Goal: Task Accomplishment & Management: Complete application form

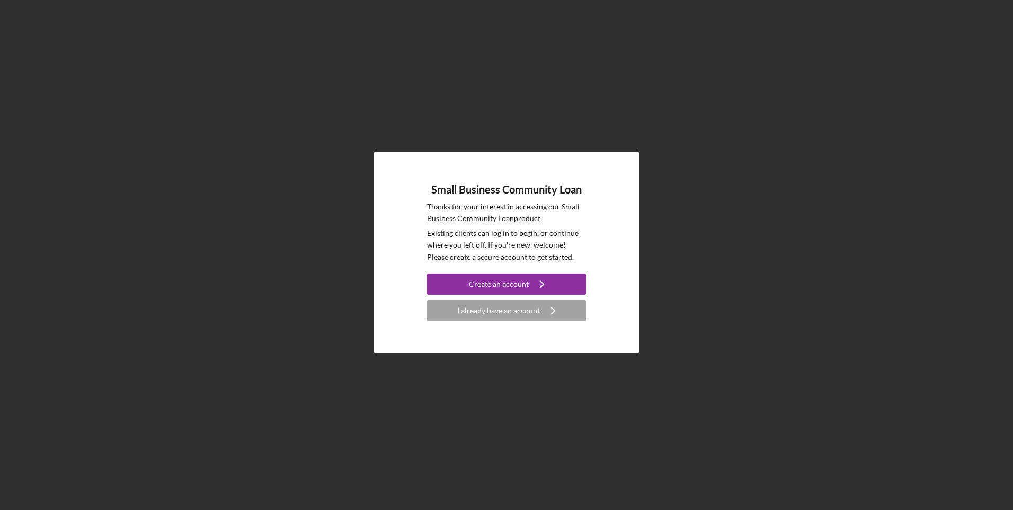
click at [503, 314] on div "I already have an account" at bounding box center [498, 310] width 83 height 21
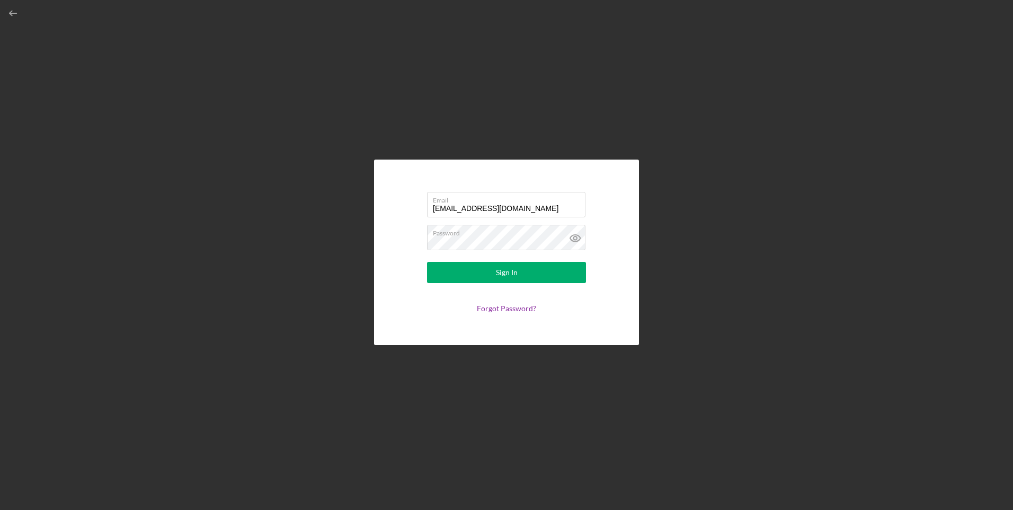
click at [494, 210] on input "[EMAIL_ADDRESS][DOMAIN_NAME]" at bounding box center [506, 204] width 158 height 25
click at [496, 277] on div "Sign In" at bounding box center [507, 272] width 22 height 21
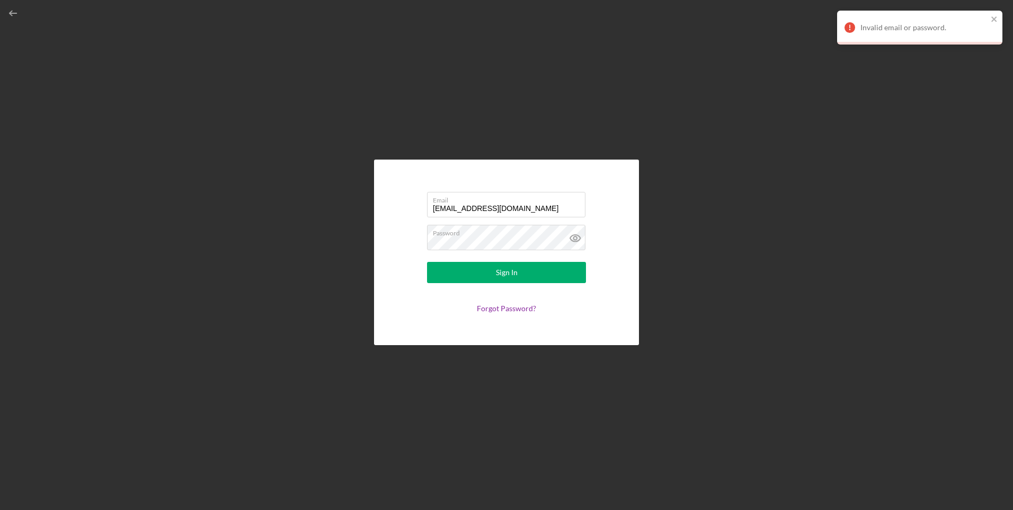
click at [578, 238] on icon at bounding box center [575, 238] width 26 height 26
click at [518, 273] on button "Sign In" at bounding box center [506, 272] width 159 height 21
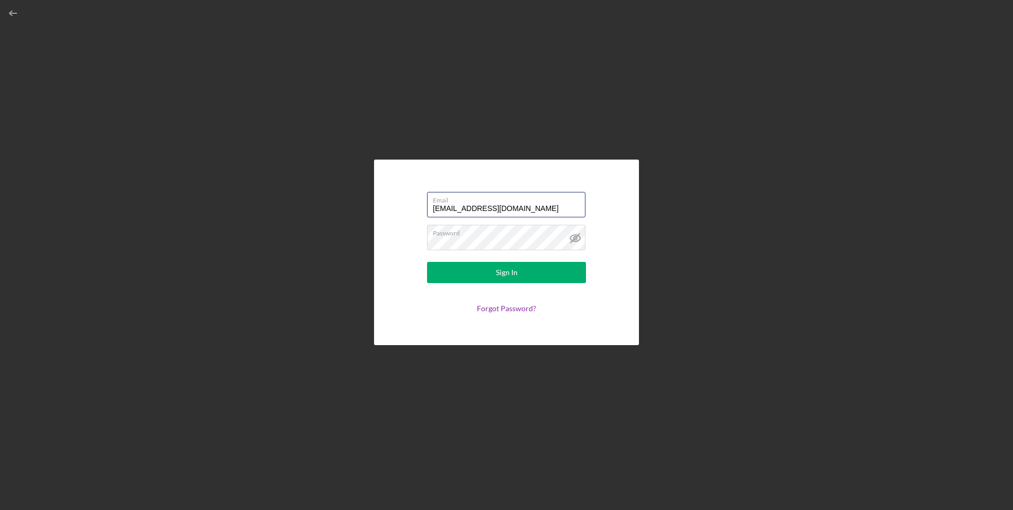
click at [498, 209] on input "[EMAIL_ADDRESS][DOMAIN_NAME]" at bounding box center [506, 204] width 158 height 25
type input "[EMAIL_ADDRESS][DOMAIN_NAME]"
click at [478, 271] on button "Sign In" at bounding box center [506, 272] width 159 height 21
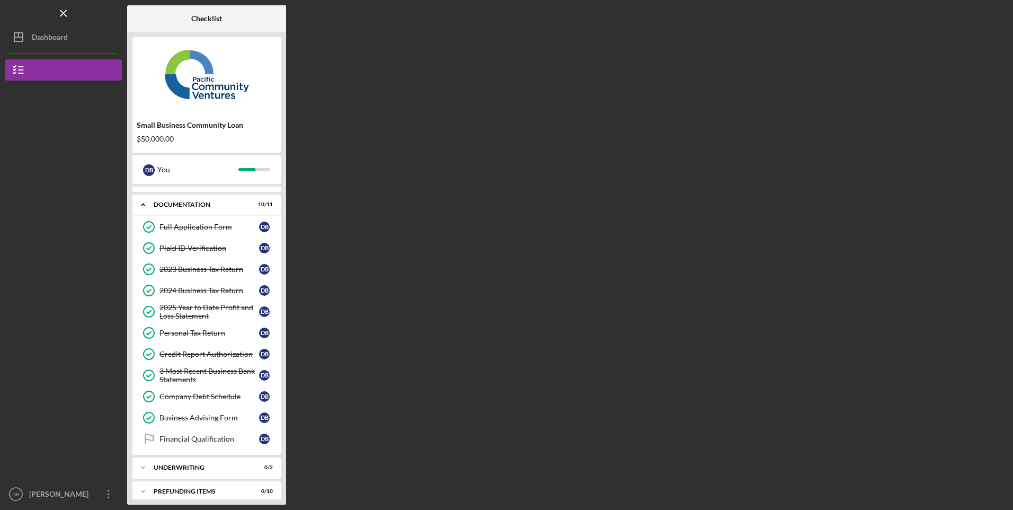
scroll to position [24, 0]
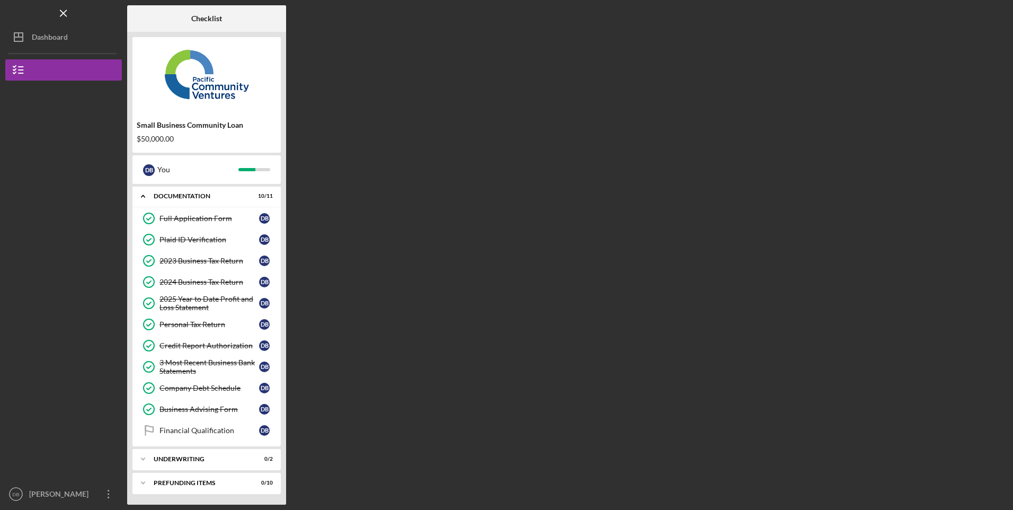
click at [211, 458] on div "Underwriting" at bounding box center [200, 459] width 93 height 6
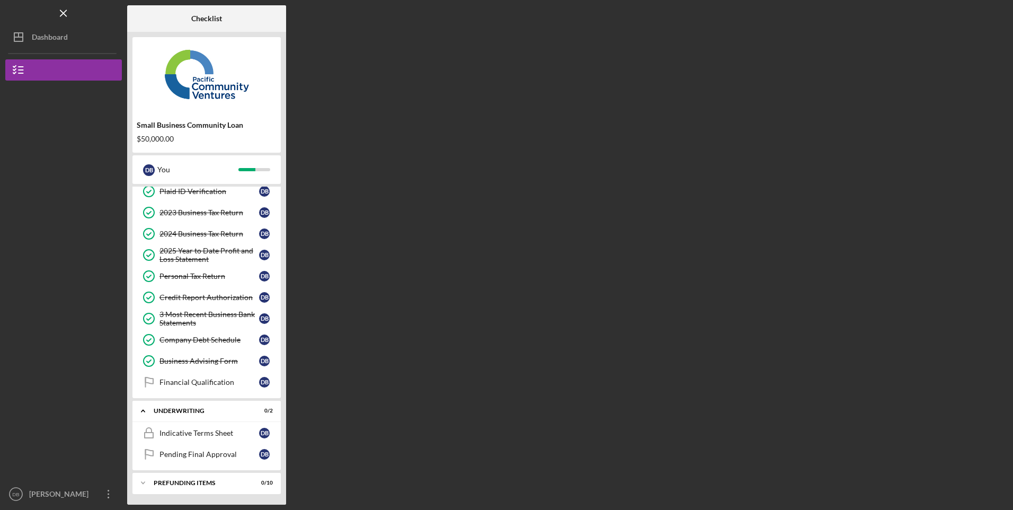
scroll to position [0, 0]
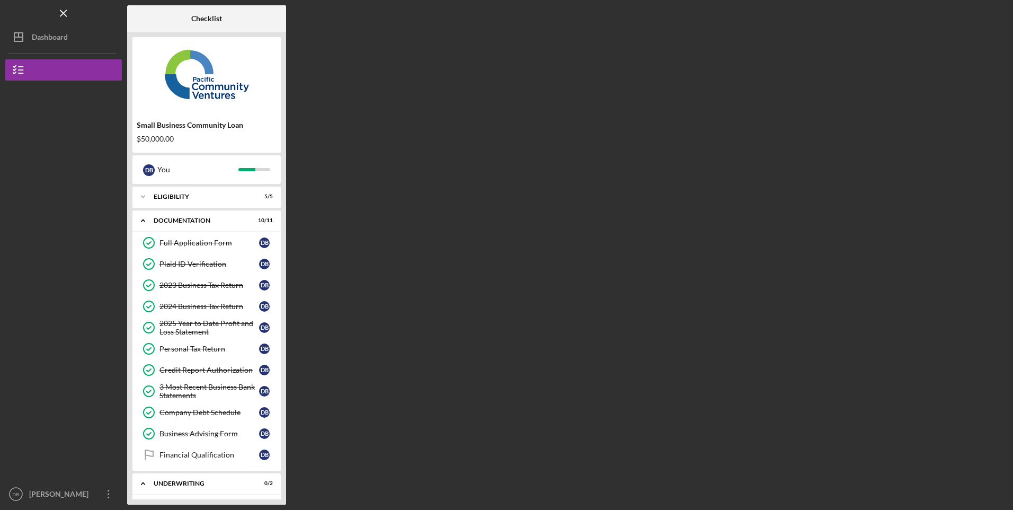
click at [200, 193] on div "Eligibility" at bounding box center [200, 196] width 93 height 6
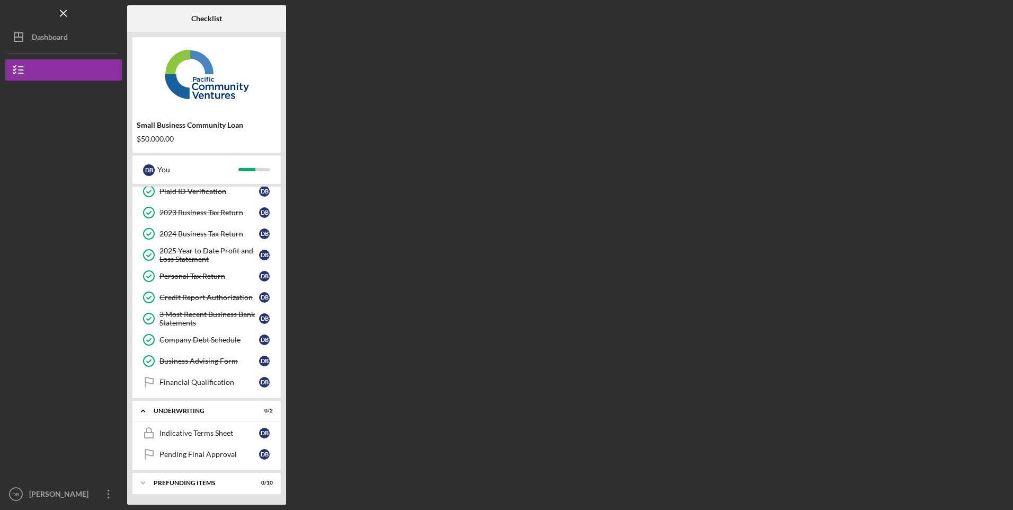
click at [199, 435] on div "Indicative Terms Sheet" at bounding box center [209, 433] width 100 height 8
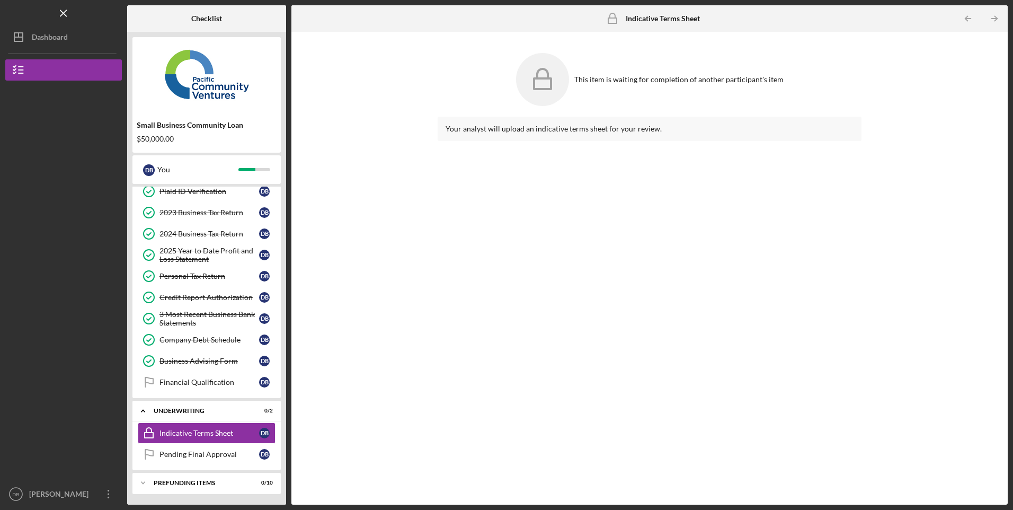
click at [198, 456] on div "Pending Final Approval" at bounding box center [209, 454] width 100 height 8
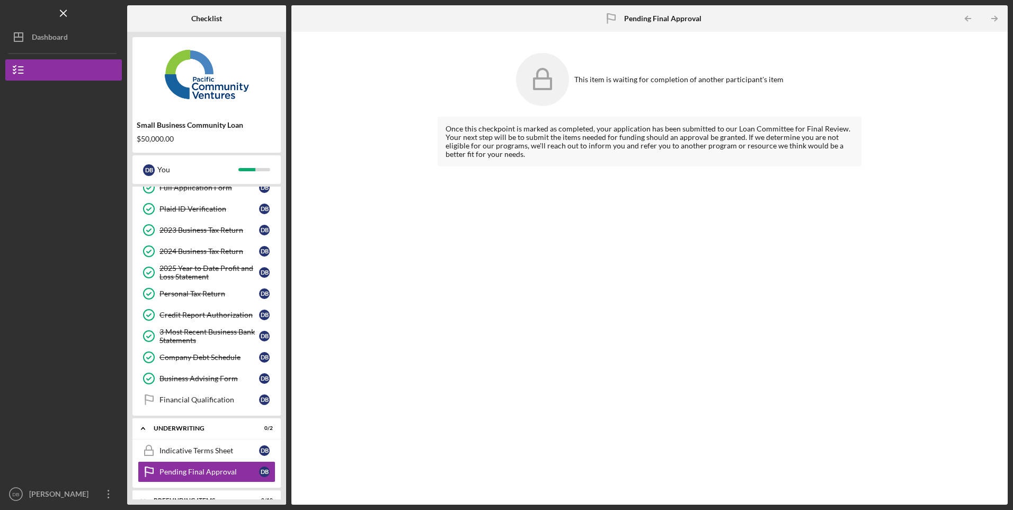
scroll to position [184, 0]
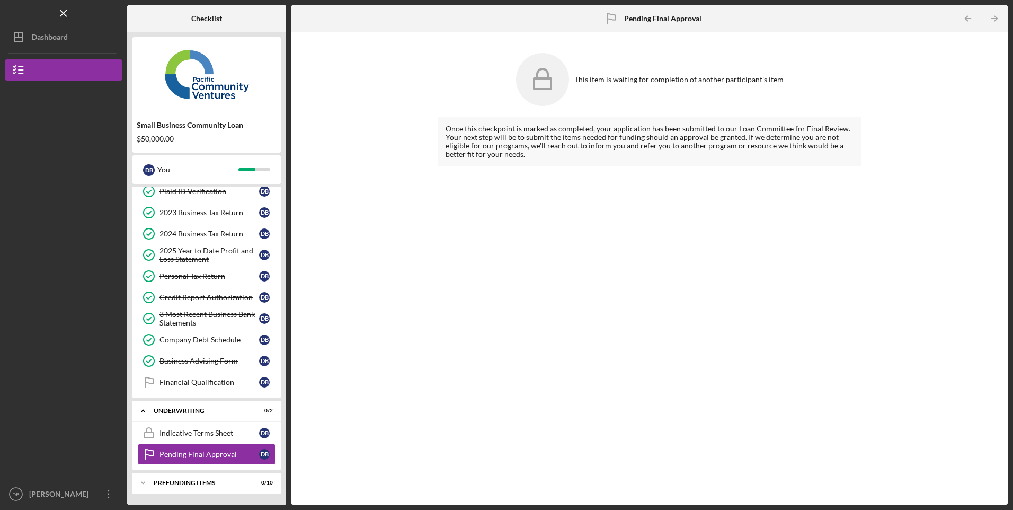
click at [192, 480] on div "Prefunding Items" at bounding box center [200, 482] width 93 height 6
click at [142, 479] on icon "Icon/Expander" at bounding box center [142, 482] width 21 height 21
click at [60, 491] on div "[PERSON_NAME]" at bounding box center [60, 495] width 69 height 24
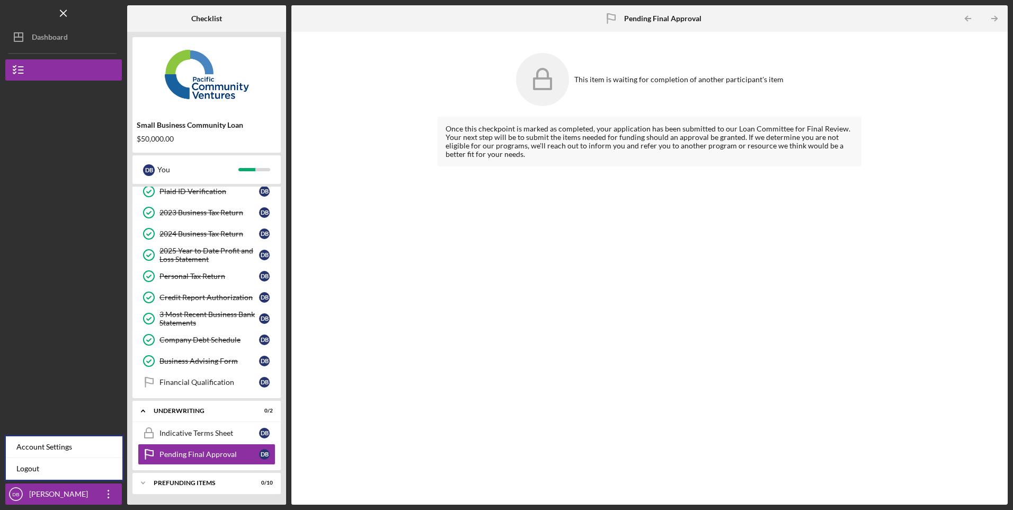
click at [38, 471] on link "Logout" at bounding box center [64, 469] width 117 height 22
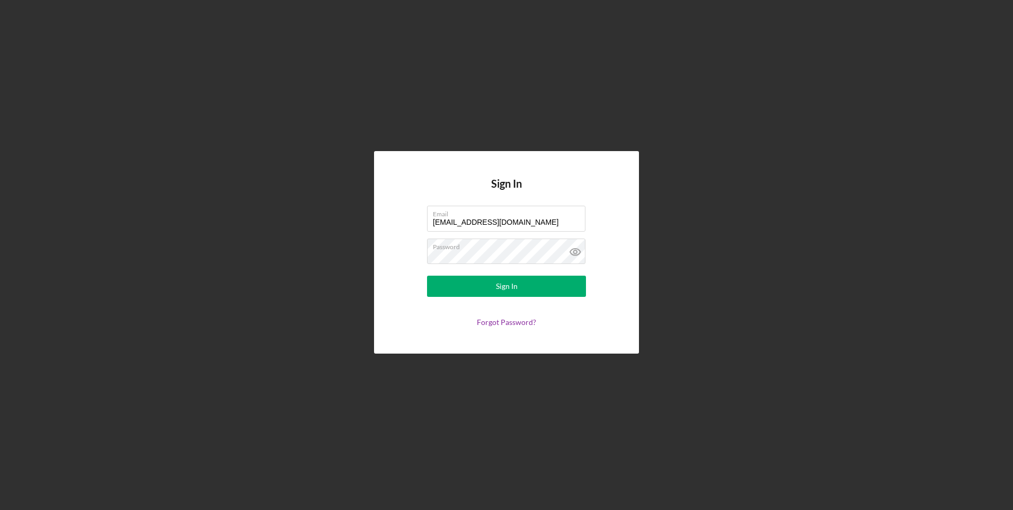
click at [504, 220] on input "[EMAIL_ADDRESS][DOMAIN_NAME]" at bounding box center [506, 218] width 158 height 25
type input "[EMAIL_ADDRESS][DOMAIN_NAME]"
click at [576, 254] on icon at bounding box center [575, 251] width 26 height 26
click at [516, 323] on link "Forgot Password?" at bounding box center [506, 321] width 59 height 9
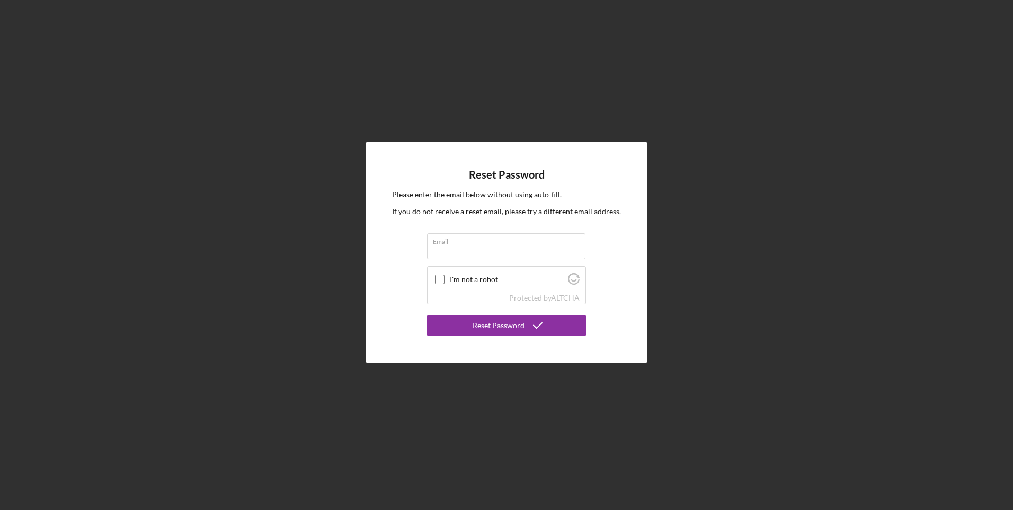
click at [519, 256] on input "Email" at bounding box center [506, 245] width 158 height 25
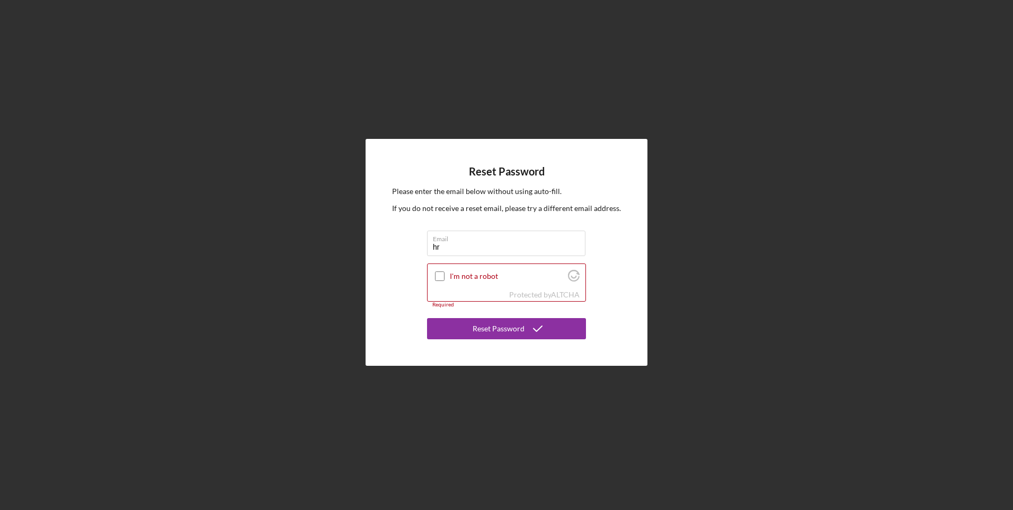
type input "[EMAIL_ADDRESS][DOMAIN_NAME]"
click at [465, 277] on label "I'm not a robot" at bounding box center [507, 276] width 115 height 8
click at [444, 277] on input "I'm not a robot" at bounding box center [440, 276] width 10 height 10
checkbox input "true"
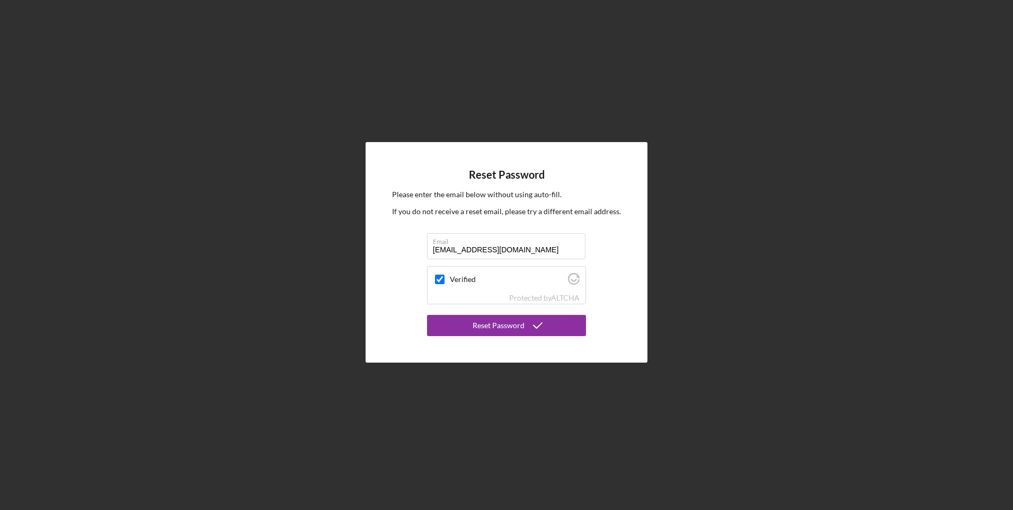
click at [512, 325] on div "Reset Password" at bounding box center [499, 325] width 52 height 21
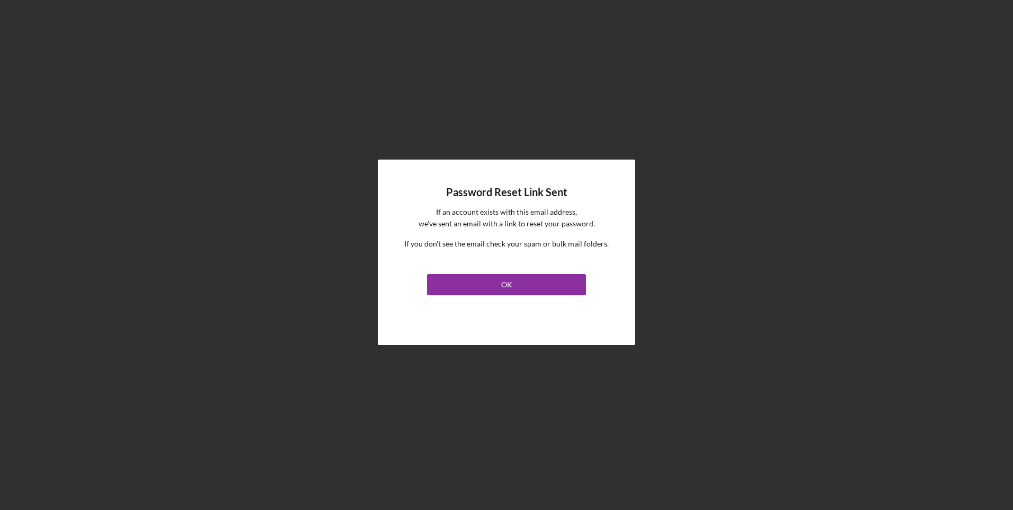
click at [556, 282] on button "OK" at bounding box center [506, 284] width 159 height 21
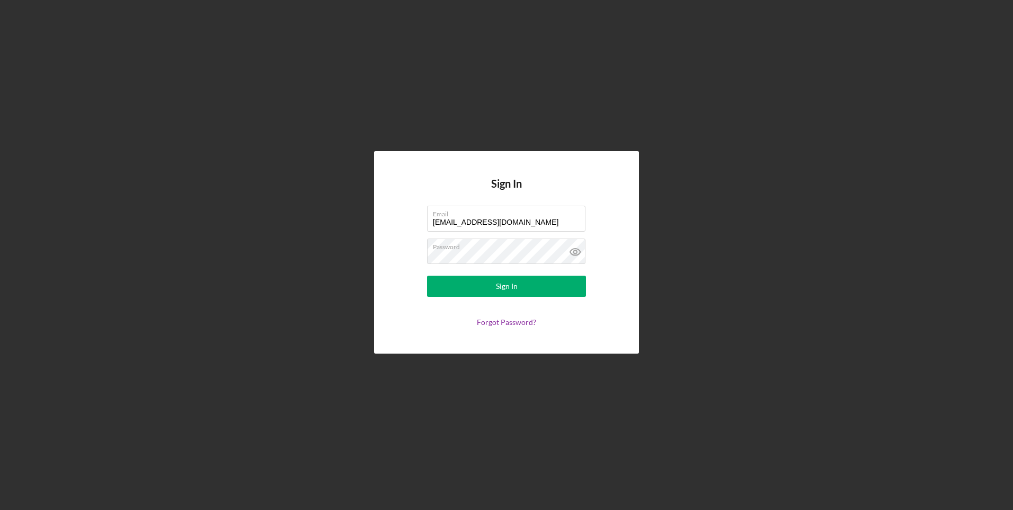
click at [478, 224] on input "[EMAIL_ADDRESS][DOMAIN_NAME]" at bounding box center [506, 218] width 158 height 25
type input "[EMAIL_ADDRESS][DOMAIN_NAME]"
click at [476, 291] on button "Sign In" at bounding box center [506, 285] width 159 height 21
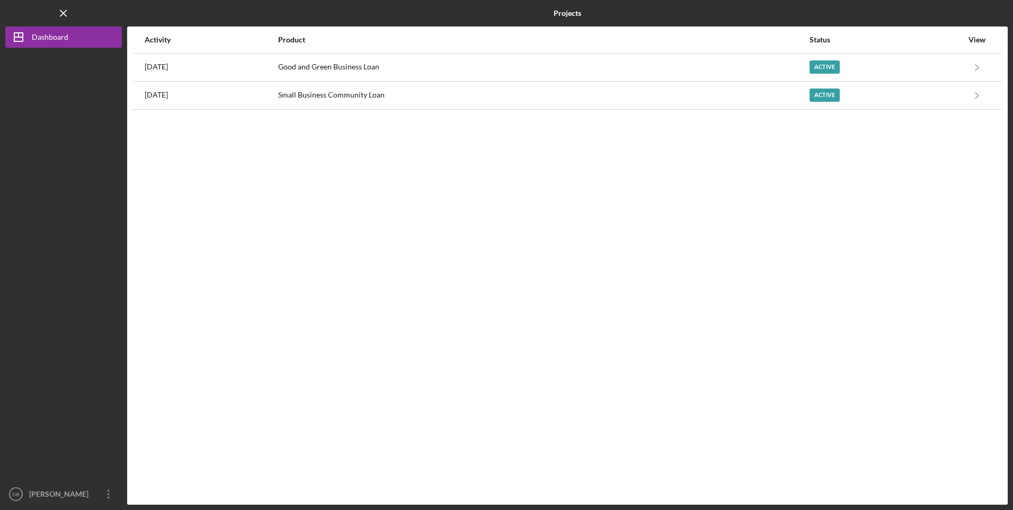
click at [494, 66] on div "Good and Green Business Loan" at bounding box center [543, 67] width 530 height 26
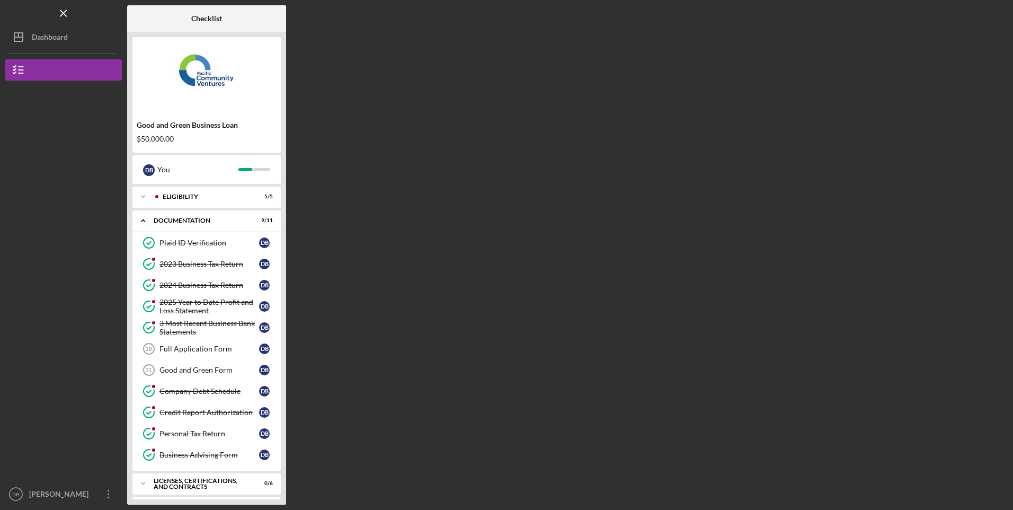
click at [194, 270] on link "2023 Business Tax Return 2023 Business Tax Return D B" at bounding box center [207, 263] width 138 height 21
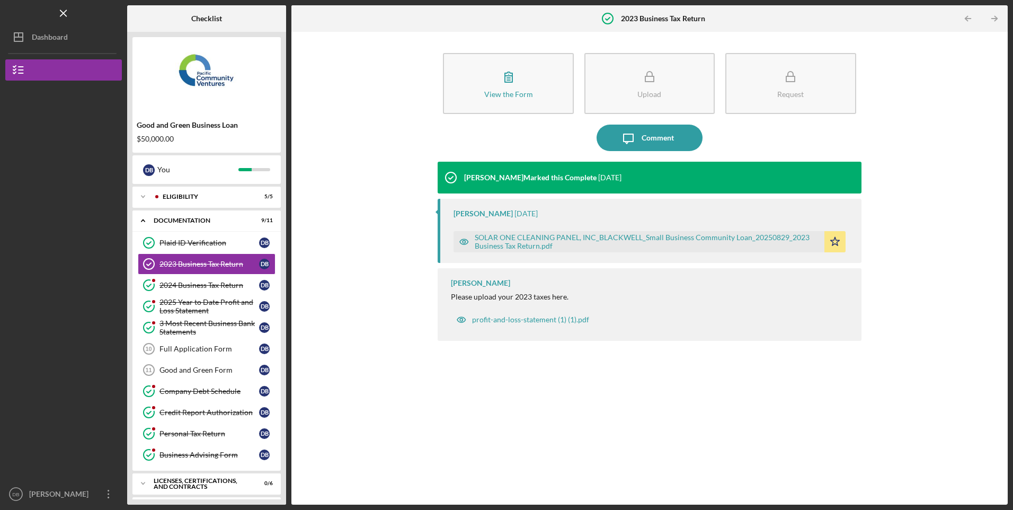
click at [632, 234] on div "SOLAR ONE CLEANING PANEL, INC_BLACKWELL_Small Business Community Loan_20250829_…" at bounding box center [647, 241] width 344 height 17
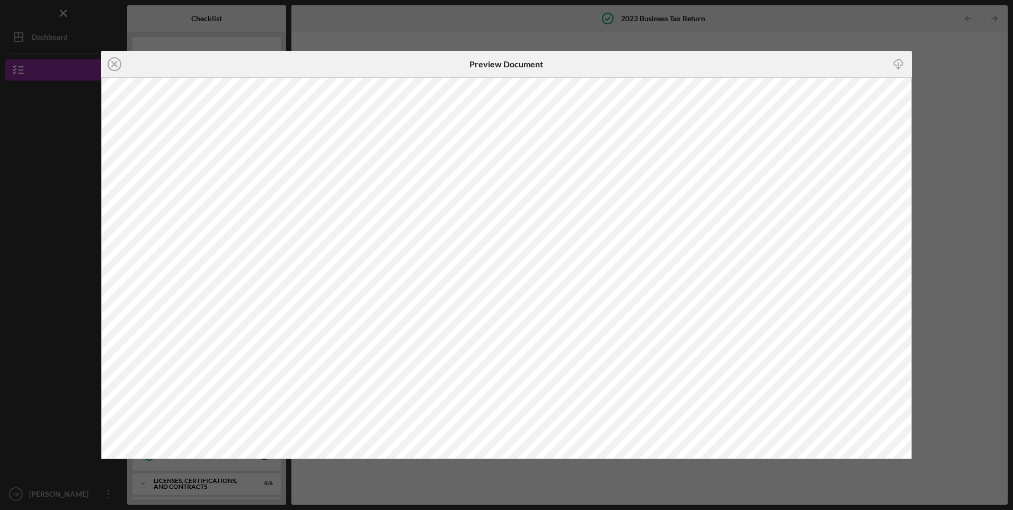
click at [118, 64] on icon "Icon/Close" at bounding box center [114, 64] width 26 height 26
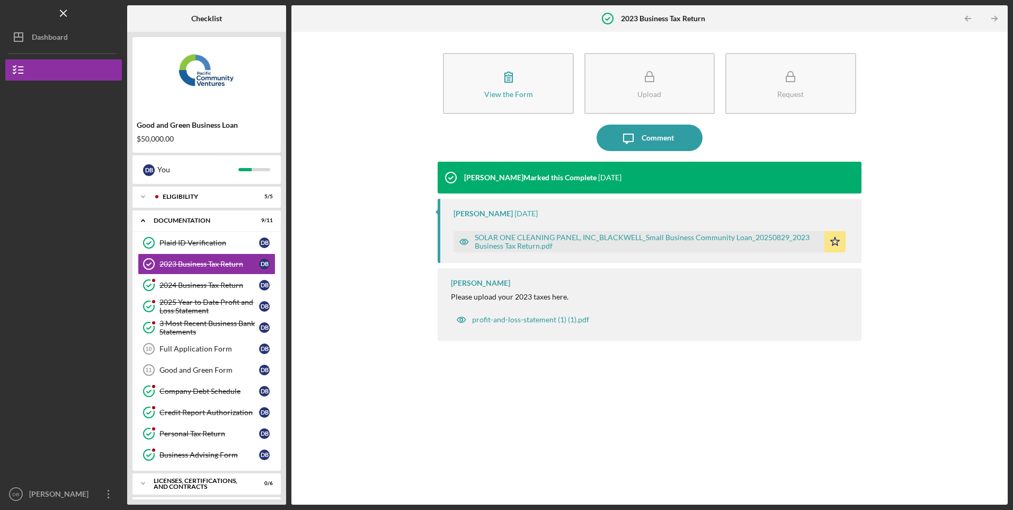
click at [186, 285] on div "2024 Business Tax Return" at bounding box center [209, 285] width 100 height 8
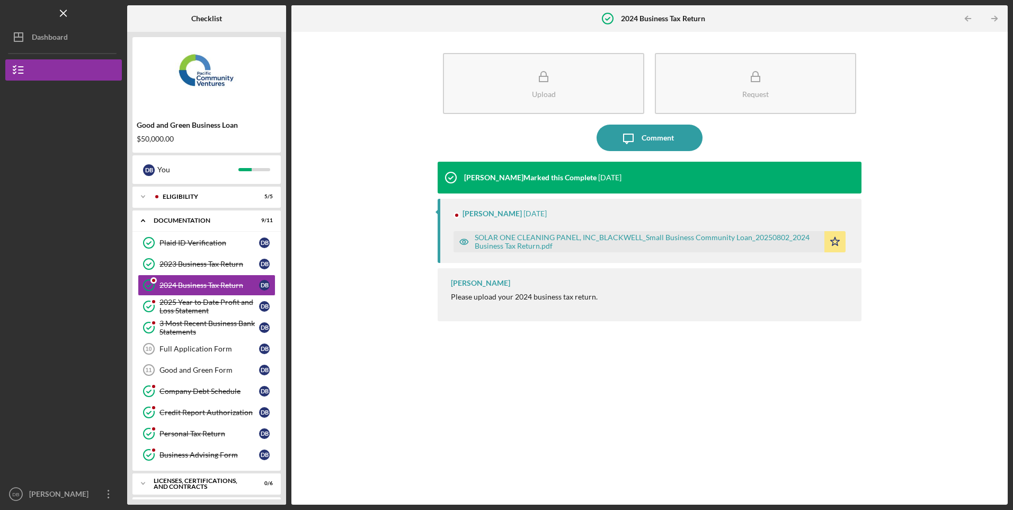
click at [193, 304] on div "2025 Year to Date Profit and Loss Statement" at bounding box center [209, 306] width 100 height 17
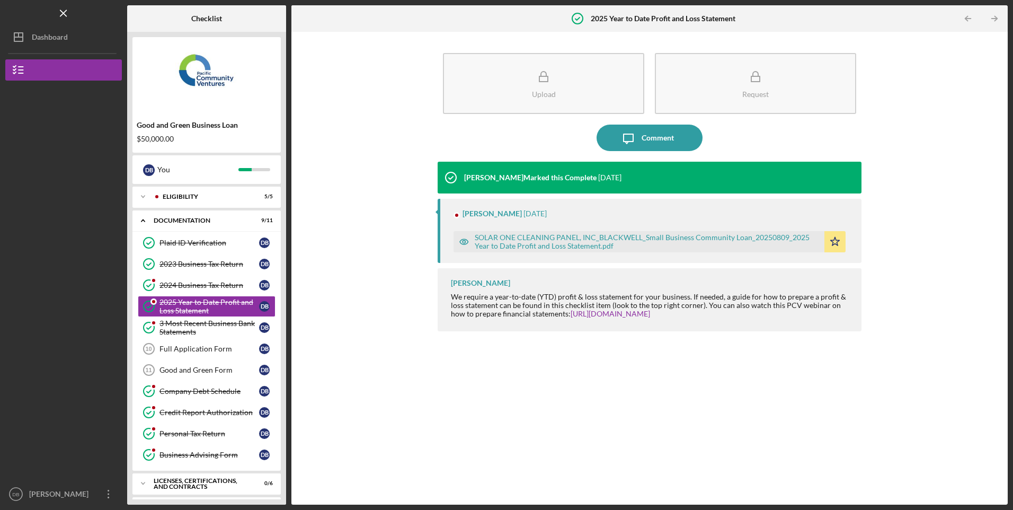
click at [192, 327] on div "3 Most Recent Business Bank Statements" at bounding box center [209, 327] width 100 height 17
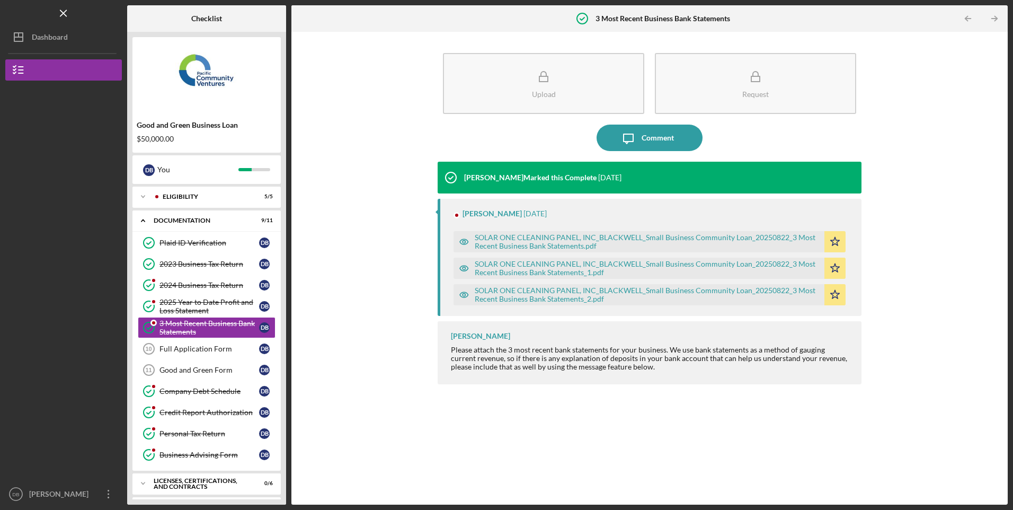
click at [194, 390] on div "Company Debt Schedule" at bounding box center [209, 391] width 100 height 8
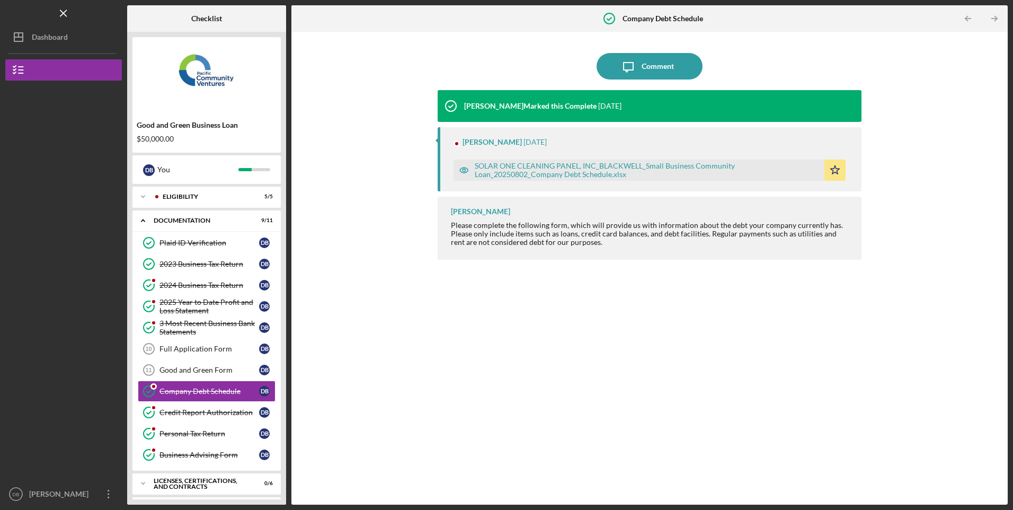
click at [197, 415] on div "Credit Report Authorization" at bounding box center [209, 412] width 100 height 8
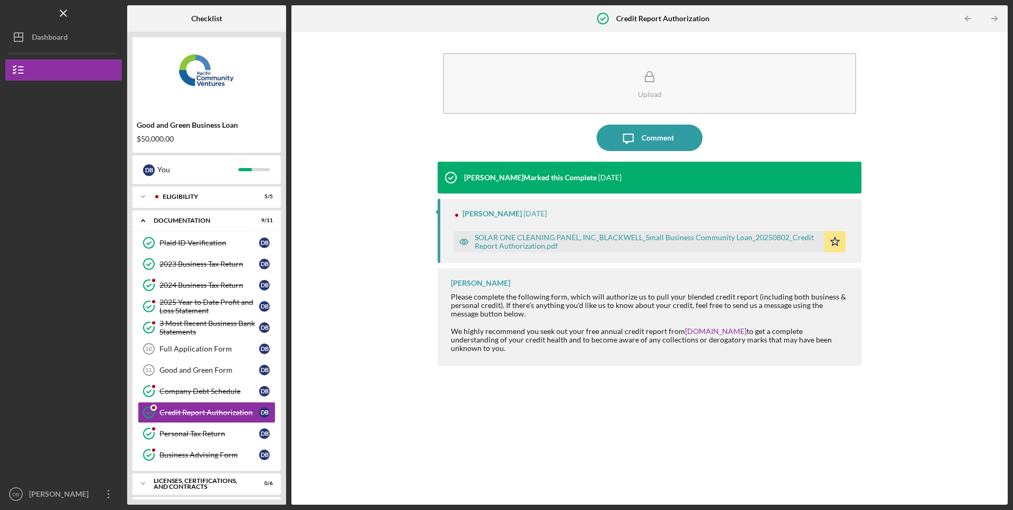
click at [203, 438] on div "Personal Tax Return" at bounding box center [209, 433] width 100 height 8
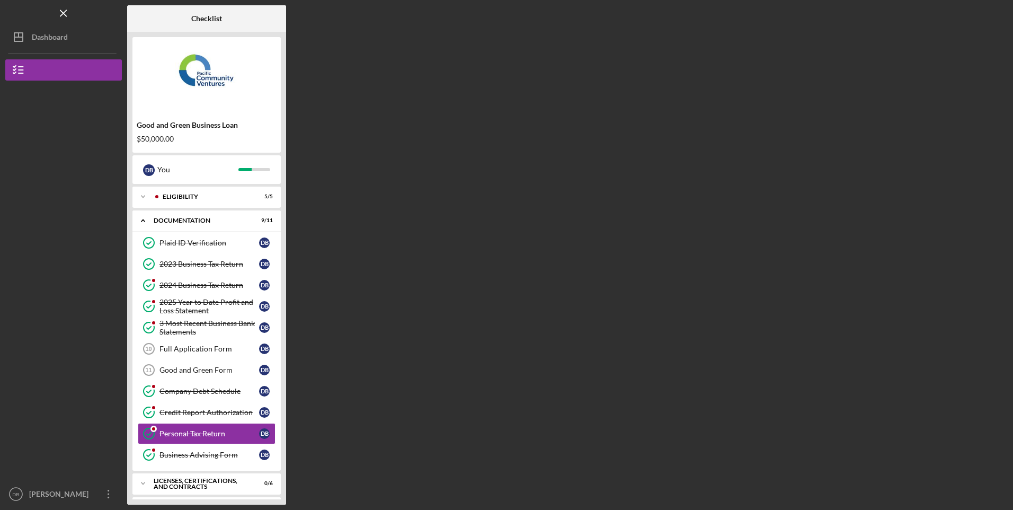
click at [200, 454] on div "Business Advising Form" at bounding box center [209, 454] width 100 height 8
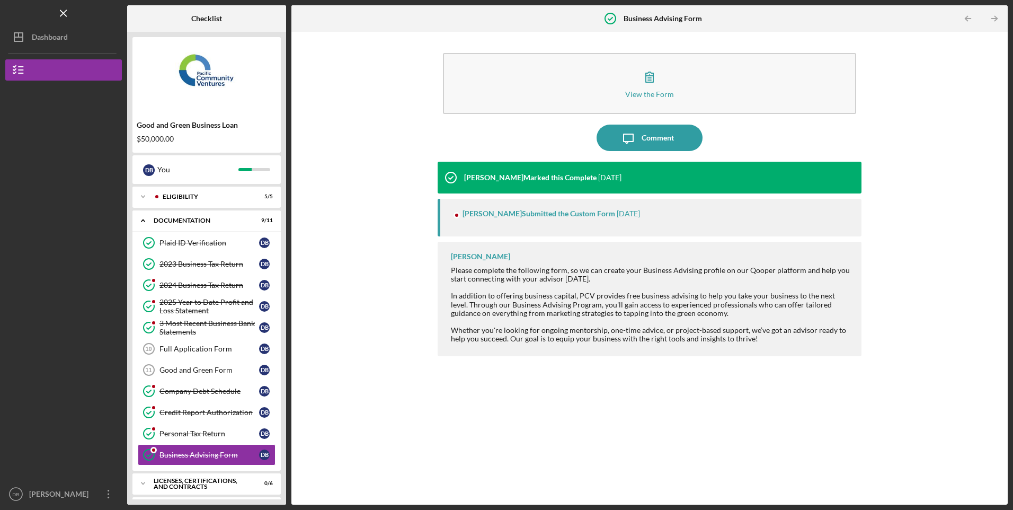
scroll to position [48, 0]
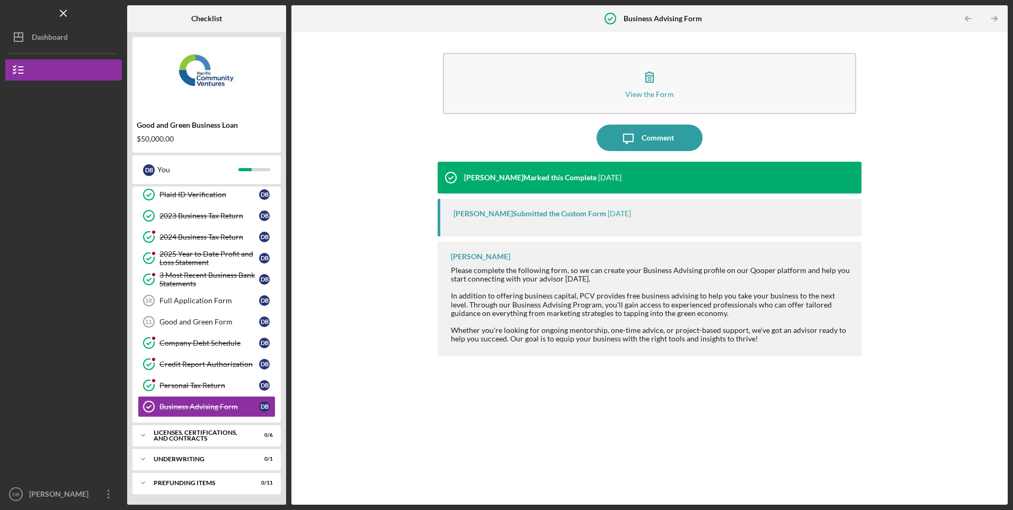
click at [198, 385] on div "Personal Tax Return" at bounding box center [209, 385] width 100 height 8
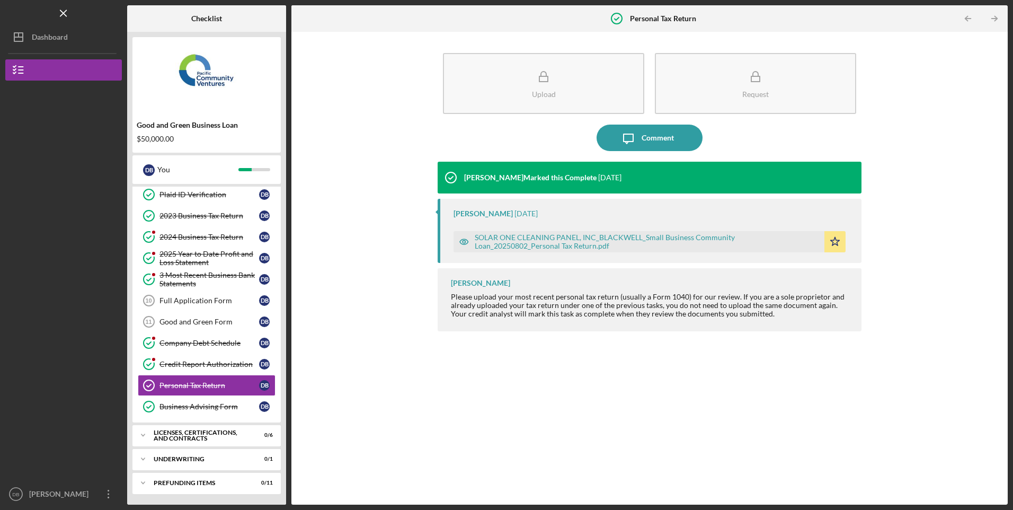
click at [195, 362] on div "Credit Report Authorization" at bounding box center [209, 364] width 100 height 8
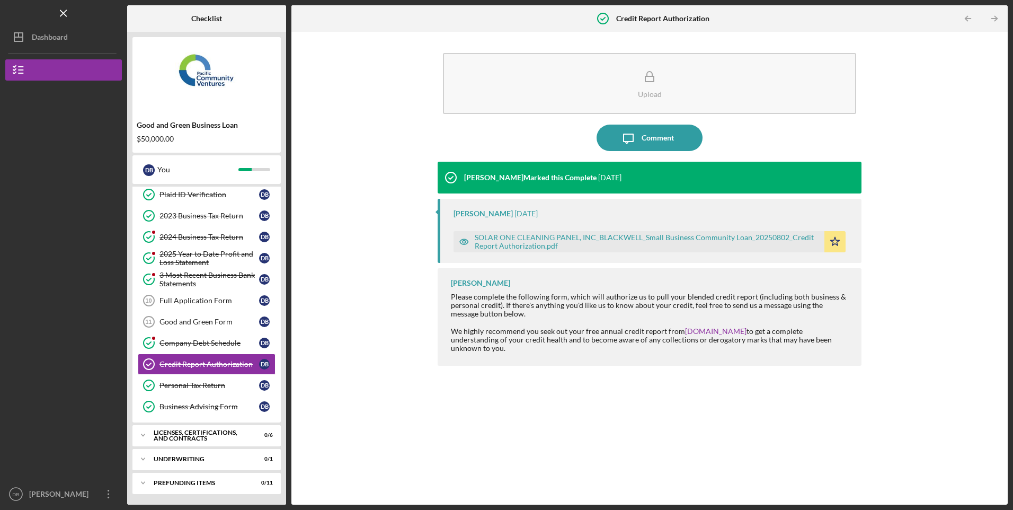
click at [194, 341] on div "Company Debt Schedule" at bounding box center [209, 342] width 100 height 8
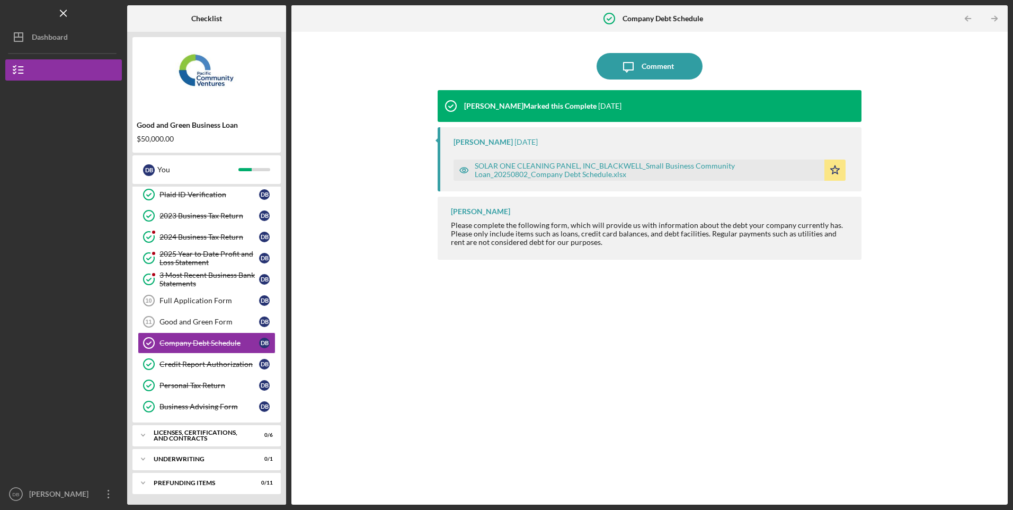
click at [191, 276] on div "3 Most Recent Business Bank Statements" at bounding box center [209, 279] width 100 height 17
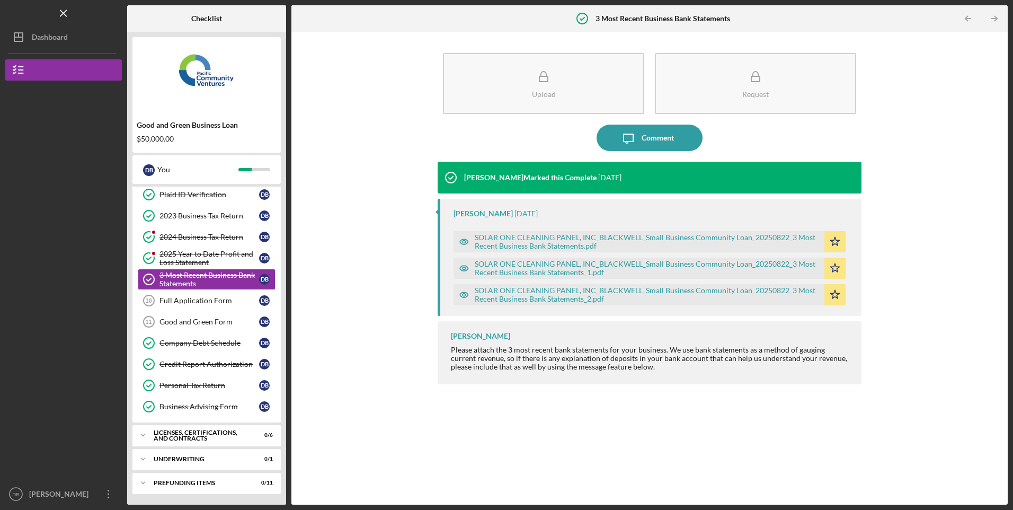
click at [193, 253] on div "2025 Year to Date Profit and Loss Statement" at bounding box center [209, 258] width 100 height 17
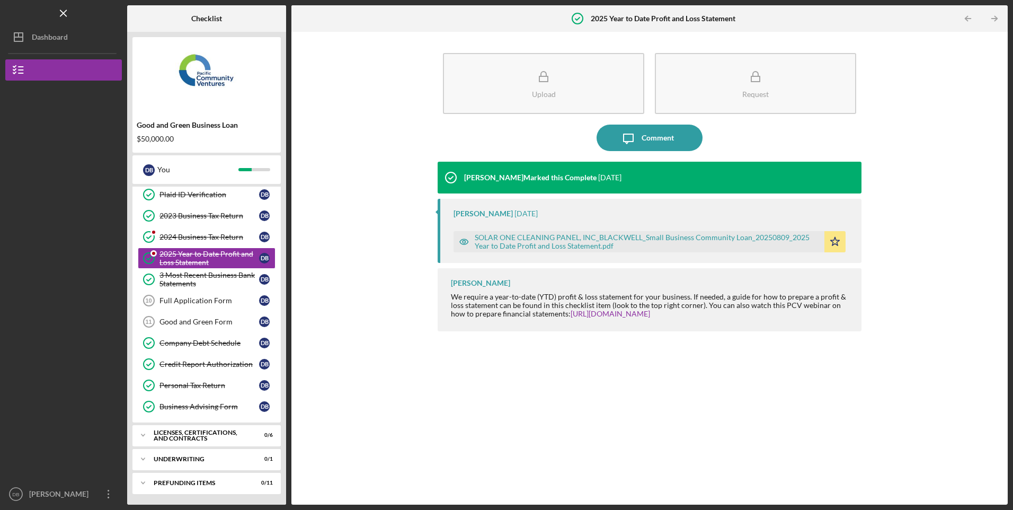
click at [208, 233] on div "2024 Business Tax Return" at bounding box center [209, 237] width 100 height 8
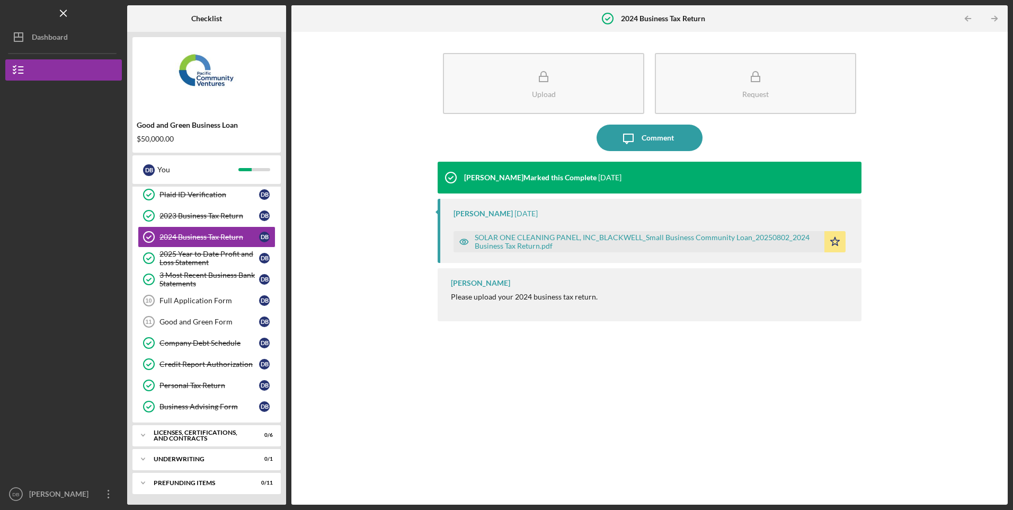
click at [200, 435] on div "Licenses, Certifications, and Contracts" at bounding box center [200, 435] width 93 height 12
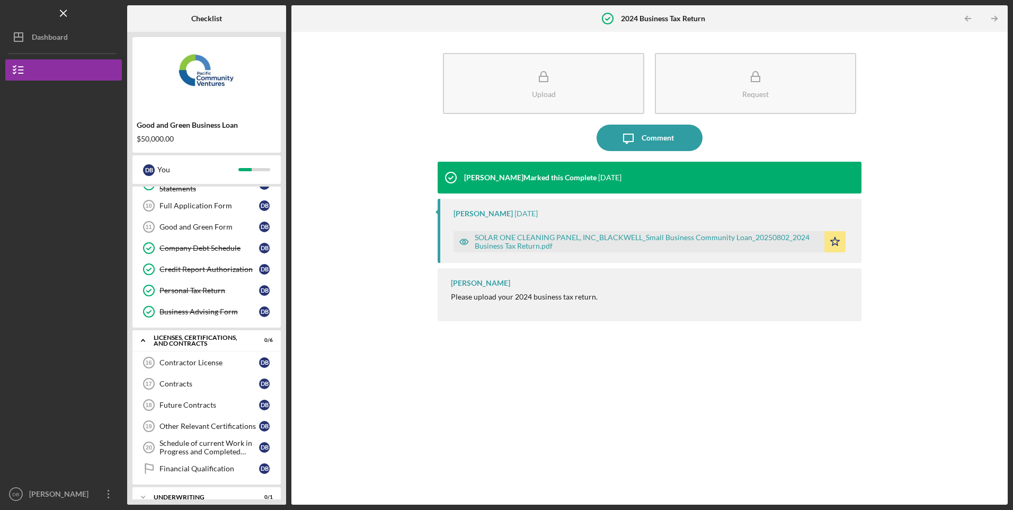
scroll to position [181, 0]
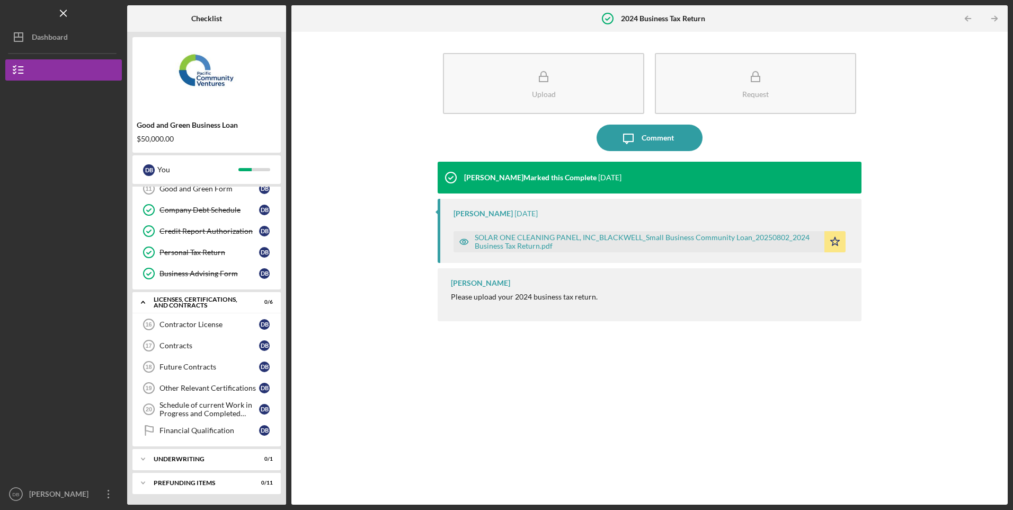
click at [222, 367] on div "Future Contracts" at bounding box center [209, 366] width 100 height 8
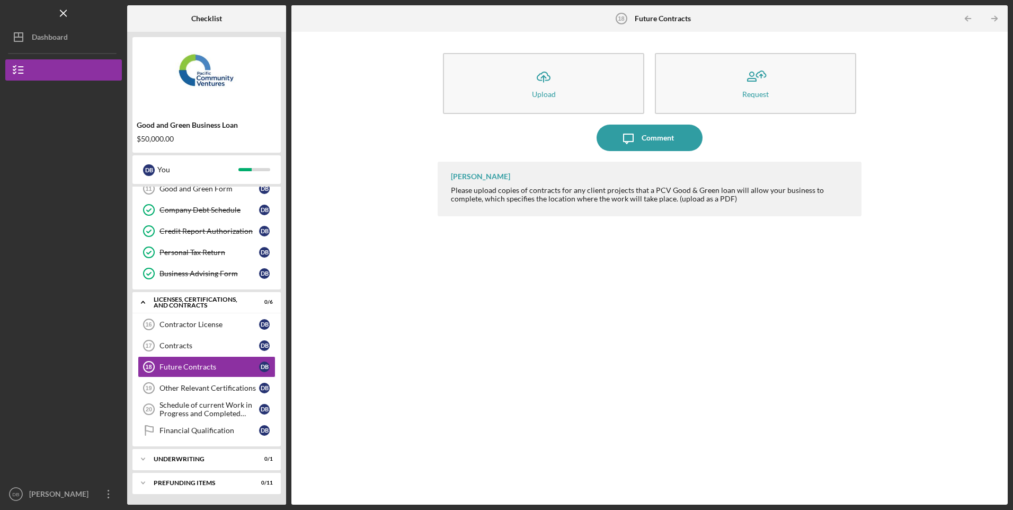
click at [191, 458] on div "Underwriting" at bounding box center [200, 459] width 93 height 6
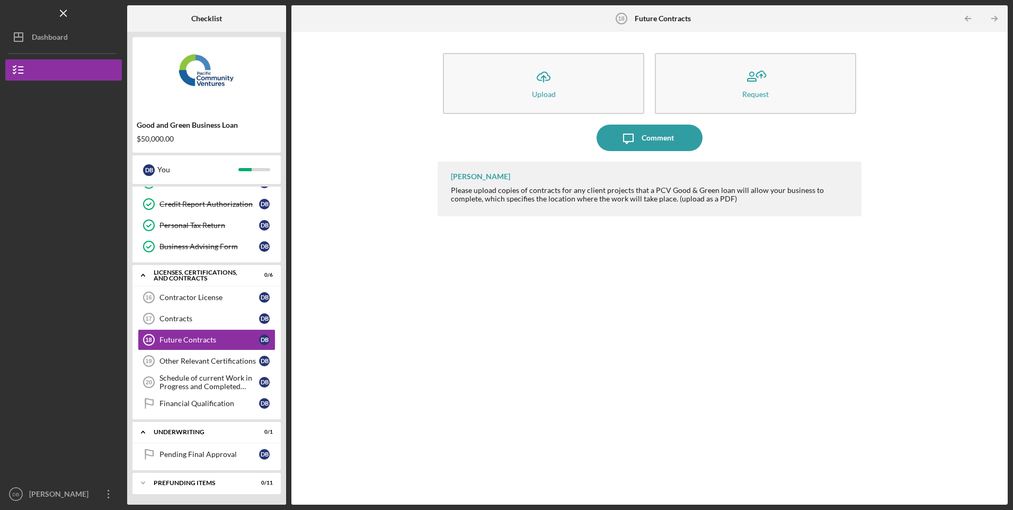
click at [195, 450] on div "Pending Final Approval" at bounding box center [209, 454] width 100 height 8
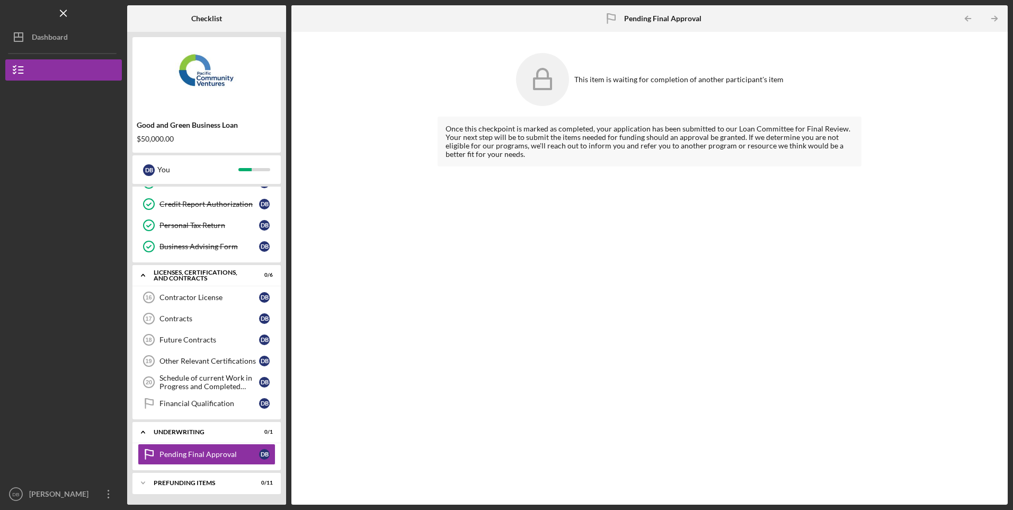
click at [199, 482] on div "Prefunding Items" at bounding box center [200, 482] width 93 height 6
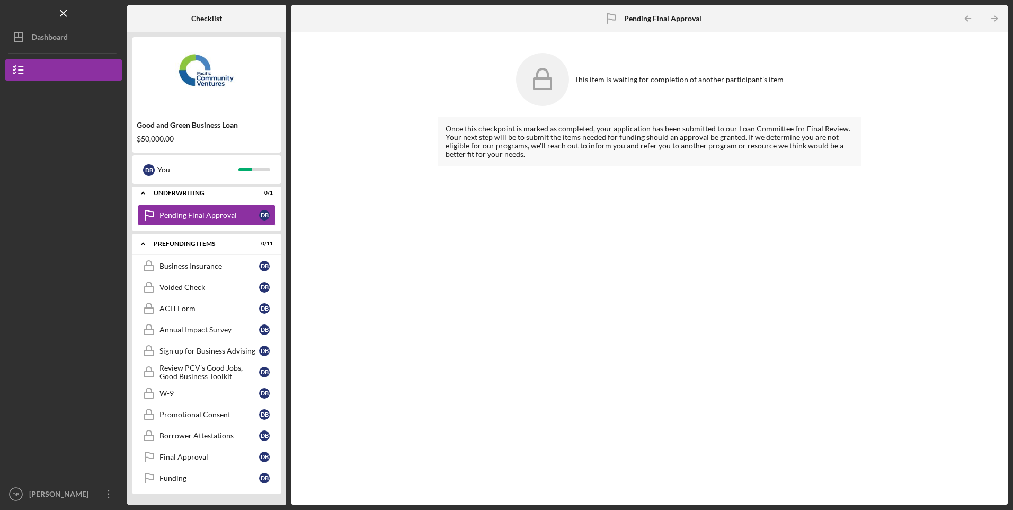
scroll to position [6, 0]
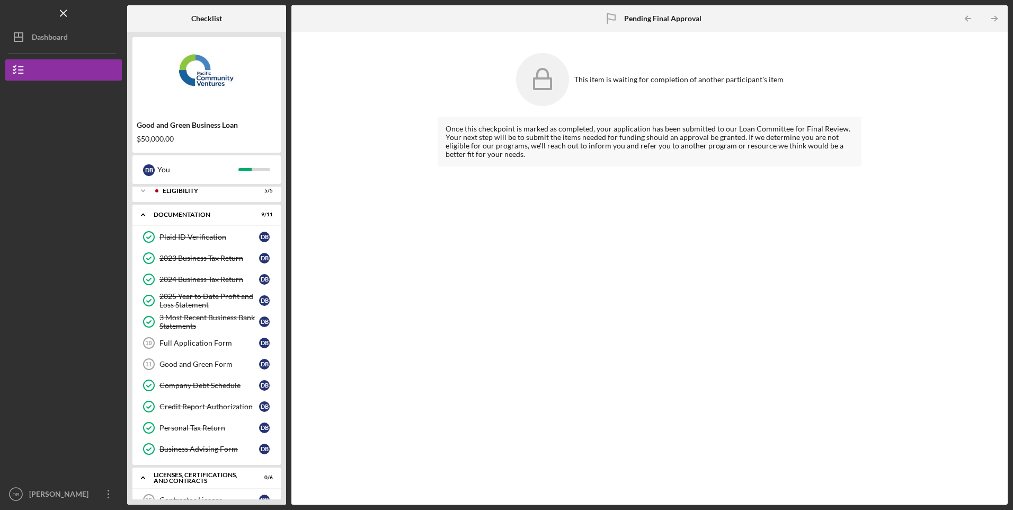
click at [180, 338] on link "Full Application Form 10 Full Application Form D B" at bounding box center [207, 342] width 138 height 21
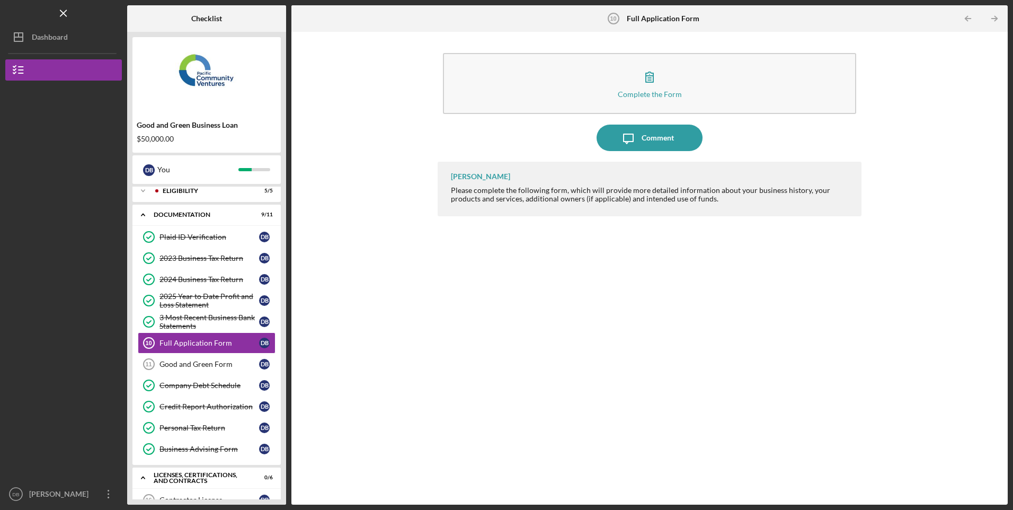
click at [636, 92] on div "Complete the Form" at bounding box center [650, 94] width 64 height 8
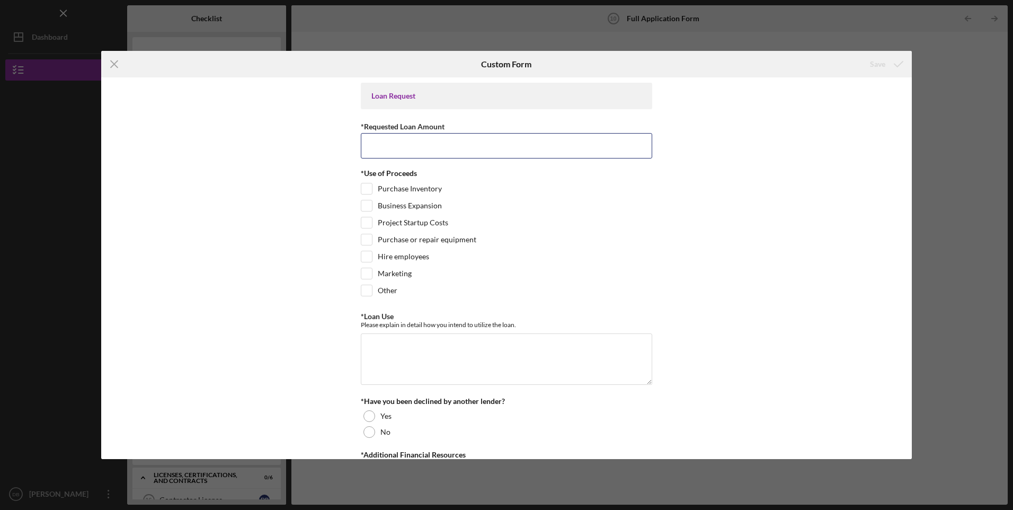
click at [515, 140] on input "*Requested Loan Amount" at bounding box center [506, 145] width 291 height 25
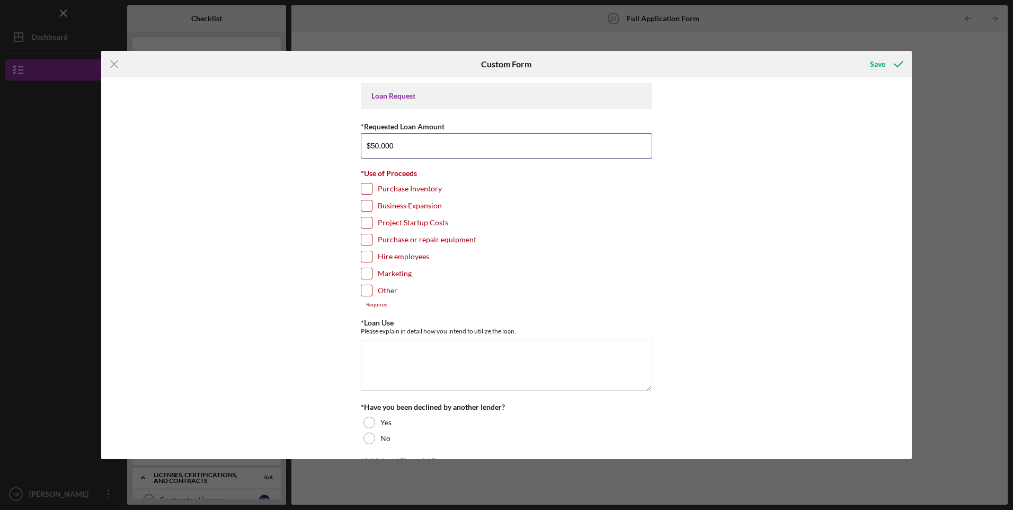
type input "$50,000"
click at [700, 278] on div "Loan Request *Requested Loan Amount $50,000 *Use of Proceeds Purchase Inventory…" at bounding box center [506, 267] width 810 height 381
click at [409, 375] on textarea "*Loan Use" at bounding box center [506, 365] width 291 height 51
paste textarea "$50,000 Business Loan Request: • Will be hiring 2 employees paying them approx.…"
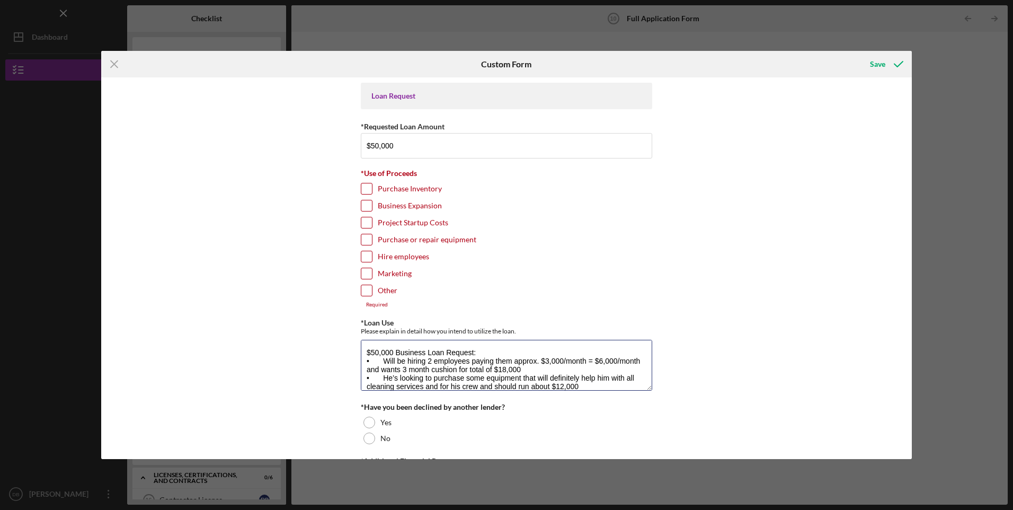
click at [480, 346] on textarea "$50,000 Business Loan Request: • Will be hiring 2 employees paying them approx.…" at bounding box center [506, 365] width 291 height 51
drag, startPoint x: 396, startPoint y: 376, endPoint x: 380, endPoint y: 380, distance: 16.3
click at [380, 380] on textarea "$50,000 Business Loan Request: • Will be hiring 2 employees paying them approx.…" at bounding box center [506, 365] width 291 height 51
click at [602, 379] on textarea "$50,000 Business Loan Request: • Will be hiring 2 employees paying them approx.…" at bounding box center [506, 365] width 291 height 51
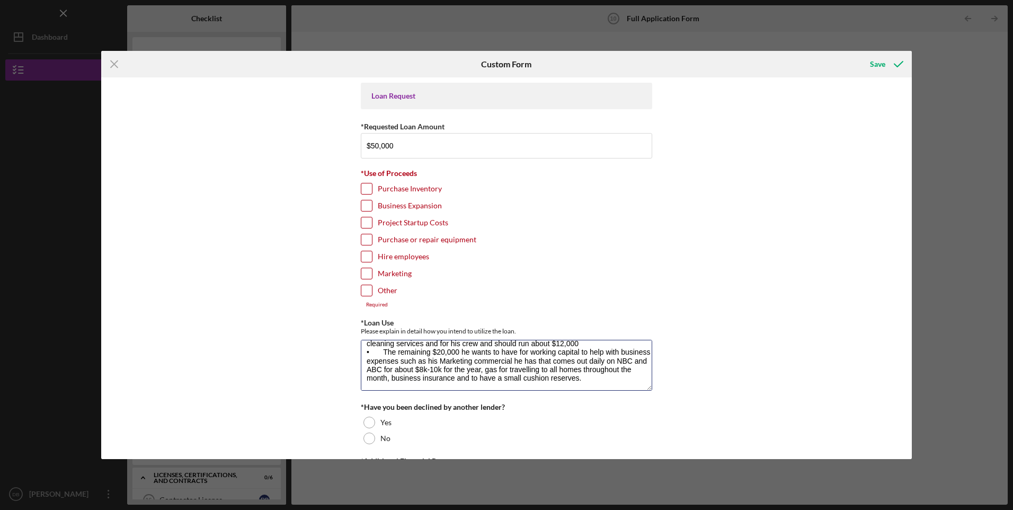
scroll to position [176, 0]
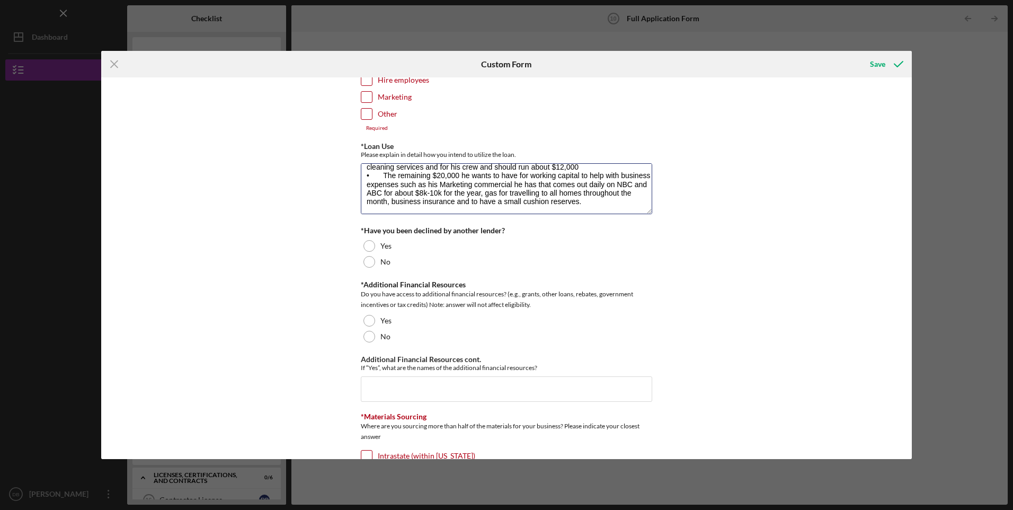
type textarea "$50,000 Business Loan Request: • Will be hiring 2 employees paying them approx.…"
click at [367, 256] on div at bounding box center [369, 262] width 12 height 12
click at [369, 334] on div at bounding box center [369, 337] width 12 height 12
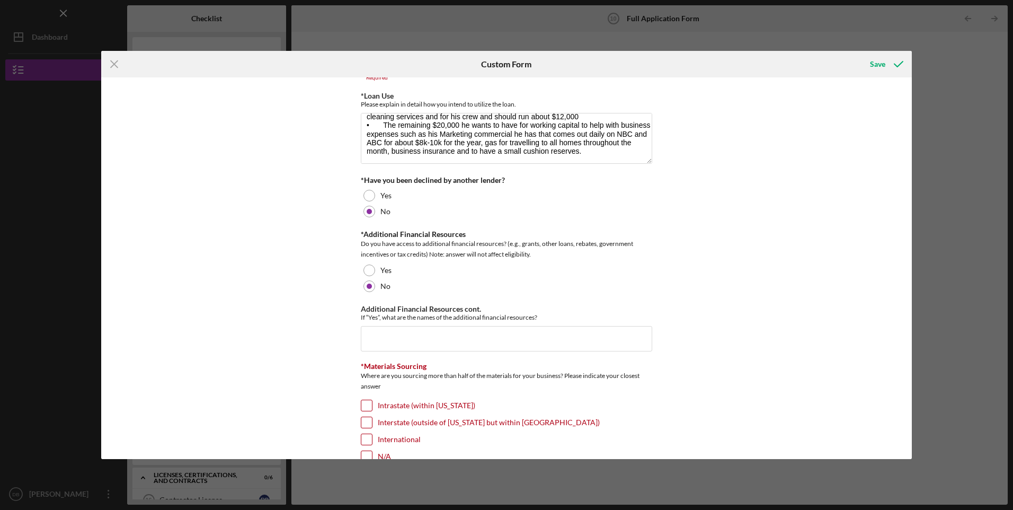
scroll to position [265, 0]
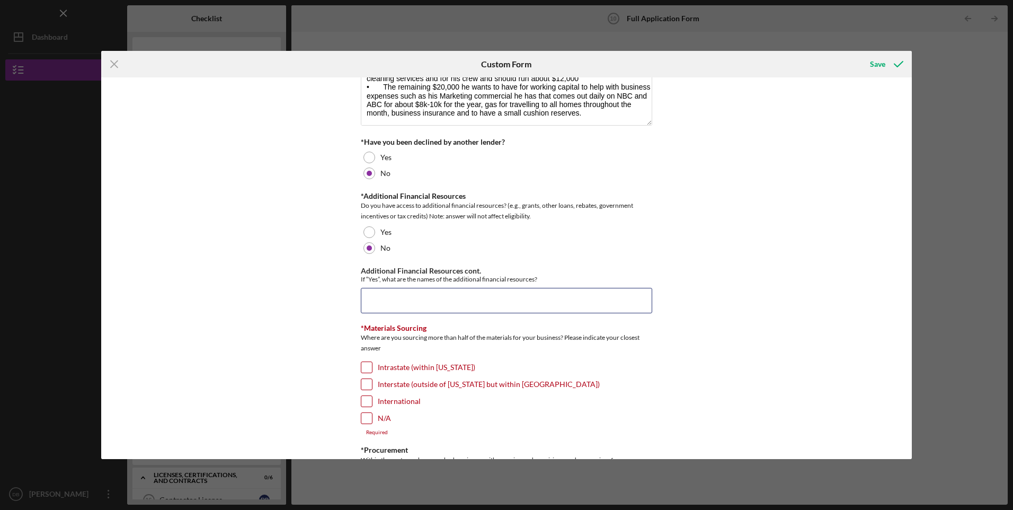
click at [464, 301] on input "Additional Financial Resources cont." at bounding box center [506, 300] width 291 height 25
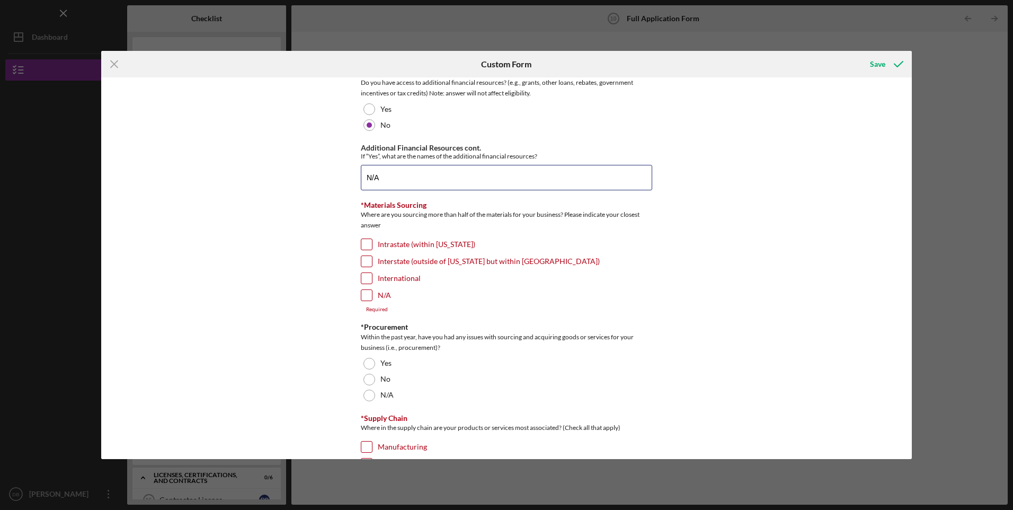
scroll to position [441, 0]
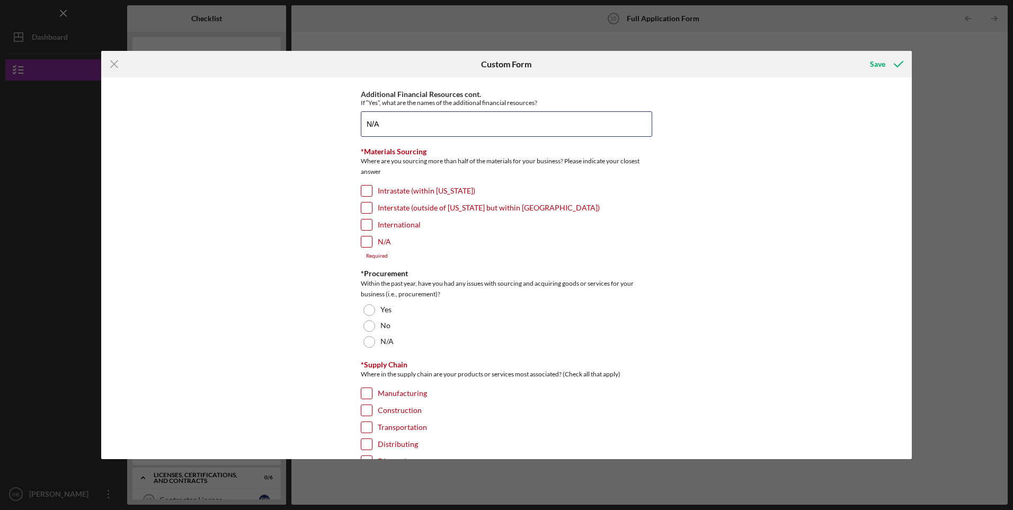
type input "N/A"
click at [364, 244] on input "N/A" at bounding box center [366, 241] width 11 height 11
checkbox input "true"
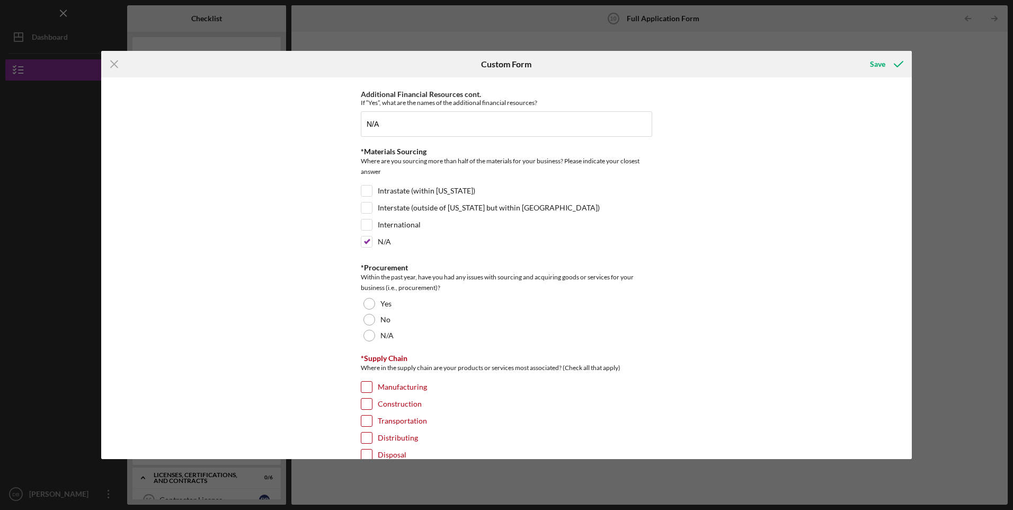
click at [362, 192] on input "Intrastate (within [US_STATE])" at bounding box center [366, 190] width 11 height 11
checkbox input "true"
click at [365, 240] on input "N/A" at bounding box center [366, 241] width 11 height 11
checkbox input "false"
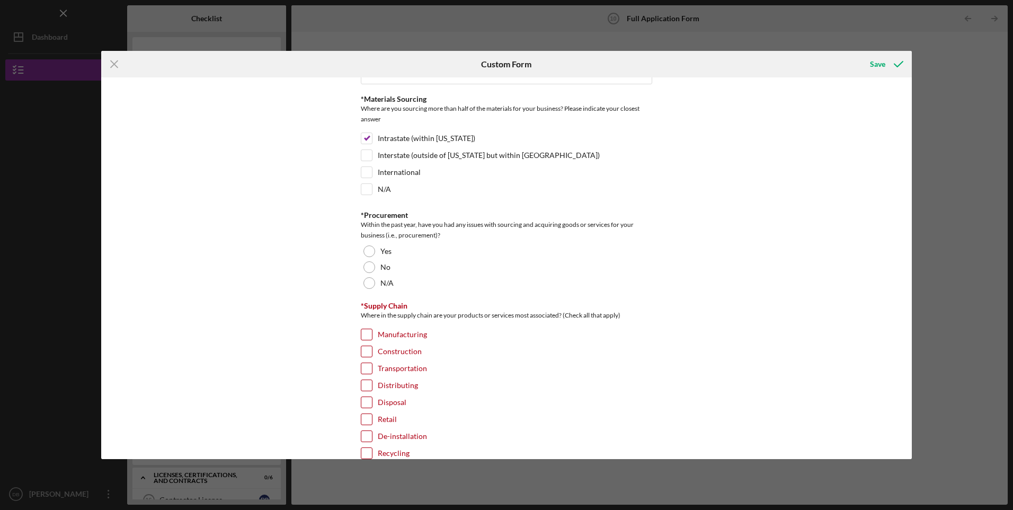
scroll to position [530, 0]
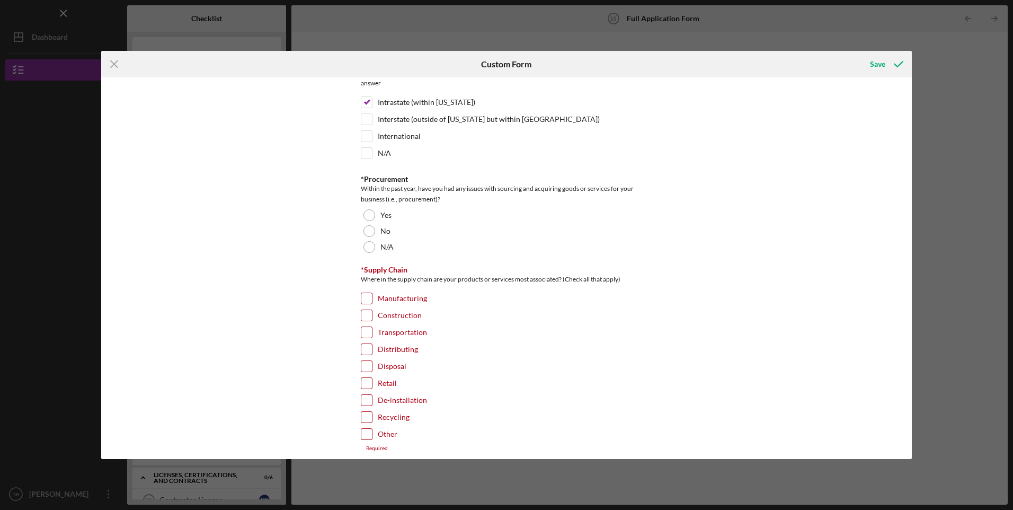
click at [367, 233] on div at bounding box center [369, 231] width 12 height 12
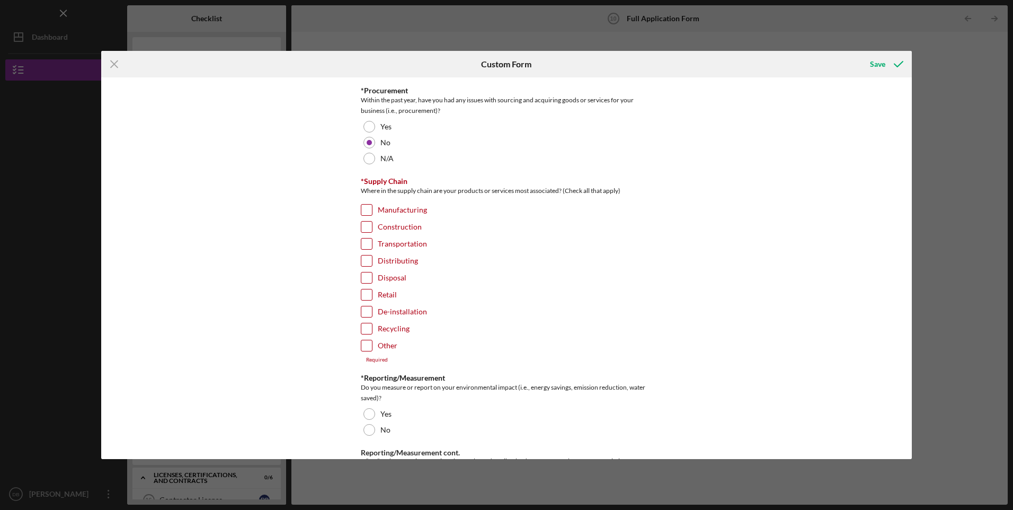
drag, startPoint x: 366, startPoint y: 294, endPoint x: 392, endPoint y: 306, distance: 29.2
click at [367, 294] on input "Retail" at bounding box center [366, 294] width 11 height 11
checkbox input "true"
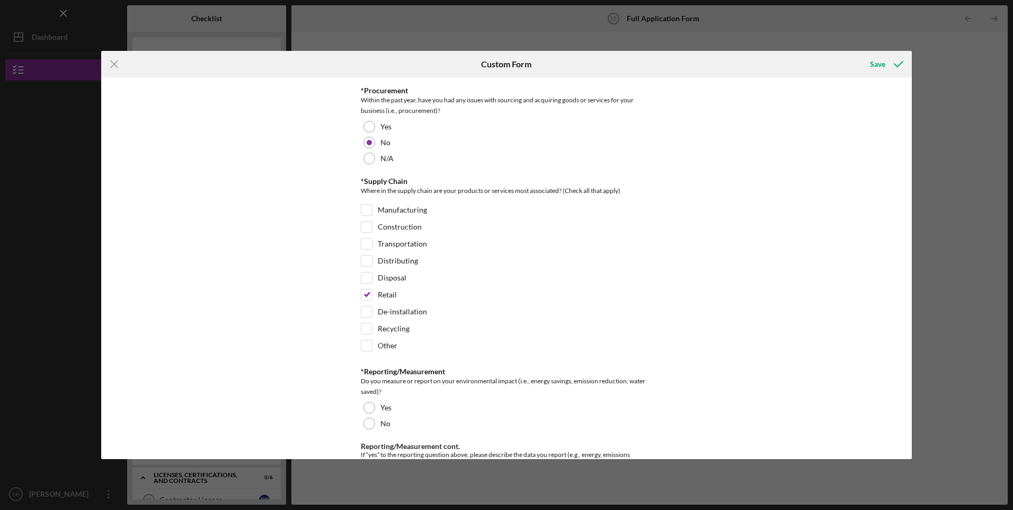
scroll to position [706, 0]
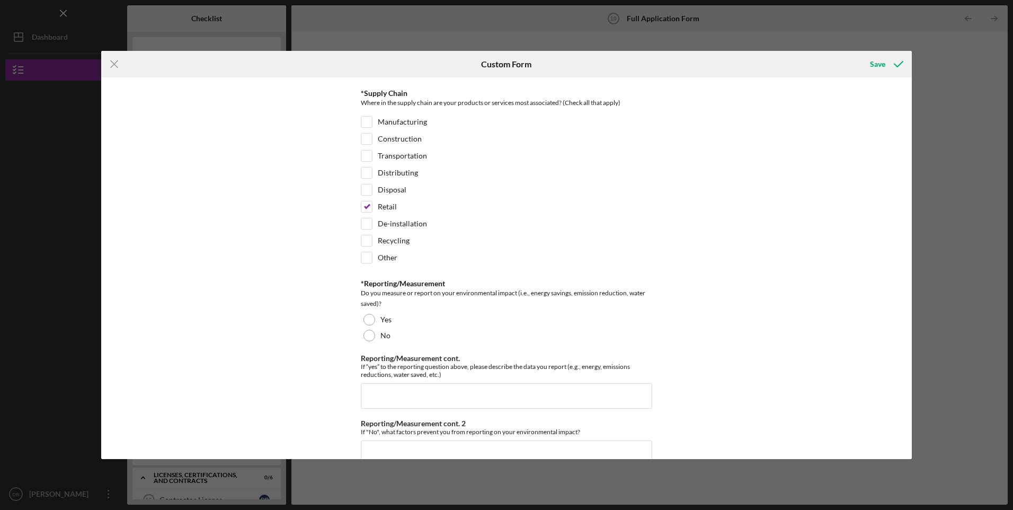
click at [369, 317] on div at bounding box center [369, 320] width 12 height 12
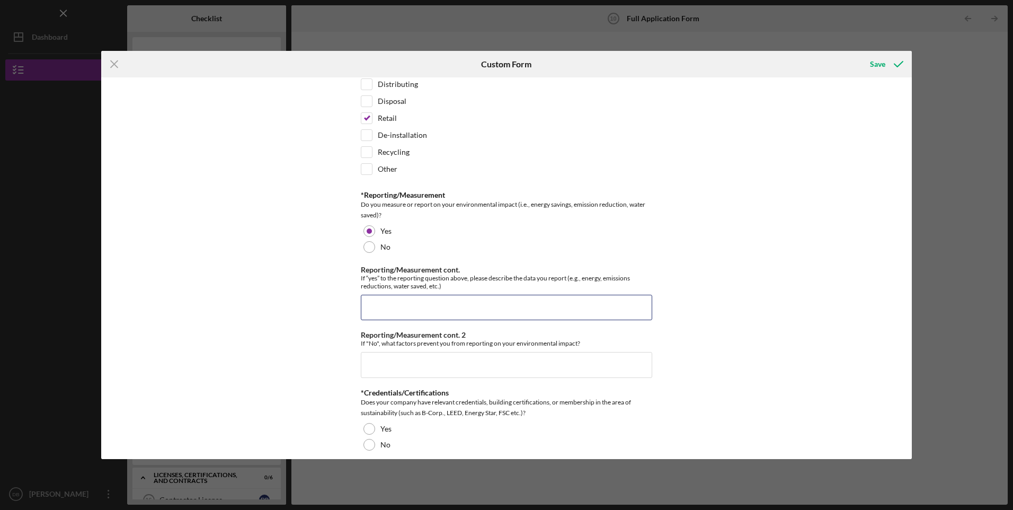
click at [553, 302] on input "Reporting/Measurement cont." at bounding box center [506, 307] width 291 height 25
type input "w"
click at [538, 309] on input "We account for our clients that we service solar panel cleaning on monthly basi…" at bounding box center [506, 307] width 291 height 25
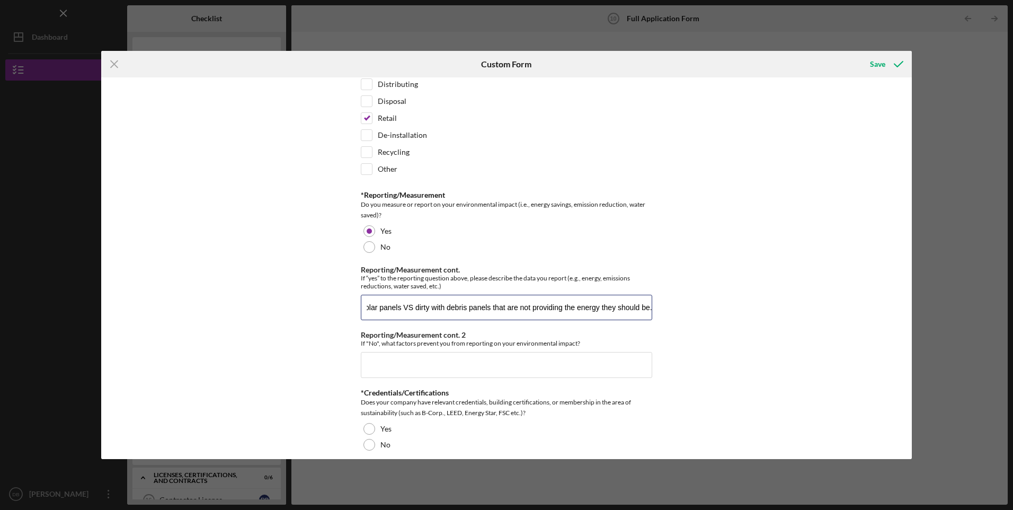
click at [538, 309] on input "We account for our clients that we service solar panel cleaning on monthly basi…" at bounding box center [506, 307] width 291 height 25
type input "We account for our clients that we service solar panel cleaning on monthly basi…"
click at [448, 363] on input "Reporting/Measurement cont. 2" at bounding box center [506, 364] width 291 height 25
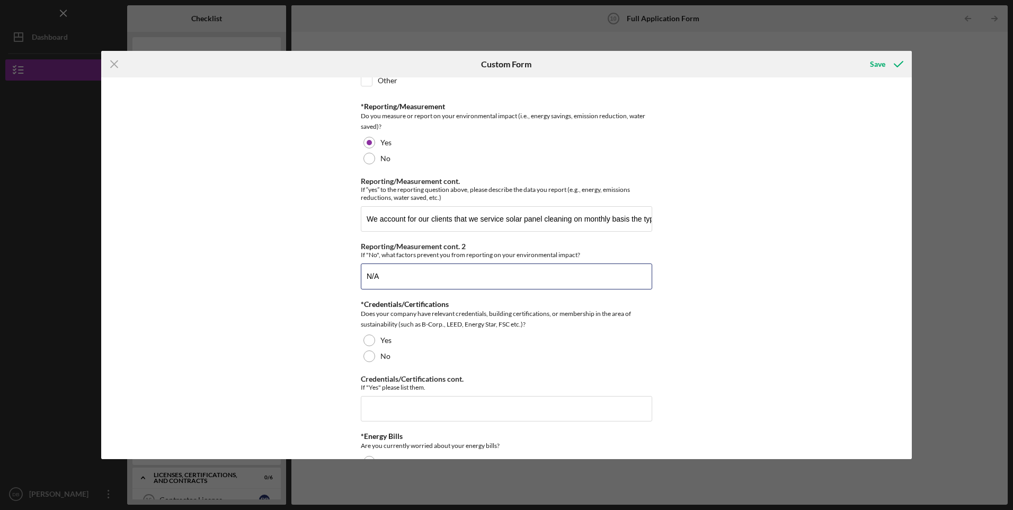
scroll to position [971, 0]
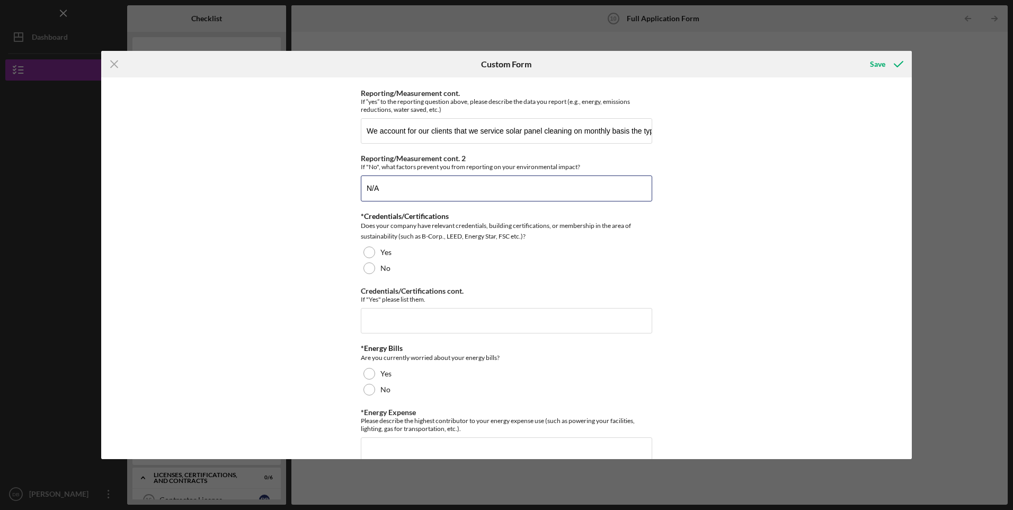
type input "N/A"
click at [371, 270] on div at bounding box center [369, 268] width 12 height 12
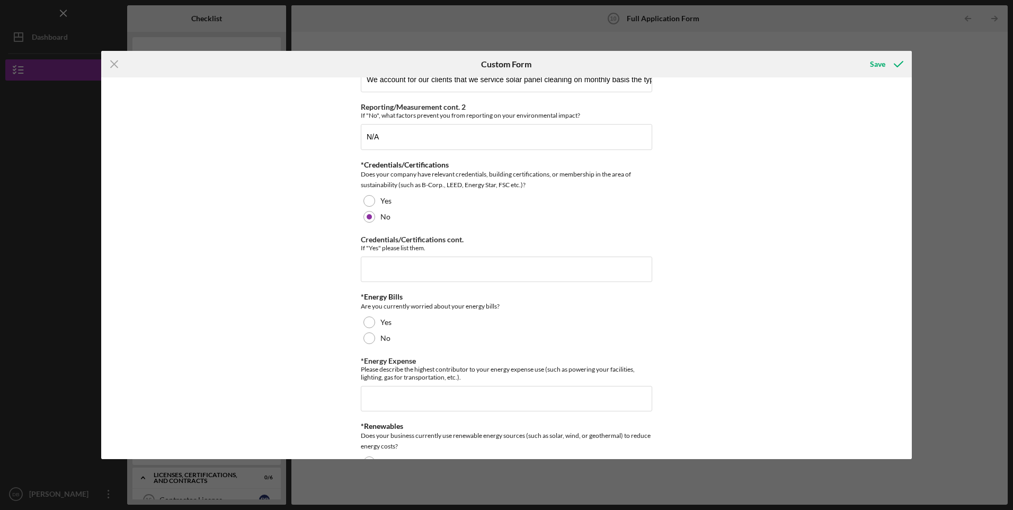
scroll to position [1059, 0]
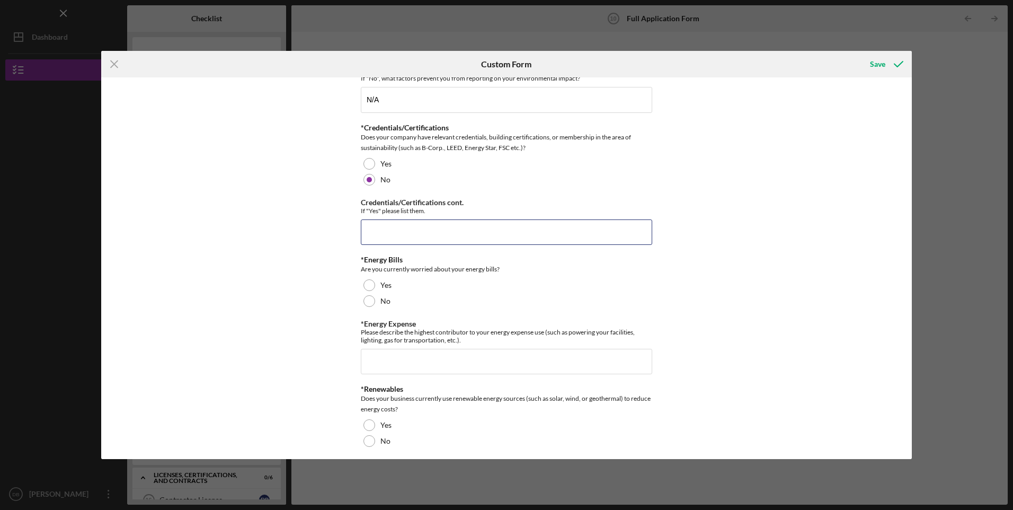
click at [464, 231] on input "Credentials/Certifications cont." at bounding box center [506, 231] width 291 height 25
type input "N/A"
click at [362, 284] on div "Yes" at bounding box center [506, 285] width 291 height 16
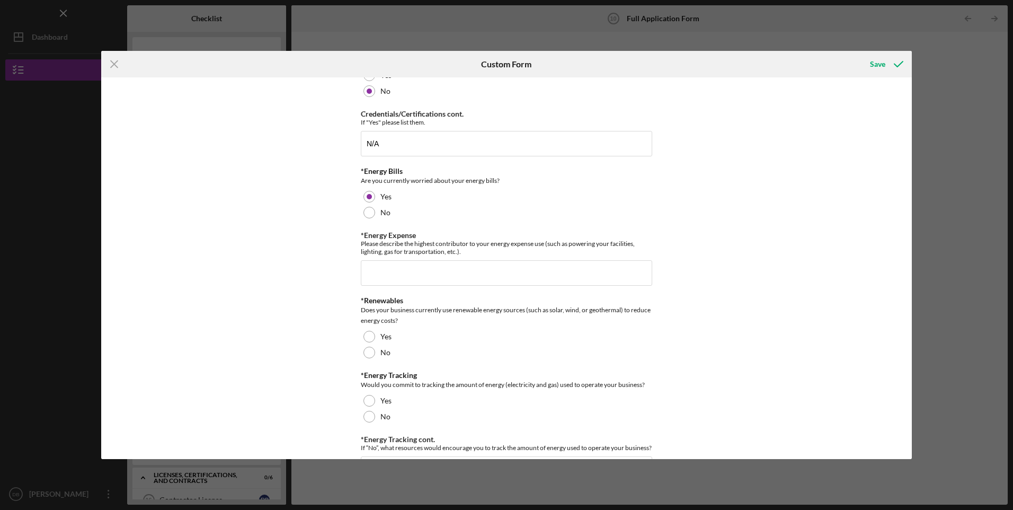
click at [368, 216] on div at bounding box center [369, 213] width 12 height 12
drag, startPoint x: 425, startPoint y: 270, endPoint x: 590, endPoint y: 284, distance: 165.9
click at [425, 270] on input "*Energy Expense" at bounding box center [506, 272] width 291 height 25
type input "i"
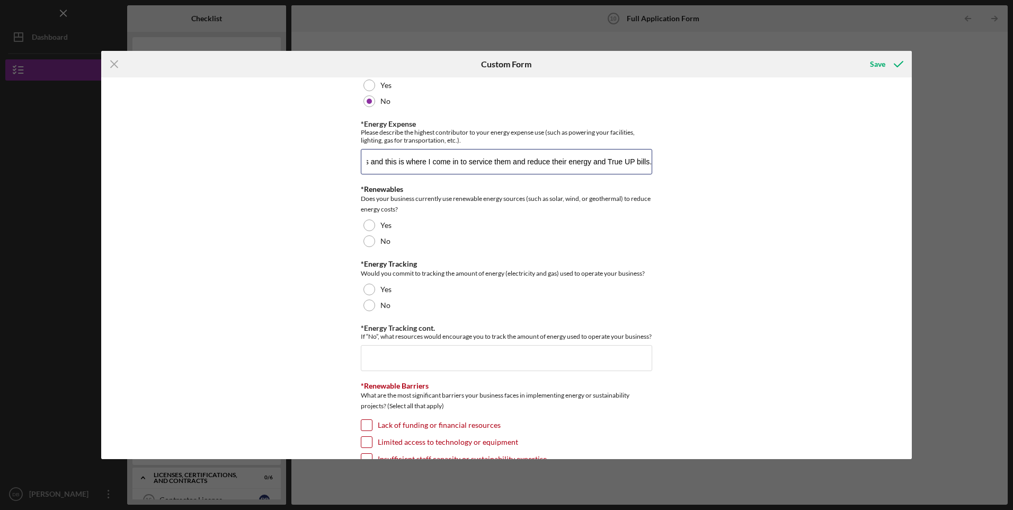
scroll to position [1236, 0]
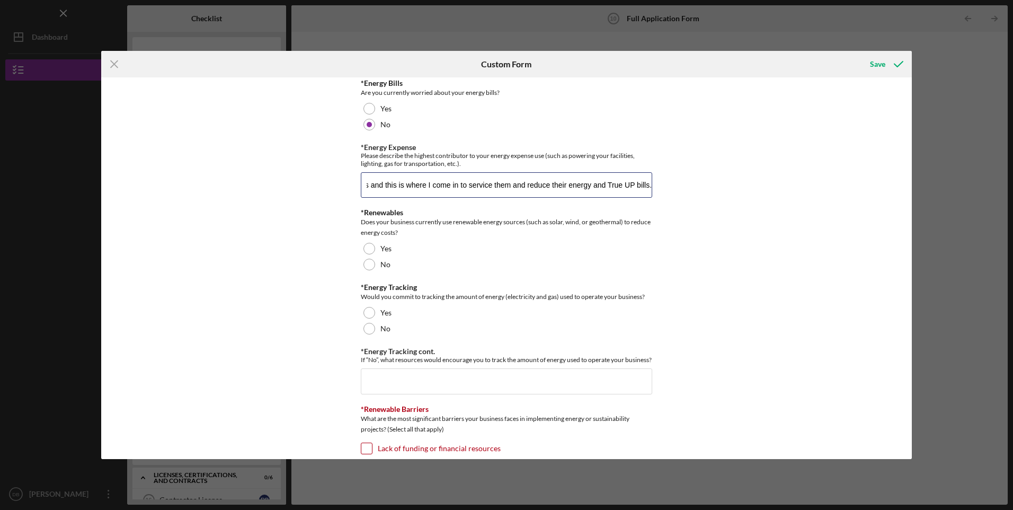
type input "I'm not worried for my energy bills but more for my clients energy bills when t…"
click at [373, 246] on div at bounding box center [369, 249] width 12 height 12
click at [368, 330] on div at bounding box center [369, 329] width 12 height 12
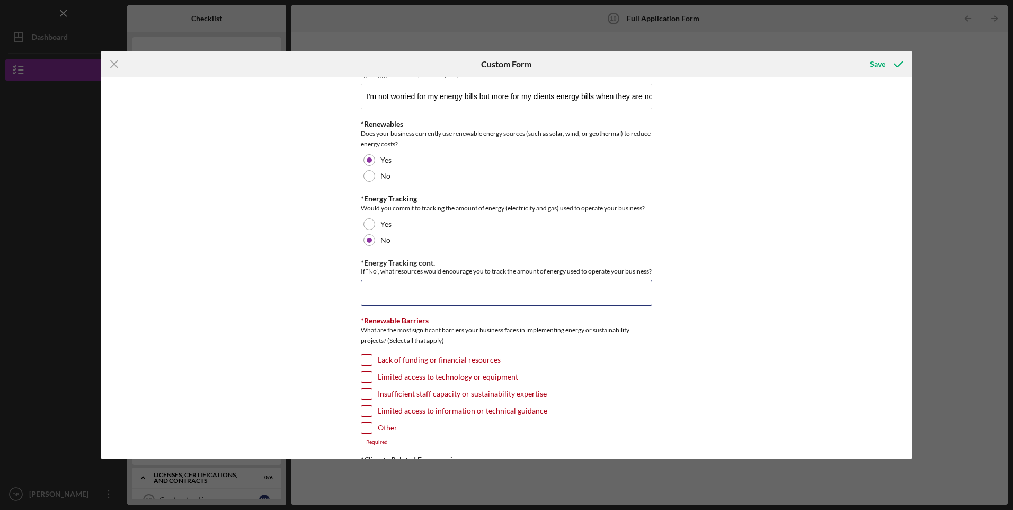
click at [424, 298] on input "*Energy Tracking cont." at bounding box center [506, 292] width 291 height 25
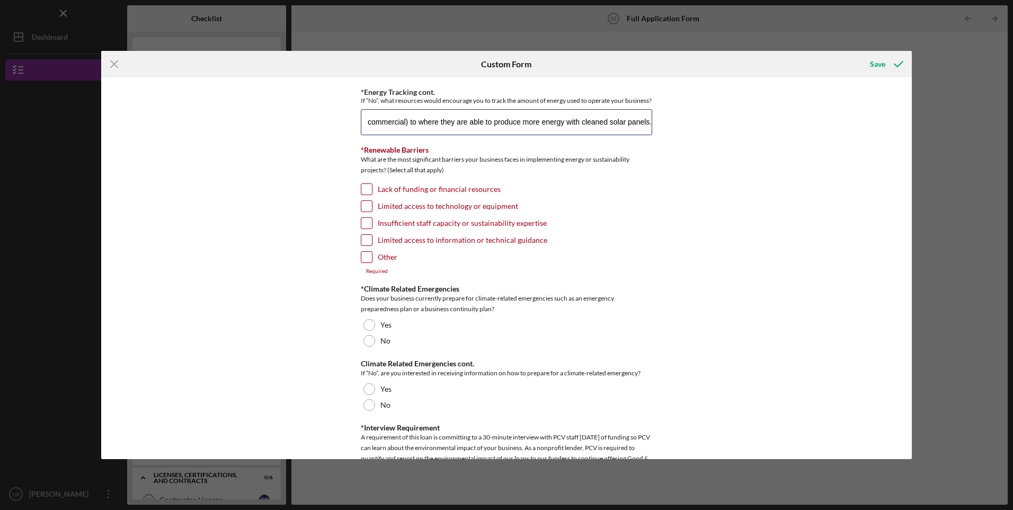
scroll to position [1501, 0]
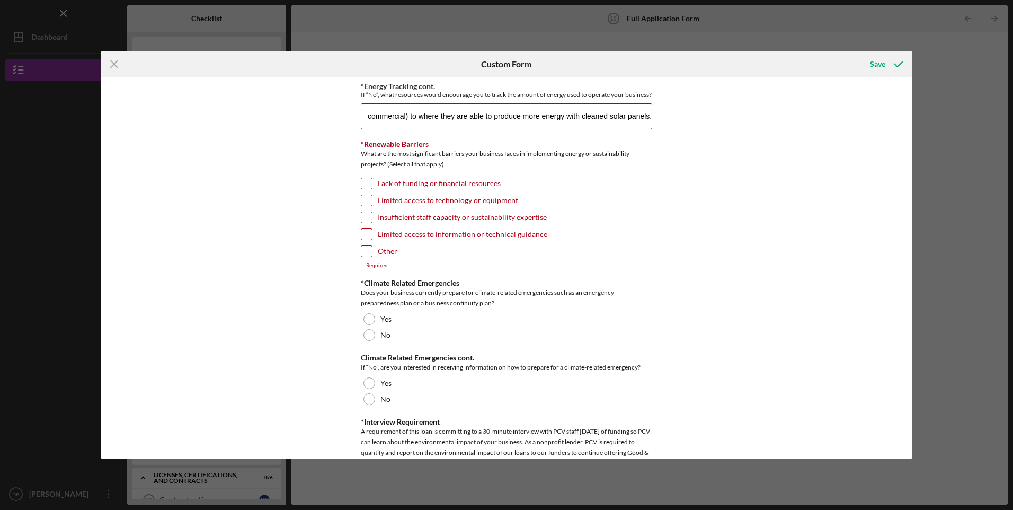
type input "I don't personally use solar renewable energy; however i service my clients to …"
click at [366, 256] on input "Other" at bounding box center [366, 251] width 11 height 11
checkbox input "true"
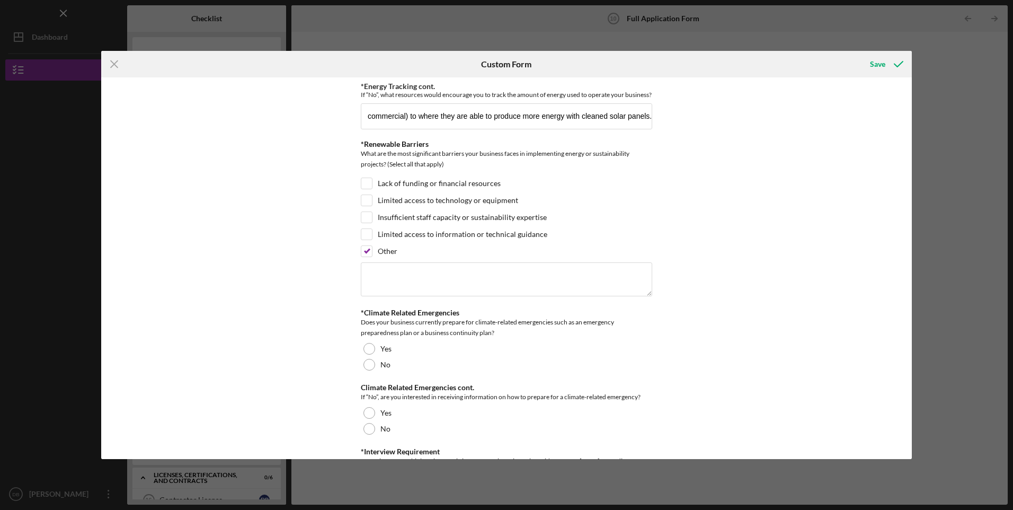
scroll to position [0, 0]
click at [416, 284] on textarea at bounding box center [506, 279] width 291 height 34
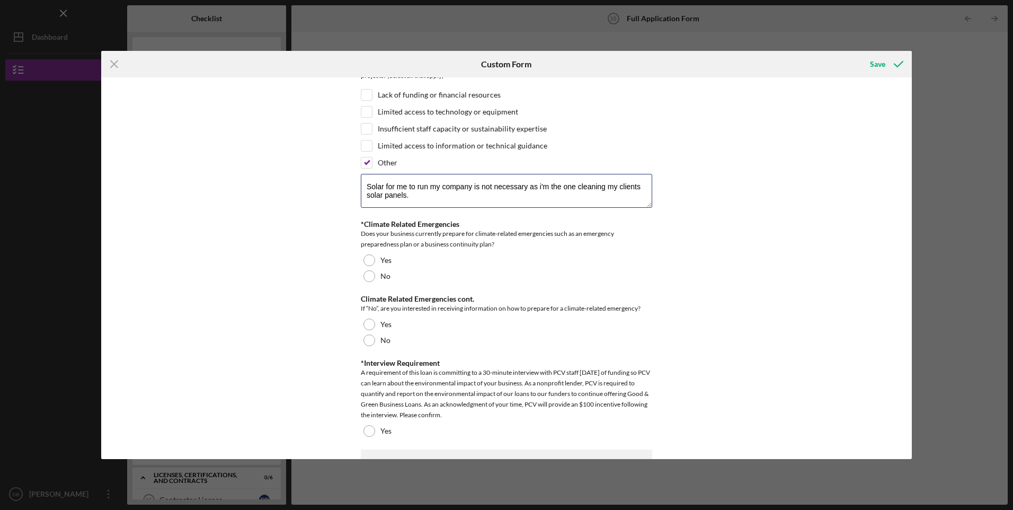
type textarea "Solar for me to run my company is not necessary as i'm the one cleaning my clie…"
click at [368, 282] on div at bounding box center [369, 276] width 12 height 12
click at [369, 330] on div at bounding box center [369, 324] width 12 height 12
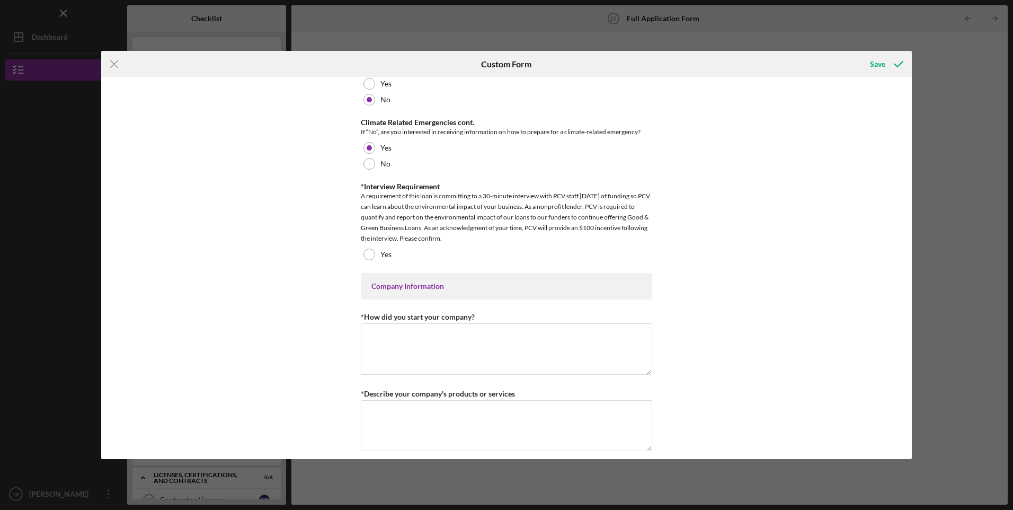
click at [368, 260] on div at bounding box center [369, 254] width 12 height 12
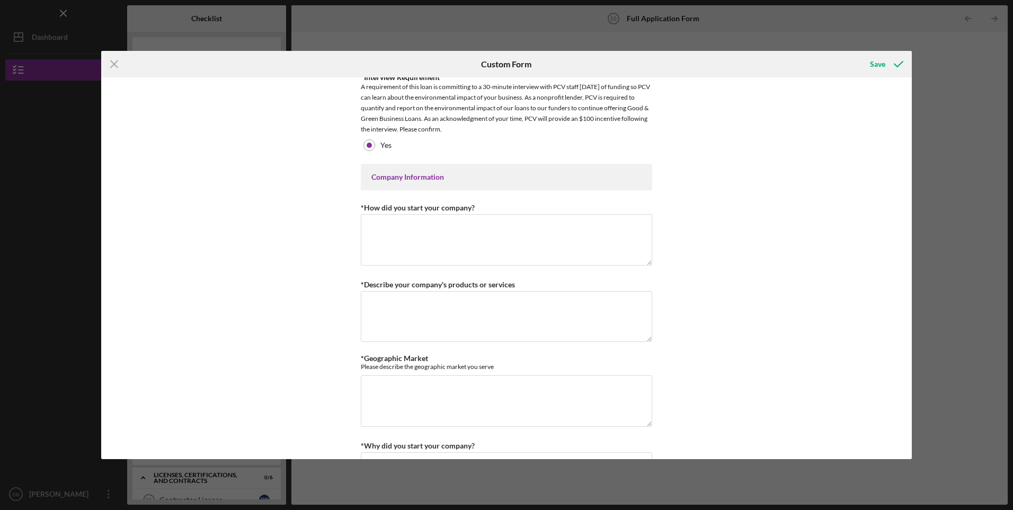
scroll to position [1854, 0]
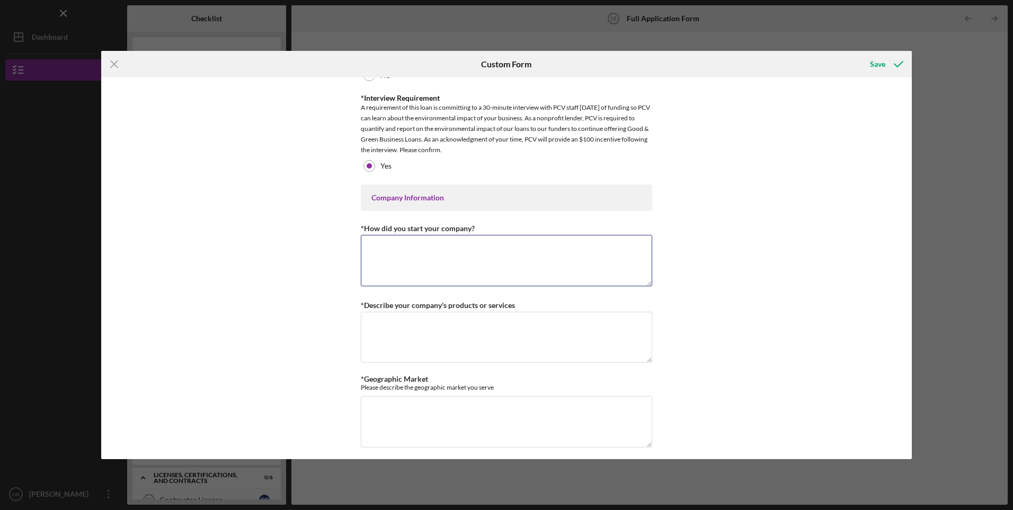
click at [504, 286] on textarea "*How did you start your company?" at bounding box center [506, 260] width 291 height 51
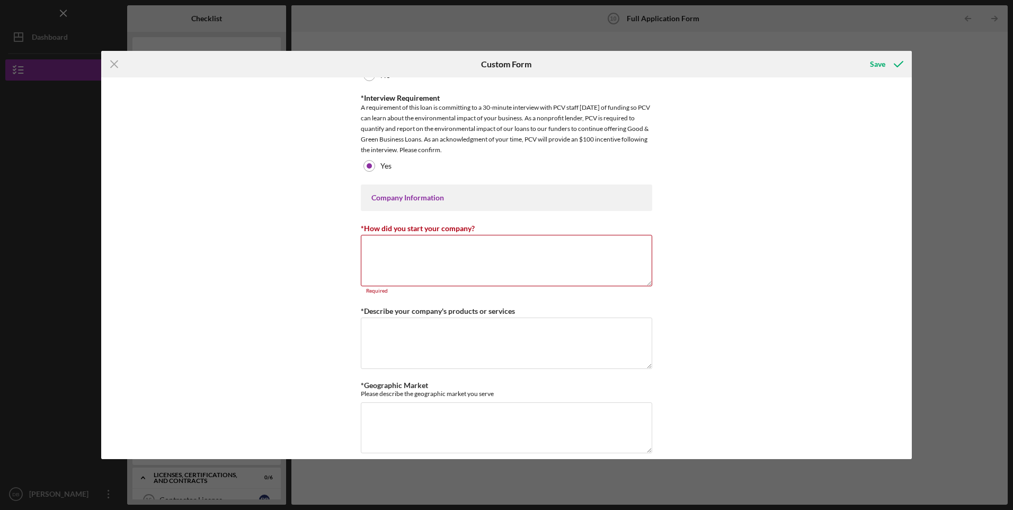
click at [465, 277] on textarea "*How did you start your company?" at bounding box center [506, 260] width 291 height 51
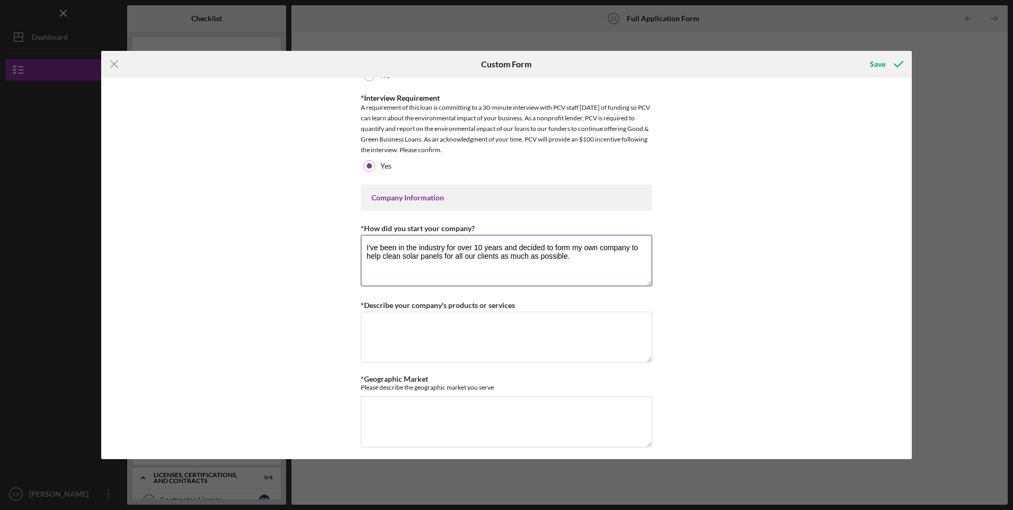
type textarea "I've been in the industry for over 10 years and decided to form my own company …"
click at [469, 311] on div "*Describe your company's products or services" at bounding box center [506, 304] width 291 height 13
click at [474, 330] on textarea "*Describe your company's products or services" at bounding box center [506, 336] width 291 height 51
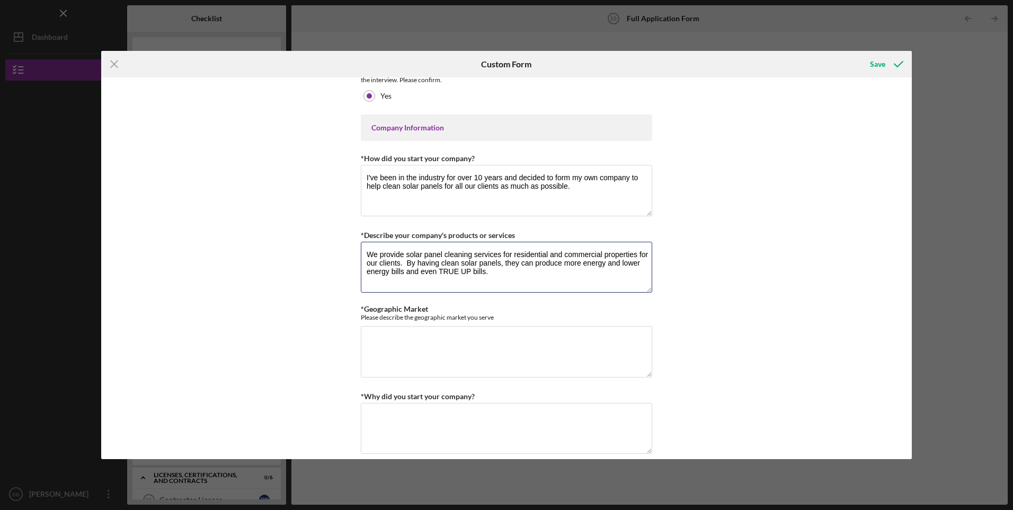
scroll to position [2030, 0]
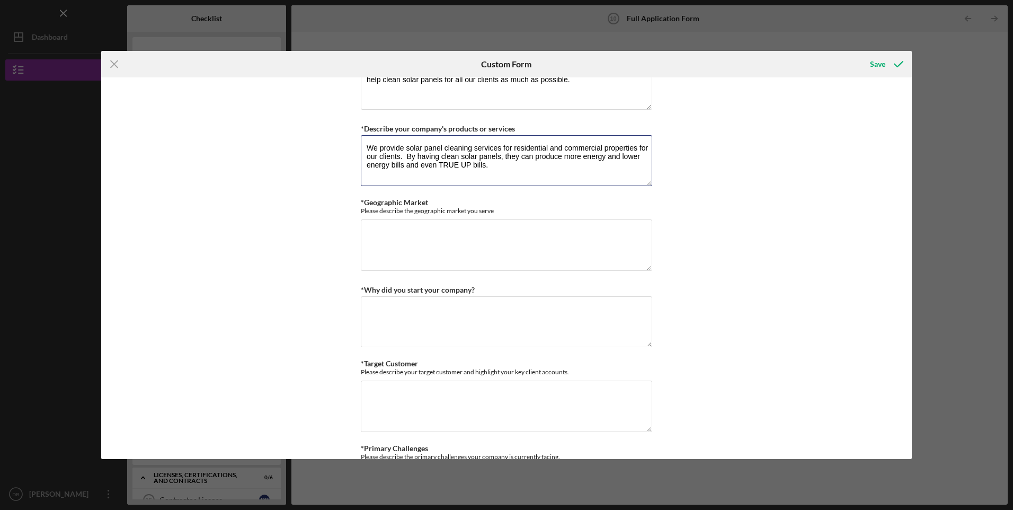
type textarea "We provide solar panel cleaning services for residential and commercial propert…"
click at [446, 267] on textarea "*Geographic Market" at bounding box center [506, 244] width 291 height 51
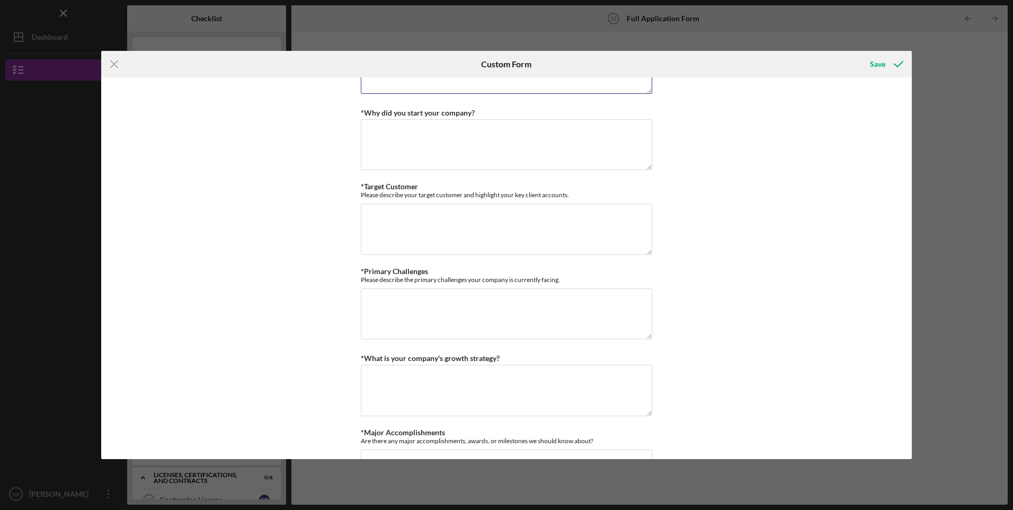
type textarea "Primarily in [GEOGRAPHIC_DATA] all residents of all walks, but we are looking t…"
click at [511, 153] on textarea "*Why did you start your company?" at bounding box center [506, 144] width 291 height 51
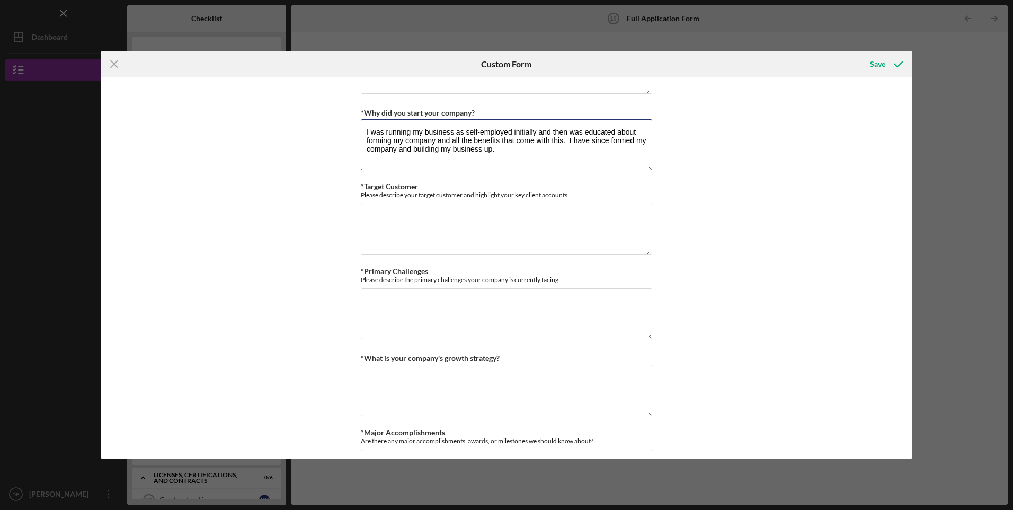
type textarea "I was running my business as self-employed initially and then was educated abou…"
click at [491, 233] on textarea "*Target Customer" at bounding box center [506, 228] width 291 height 51
type textarea "All home owners and commercial building owners."
drag, startPoint x: 438, startPoint y: 322, endPoint x: 454, endPoint y: 318, distance: 16.8
click at [438, 322] on textarea "*Primary Challenges" at bounding box center [506, 313] width 291 height 51
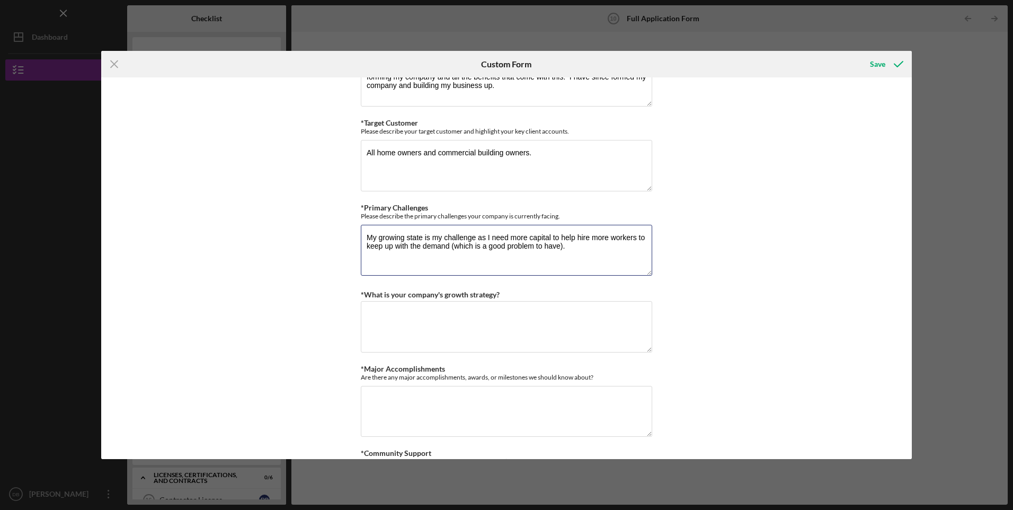
scroll to position [2295, 0]
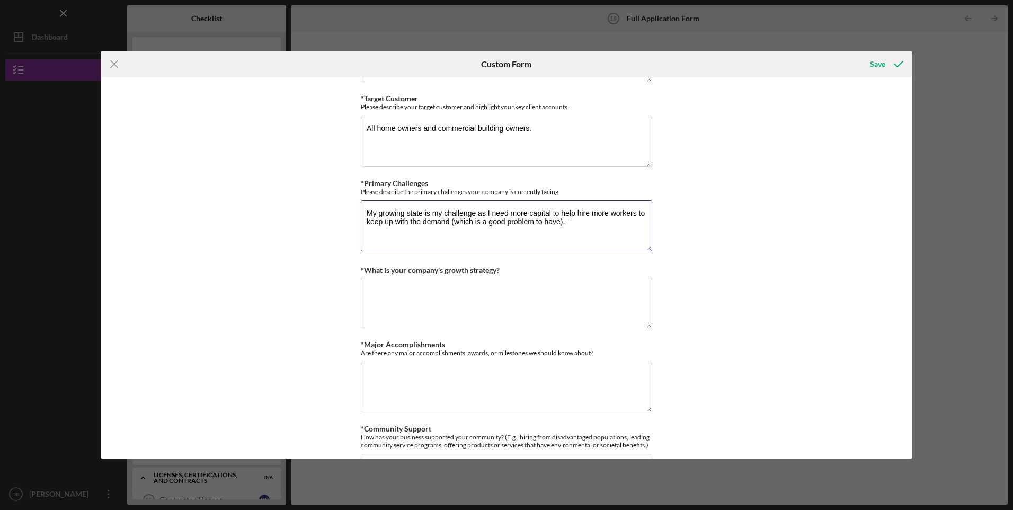
type textarea "My growing state is my challenge as I need more capital to help hire more worke…"
click at [468, 308] on textarea "*What is your company's growth strategy?" at bounding box center [506, 302] width 291 height 51
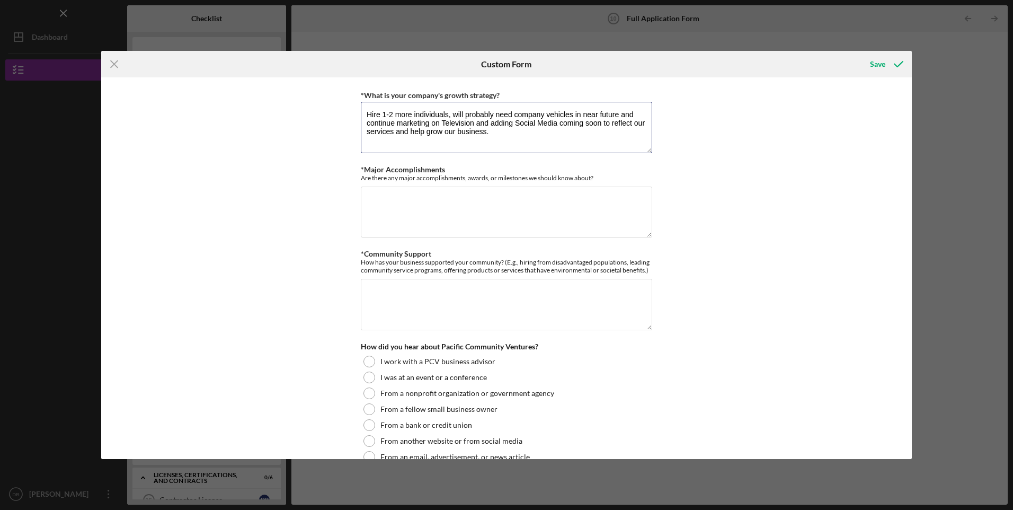
scroll to position [2472, 0]
type textarea "Hire 1-2 more individuals, will probably need company vehicles in near future a…"
click at [548, 223] on textarea "*Major Accomplishments" at bounding box center [506, 209] width 291 height 51
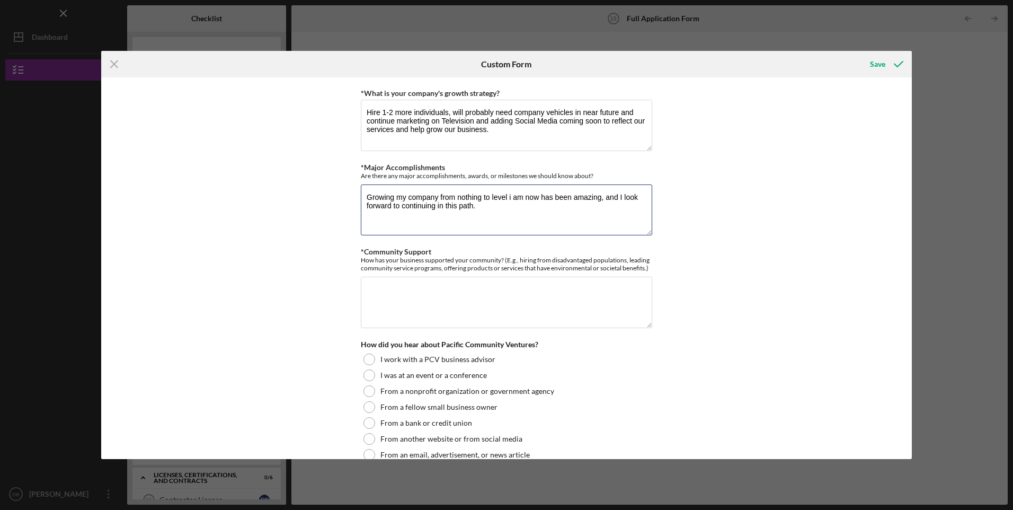
drag, startPoint x: 512, startPoint y: 203, endPoint x: 539, endPoint y: 183, distance: 34.4
click at [511, 202] on textarea "Growing my company from nothing to level i am now has been amazing, and I look …" at bounding box center [506, 209] width 291 height 51
type textarea "Growing my company from nothing to level I am now has been amazing, and I look …"
click at [533, 301] on textarea "*Community Support" at bounding box center [506, 302] width 291 height 51
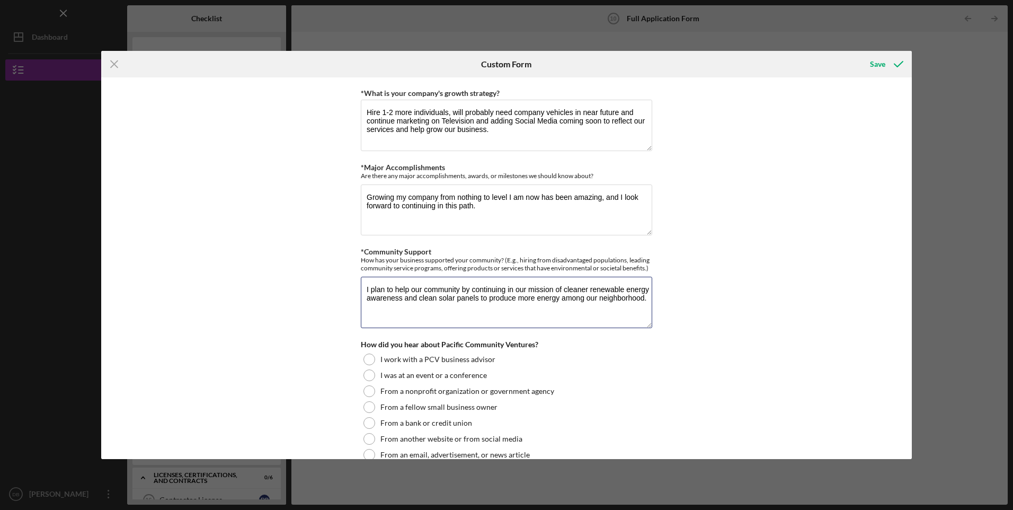
scroll to position [2649, 0]
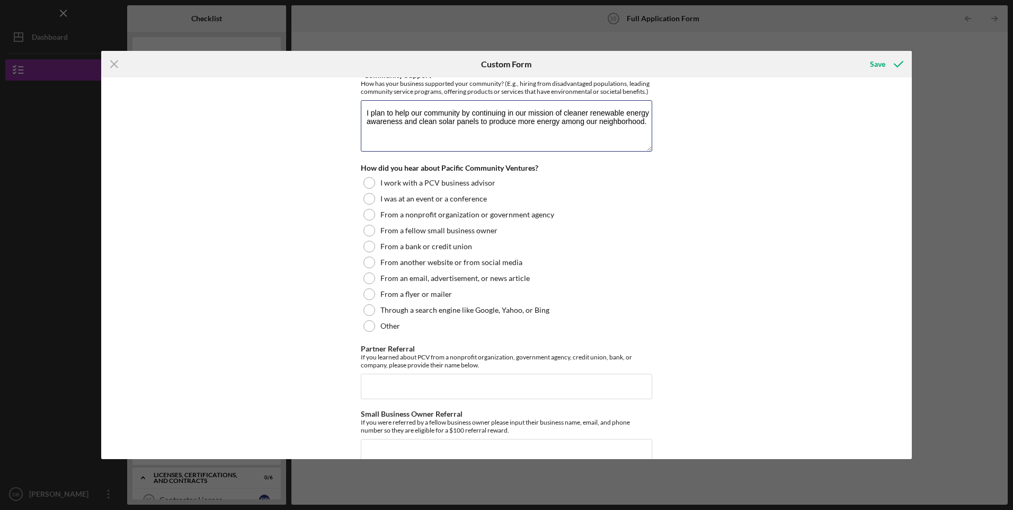
type textarea "I plan to help our community by continuing in our mission of cleaner renewable …"
click at [367, 334] on div "Other" at bounding box center [506, 326] width 291 height 16
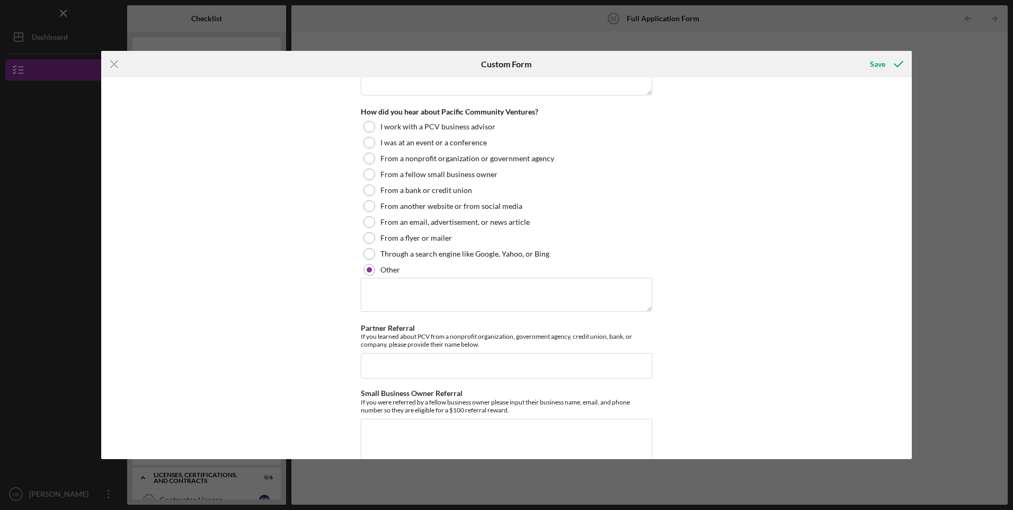
scroll to position [2737, 0]
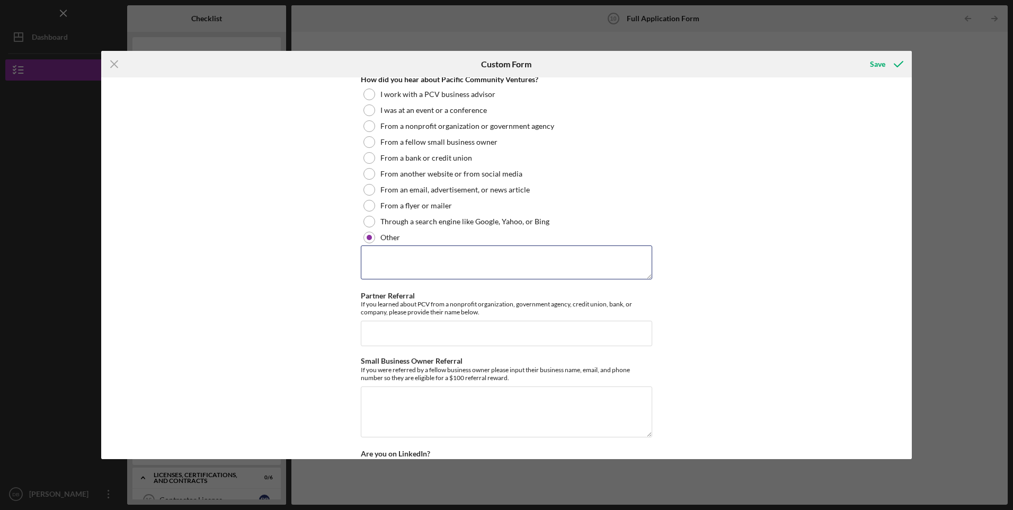
click at [457, 279] on textarea at bounding box center [506, 262] width 291 height 34
drag, startPoint x: 531, startPoint y: 264, endPoint x: 236, endPoint y: 261, distance: 295.1
click at [236, 261] on div "Loan Request *Requested Loan Amount $50,000 *Use of Proceeds Purchase Inventory…" at bounding box center [506, 267] width 810 height 381
type textarea "Executive Consulting of America, Inc/[PERSON_NAME]"
click at [439, 334] on input "Partner Referral" at bounding box center [506, 332] width 291 height 25
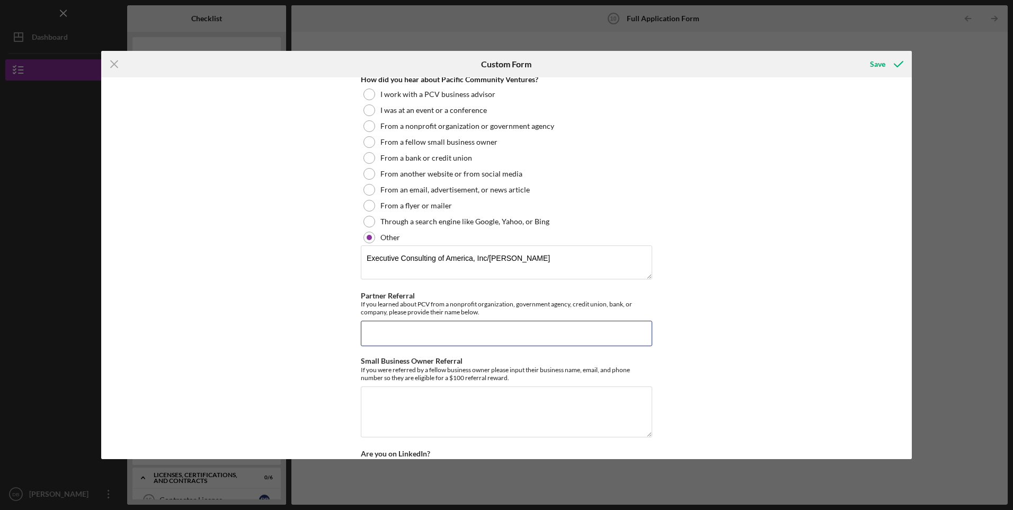
paste input "Executive Consulting of America, Inc/[PERSON_NAME]"
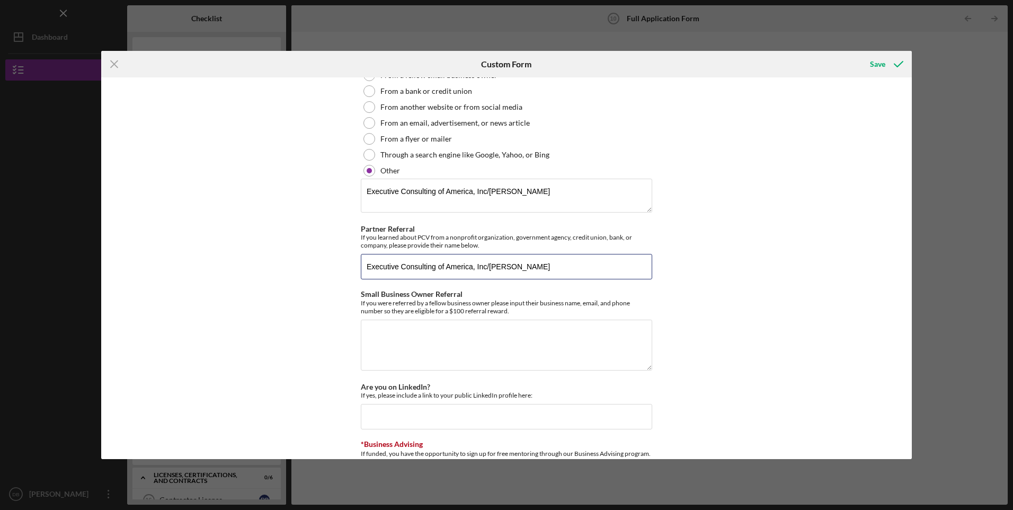
scroll to position [2914, 0]
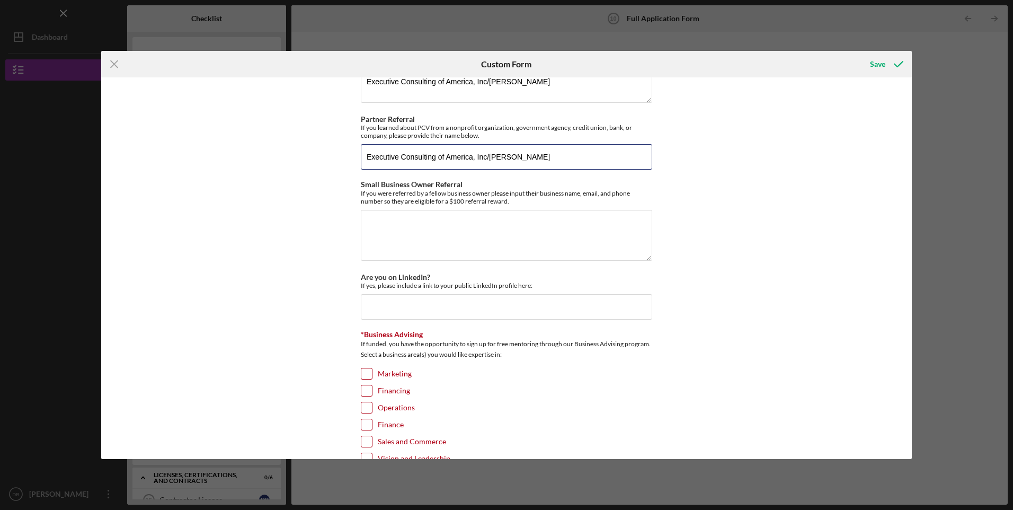
type input "Executive Consulting of America, Inc/[PERSON_NAME]"
click at [488, 253] on textarea "Small Business Owner Referral" at bounding box center [506, 235] width 291 height 51
paste textarea "Executive Consulting of America, Inc/[PERSON_NAME]"
type textarea "Executive Consulting of America, Inc/[PERSON_NAME]"
click at [458, 317] on input "Are you on LinkedIn?" at bounding box center [506, 306] width 291 height 25
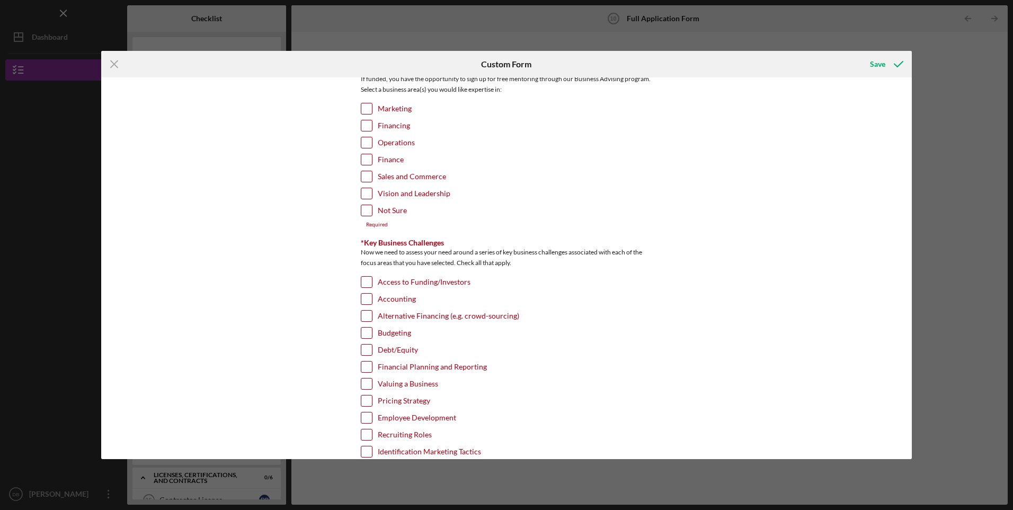
scroll to position [3002, 0]
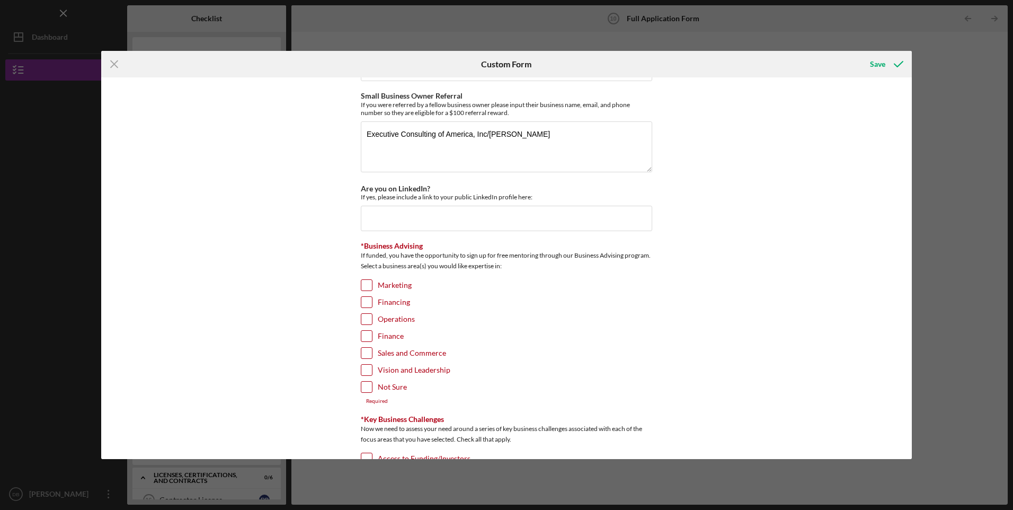
click at [368, 307] on input "Financing" at bounding box center [366, 302] width 11 height 11
checkbox input "true"
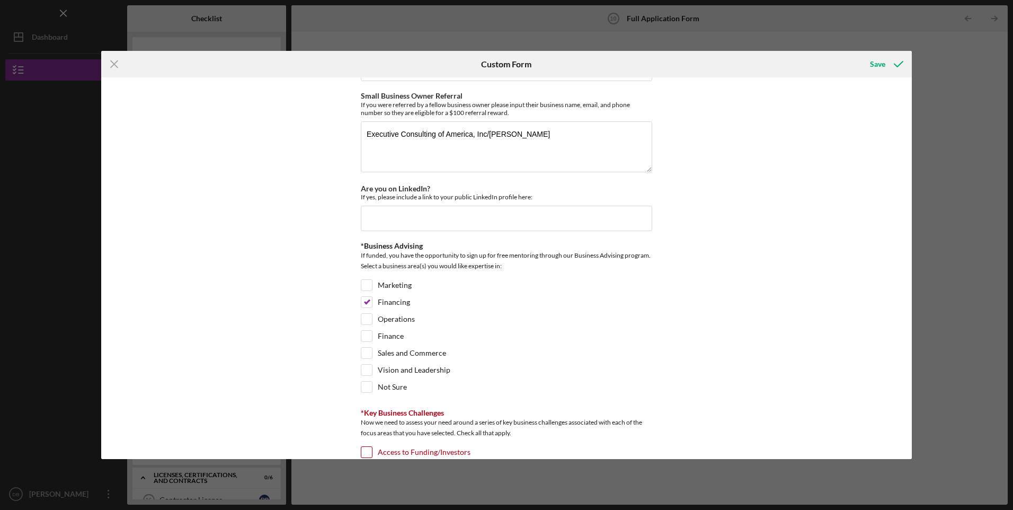
click at [368, 290] on input "Marketing" at bounding box center [366, 285] width 11 height 11
checkbox input "true"
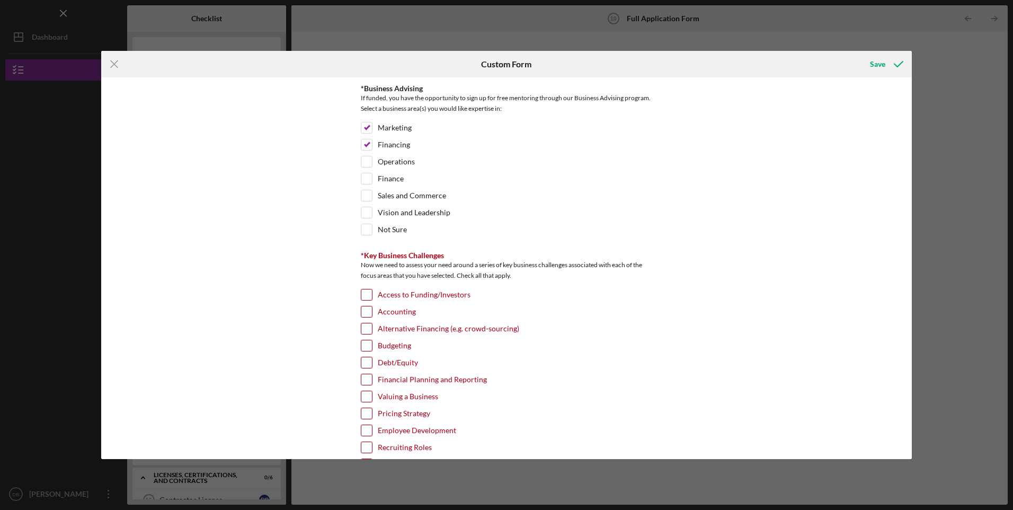
scroll to position [3267, 0]
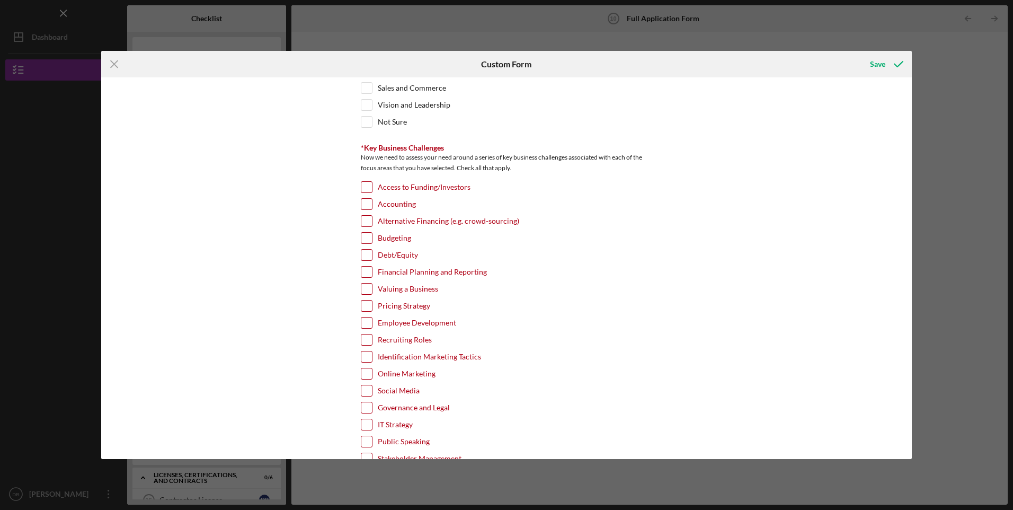
click at [361, 192] on input "Access to Funding/Investors" at bounding box center [366, 187] width 11 height 11
checkbox input "true"
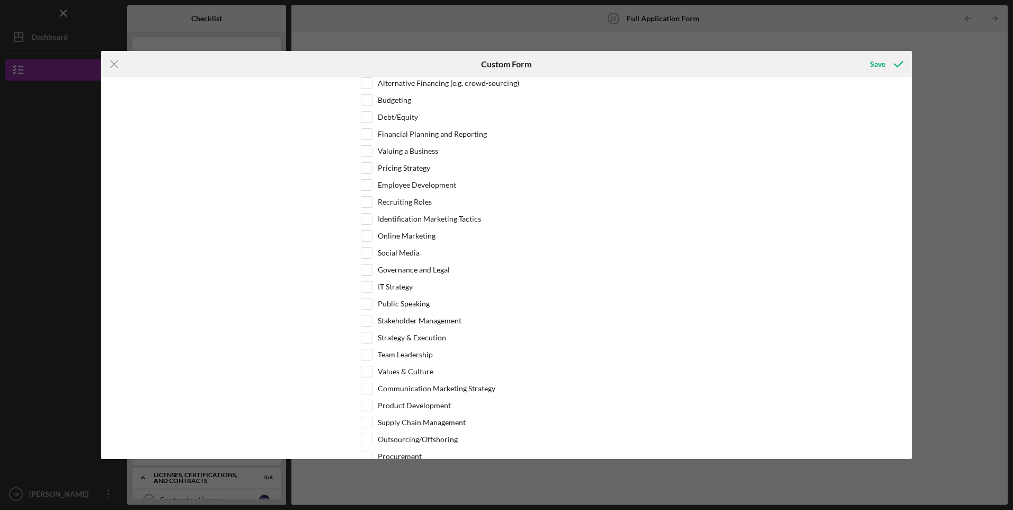
scroll to position [3443, 0]
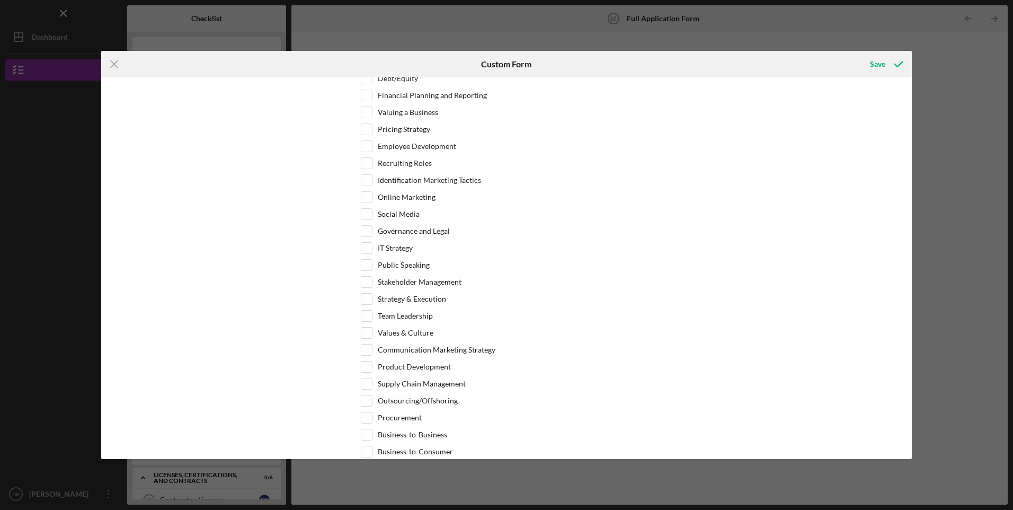
click at [368, 219] on input "Social Media" at bounding box center [366, 214] width 11 height 11
checkbox input "true"
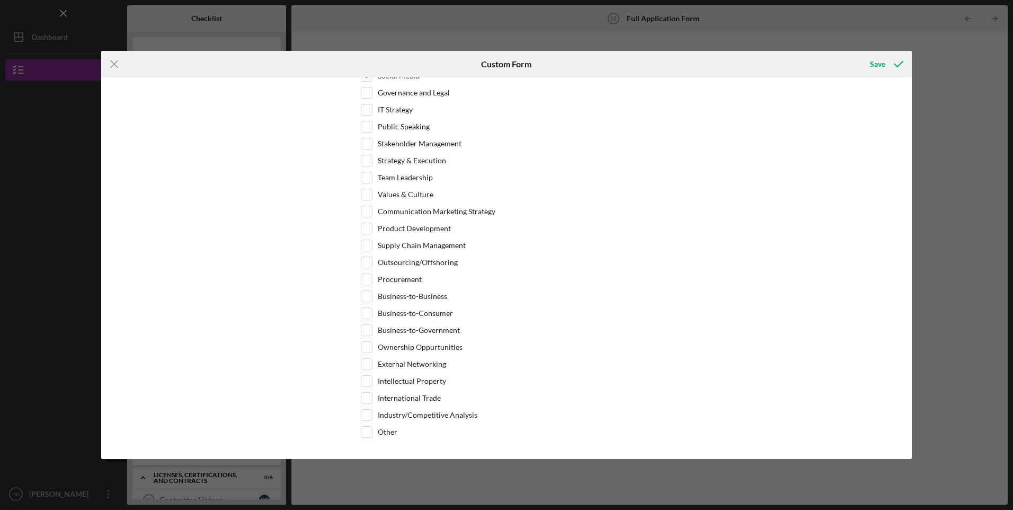
click at [878, 64] on div "Save" at bounding box center [877, 64] width 15 height 21
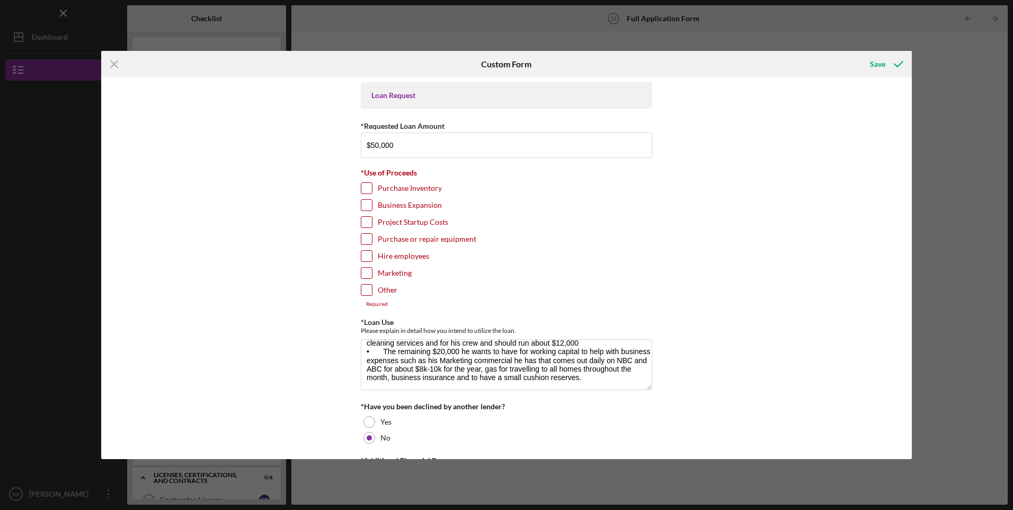
scroll to position [0, 0]
click at [364, 289] on input "Other" at bounding box center [366, 290] width 11 height 11
checkbox input "true"
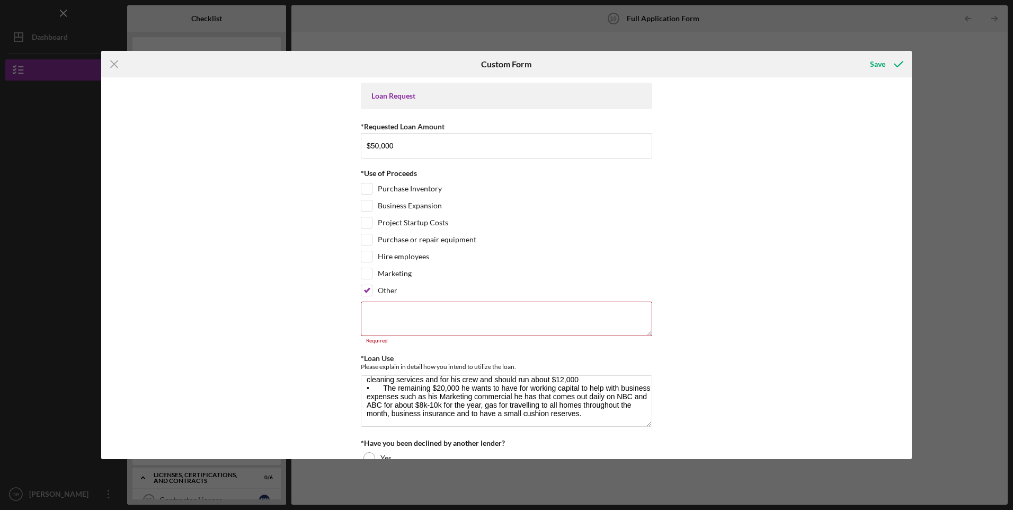
click at [414, 318] on textarea at bounding box center [506, 318] width 291 height 34
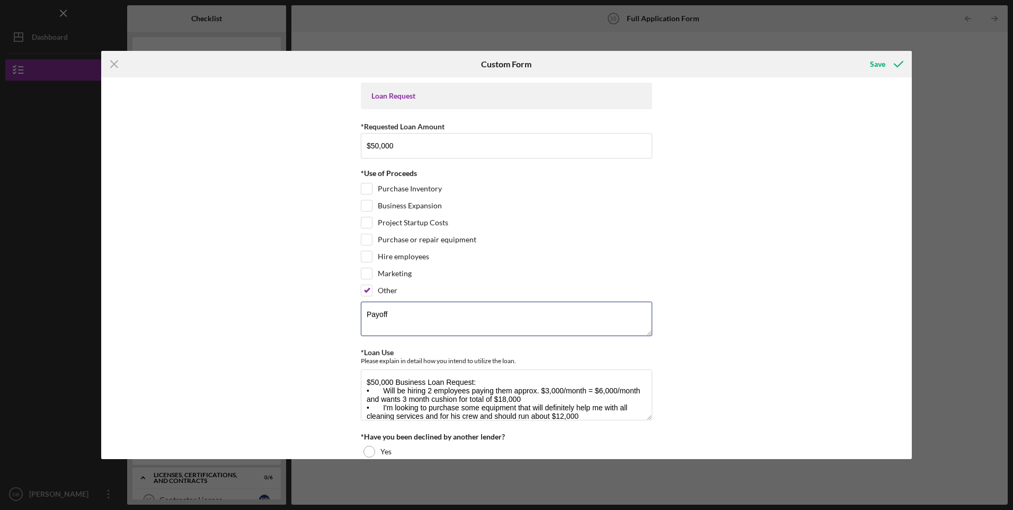
drag, startPoint x: 495, startPoint y: 314, endPoint x: 327, endPoint y: 317, distance: 167.9
click at [327, 317] on div "Loan Request *Requested Loan Amount $50,000 *Use of Proceeds Purchase Inventory…" at bounding box center [506, 267] width 810 height 381
type textarea "Working capital to hire 2 individuals to grow my company, purchase some equipme…"
click at [880, 65] on div "Save" at bounding box center [877, 64] width 15 height 21
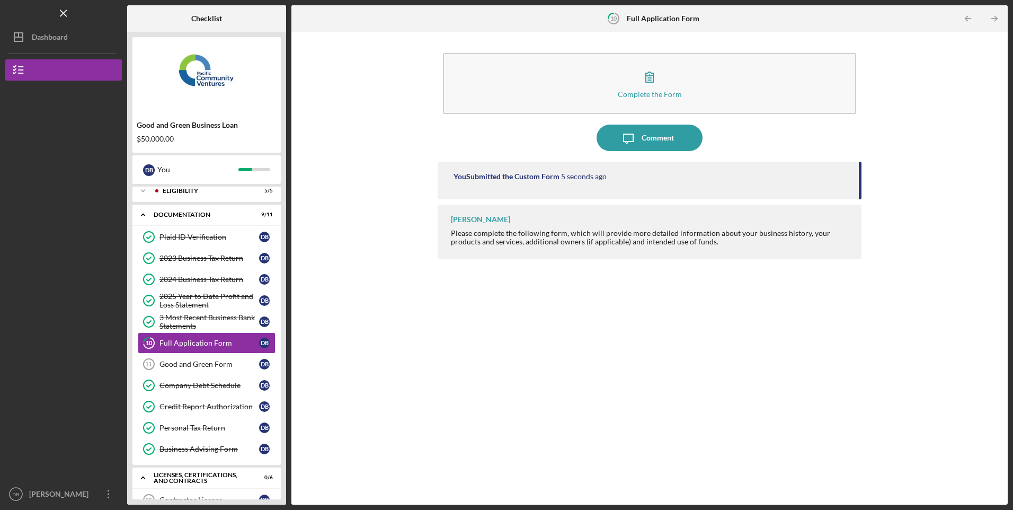
click at [193, 367] on div "Good and Green Form" at bounding box center [209, 364] width 100 height 8
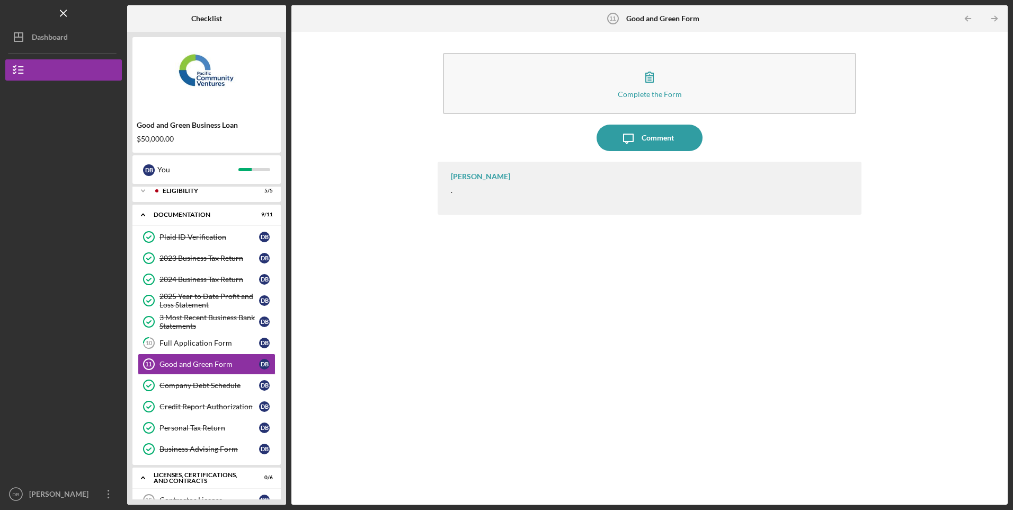
click at [669, 76] on button "Complete the Form Form" at bounding box center [649, 83] width 413 height 61
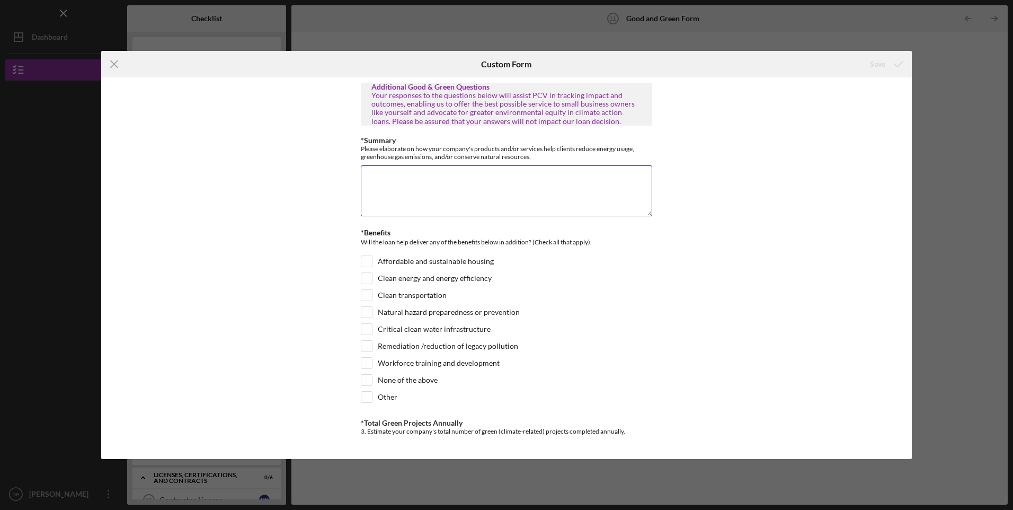
click at [465, 180] on textarea "*Summary" at bounding box center [506, 190] width 291 height 51
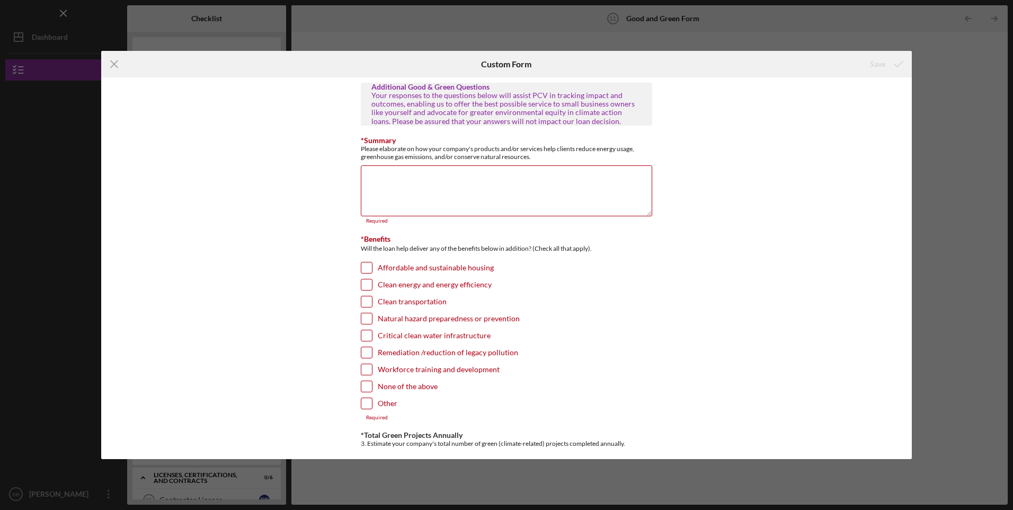
click at [111, 66] on icon "Icon/Menu Close" at bounding box center [114, 64] width 26 height 26
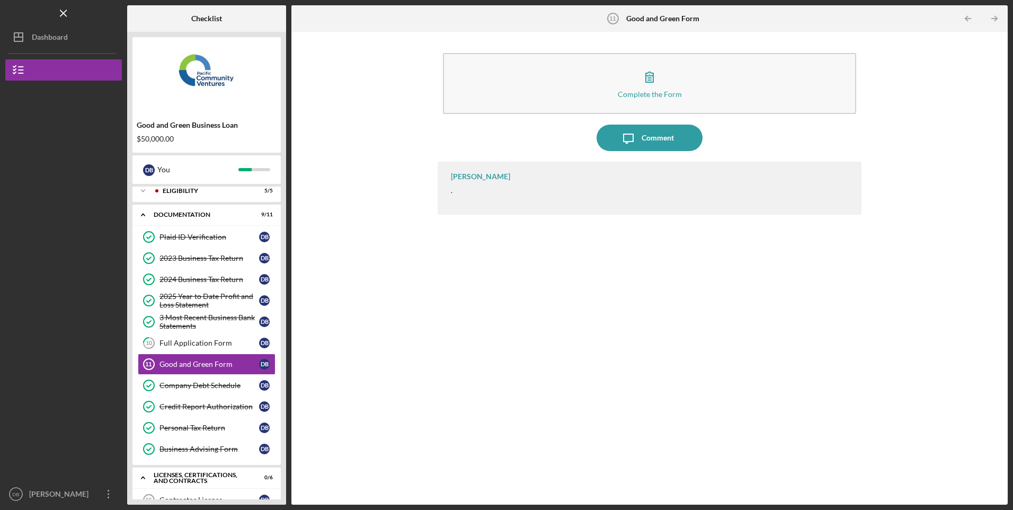
click at [183, 336] on link "10 Full Application Form D B" at bounding box center [207, 342] width 138 height 21
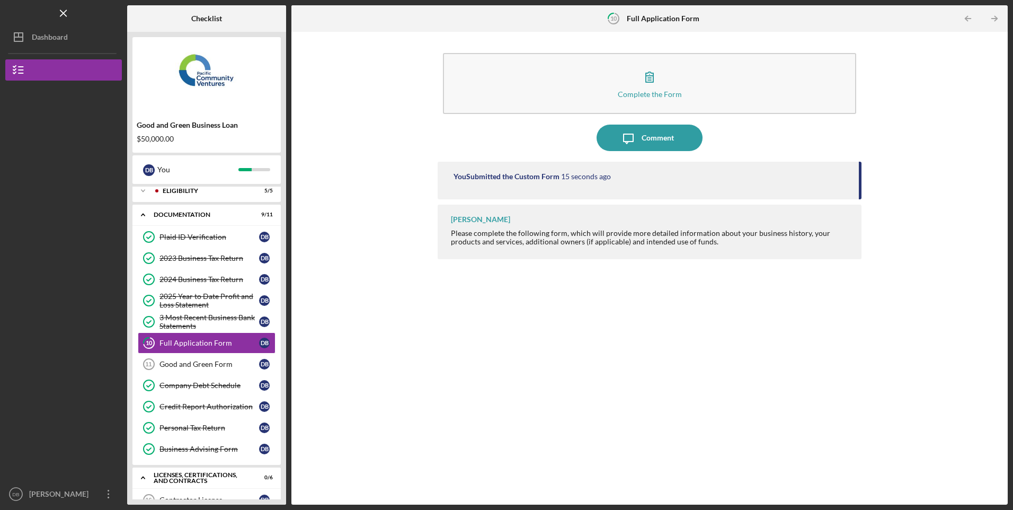
click at [554, 95] on button "Complete the Form Form" at bounding box center [649, 83] width 413 height 61
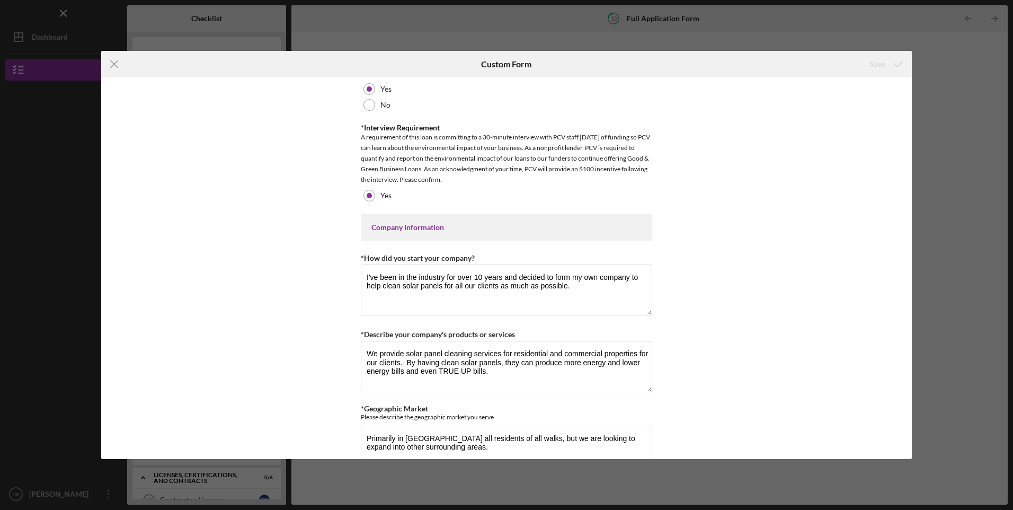
scroll to position [1943, 0]
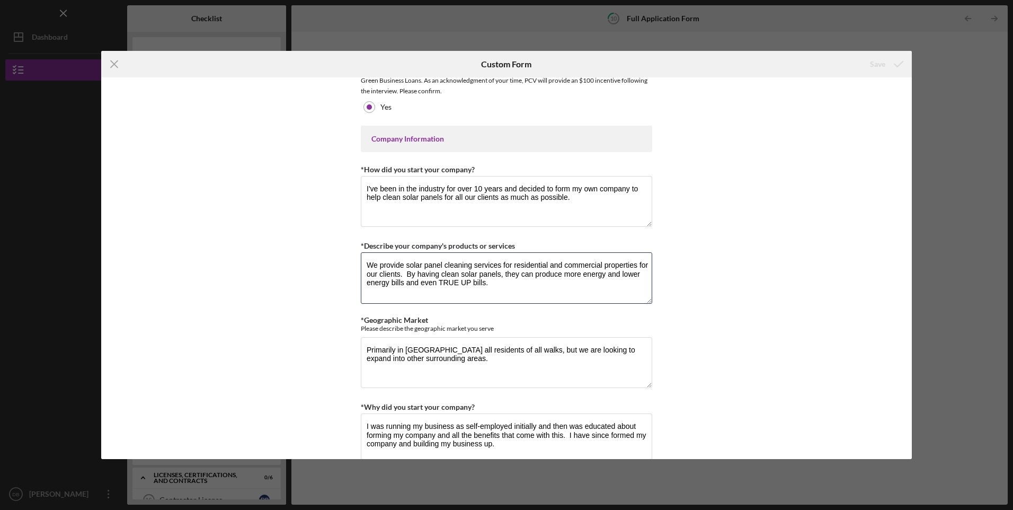
click at [441, 280] on textarea "We provide solar panel cleaning services for residential and commercial propert…" at bounding box center [506, 277] width 291 height 51
click at [119, 64] on icon "Icon/Menu Close" at bounding box center [114, 64] width 26 height 26
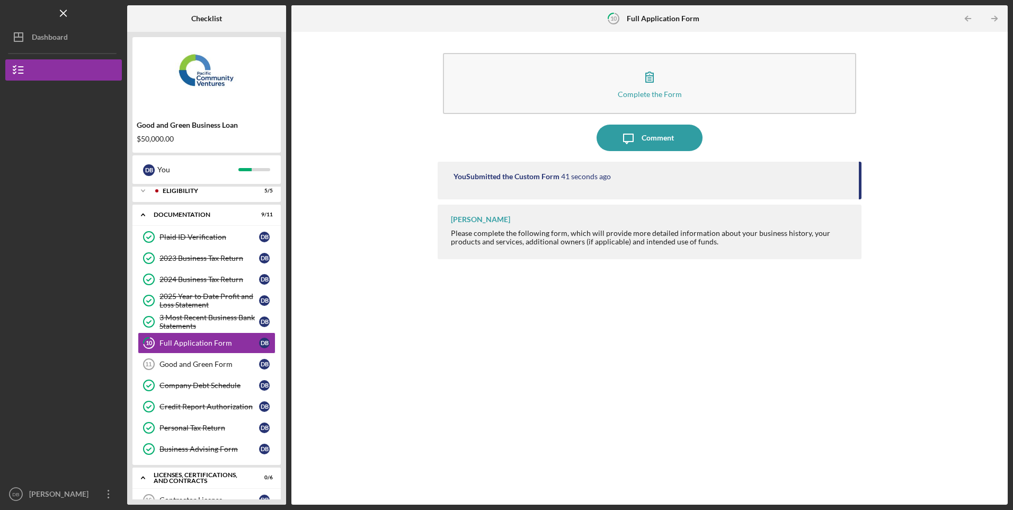
click at [192, 366] on div "Good and Green Form" at bounding box center [209, 364] width 100 height 8
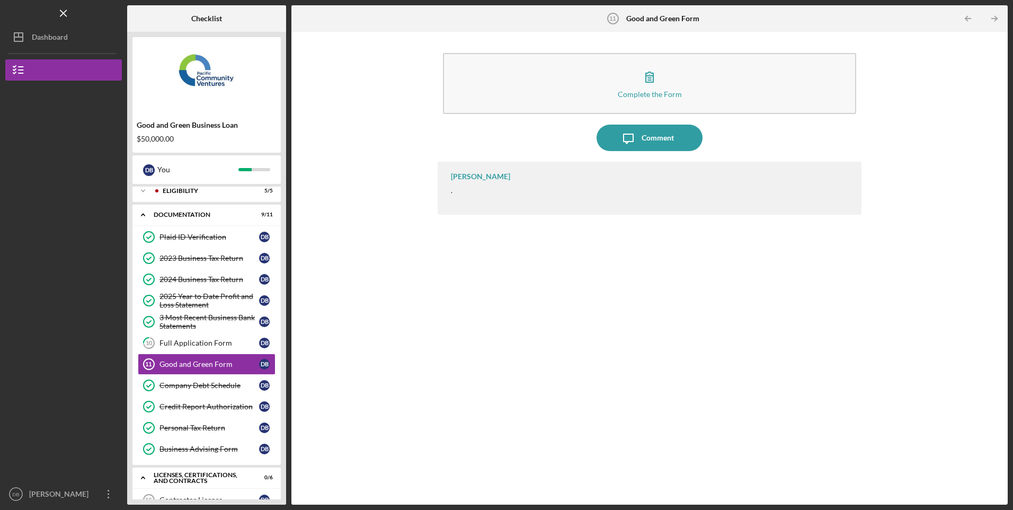
click at [555, 96] on button "Complete the Form Form" at bounding box center [649, 83] width 413 height 61
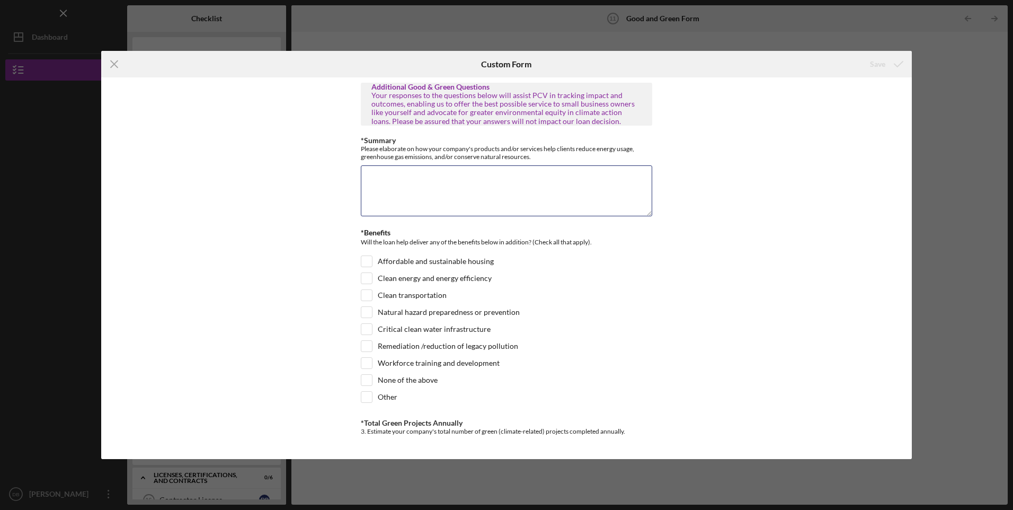
click at [462, 192] on textarea "*Summary" at bounding box center [506, 190] width 291 height 51
paste textarea "We provide solar panel cleaning services for residential and commercial propert…"
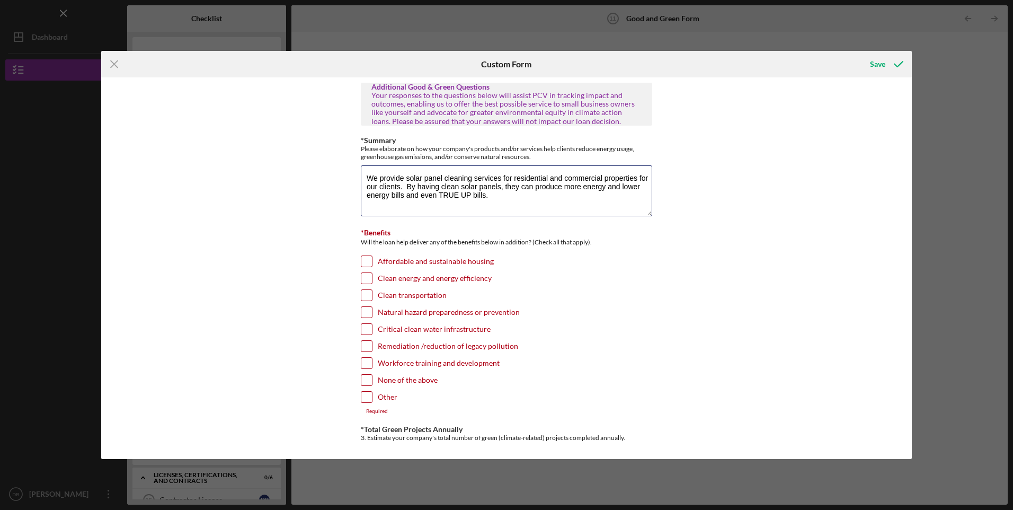
click at [438, 196] on textarea "We provide solar panel cleaning services for residential and commercial propert…" at bounding box center [506, 190] width 291 height 51
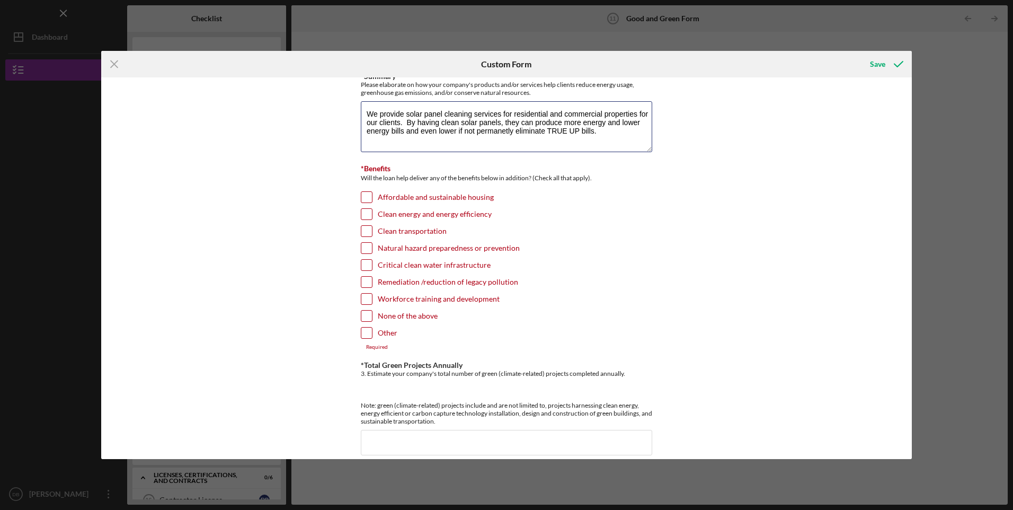
scroll to position [88, 0]
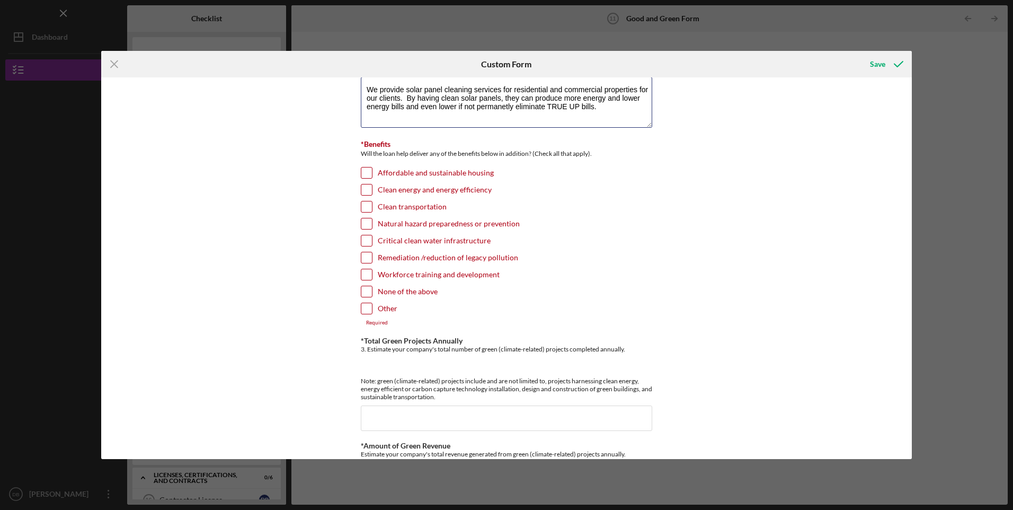
type textarea "We provide solar panel cleaning services for residential and commercial propert…"
click at [386, 190] on label "Clean energy and energy efficiency" at bounding box center [435, 189] width 114 height 11
click at [372, 190] on input "Clean energy and energy efficiency" at bounding box center [366, 189] width 11 height 11
checkbox input "true"
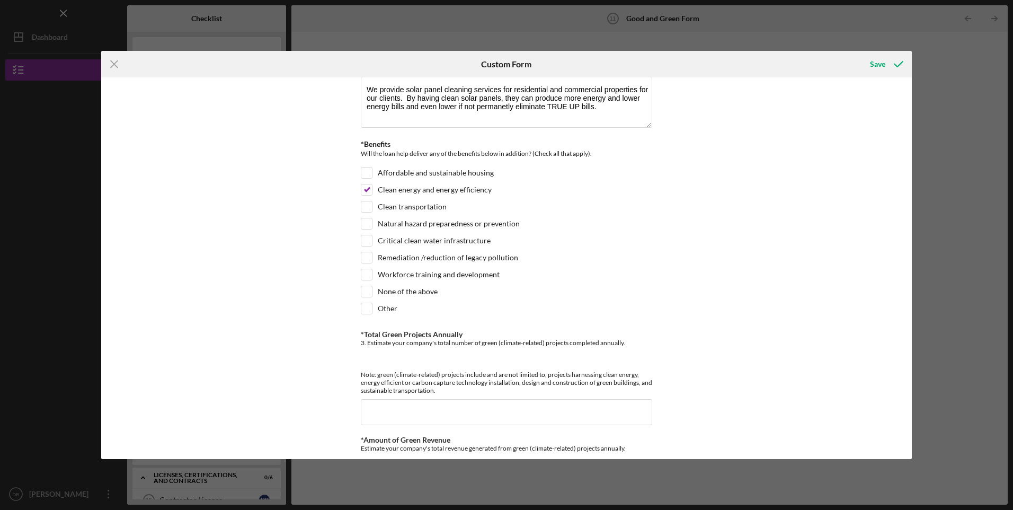
click at [392, 167] on div "Affordable and sustainable housing" at bounding box center [506, 175] width 291 height 17
click at [394, 170] on label "Affordable and sustainable housing" at bounding box center [436, 172] width 116 height 11
click at [372, 170] on input "Affordable and sustainable housing" at bounding box center [366, 172] width 11 height 11
checkbox input "true"
click at [364, 274] on input "Workforce training and development" at bounding box center [366, 274] width 11 height 11
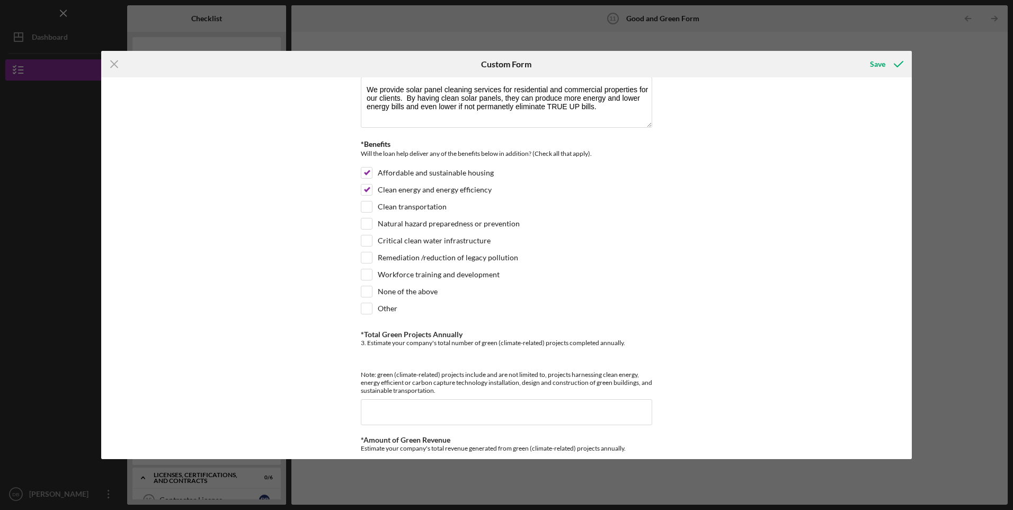
checkbox input "true"
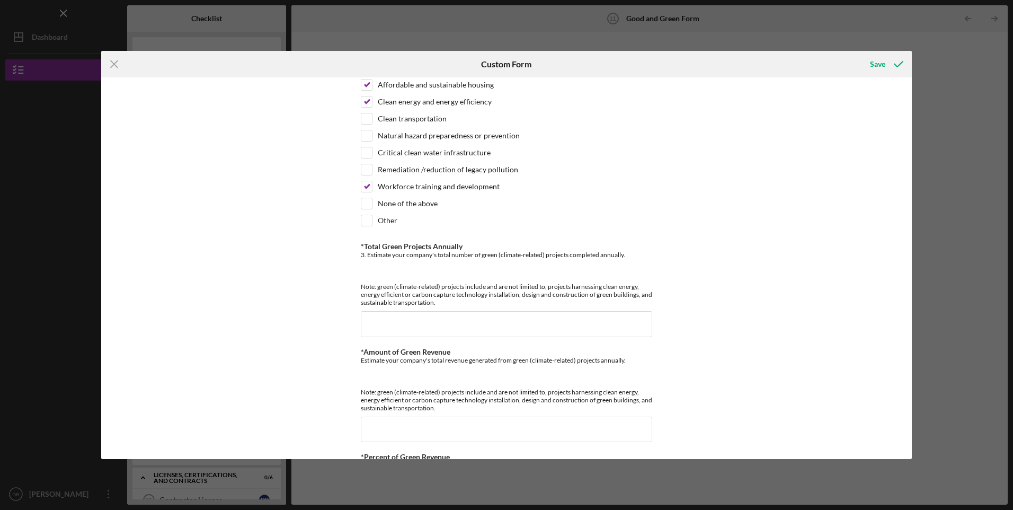
click at [435, 269] on div "3. Estimate your company's total number of green (climate-related) projects com…" at bounding box center [506, 279] width 291 height 56
click at [422, 273] on div "3. Estimate your company's total number of green (climate-related) projects com…" at bounding box center [506, 279] width 291 height 56
click at [582, 272] on div "3. Estimate your company's total number of green (climate-related) projects com…" at bounding box center [506, 279] width 291 height 56
drag, startPoint x: 580, startPoint y: 272, endPoint x: 538, endPoint y: 289, distance: 44.7
click at [579, 272] on div "3. Estimate your company's total number of green (climate-related) projects com…" at bounding box center [506, 279] width 291 height 56
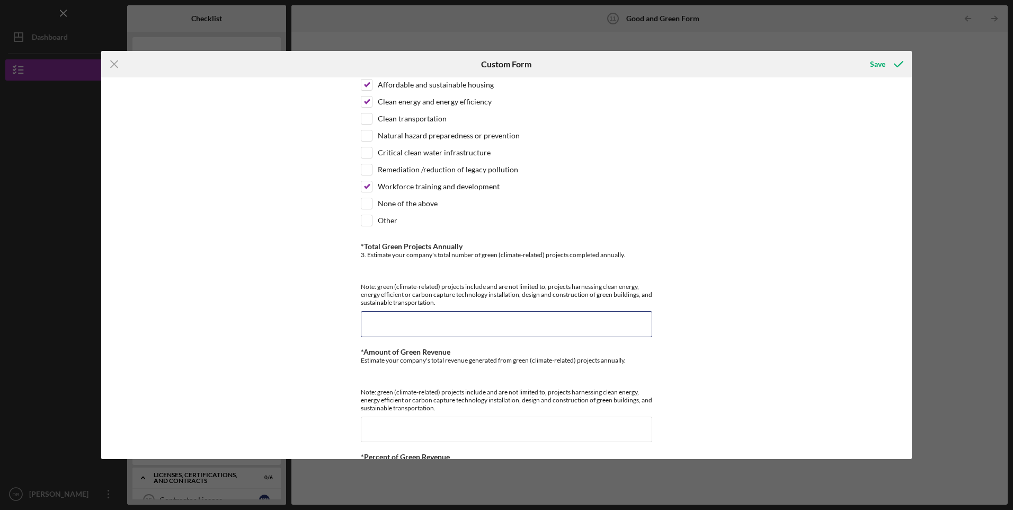
click at [465, 324] on input "*Total Green Projects Annually" at bounding box center [506, 323] width 291 height 25
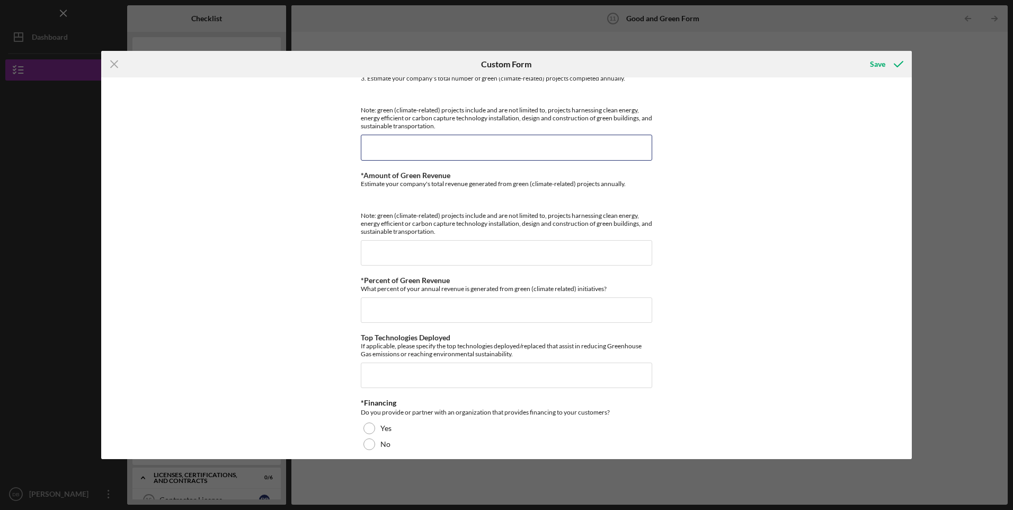
scroll to position [353, 0]
click at [466, 143] on input "*Total Green Projects Annually" at bounding box center [506, 146] width 291 height 25
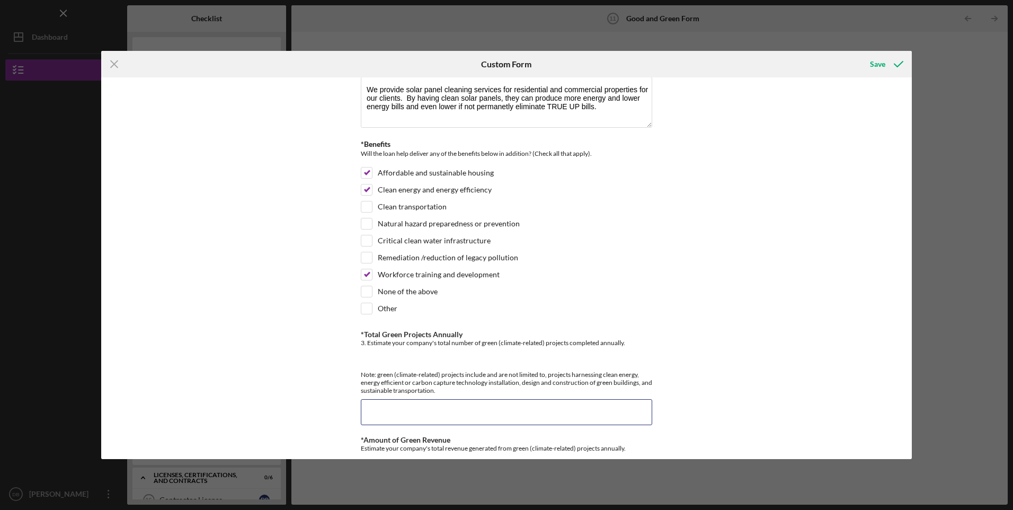
click at [480, 410] on input "*Total Green Projects Annually" at bounding box center [506, 411] width 291 height 25
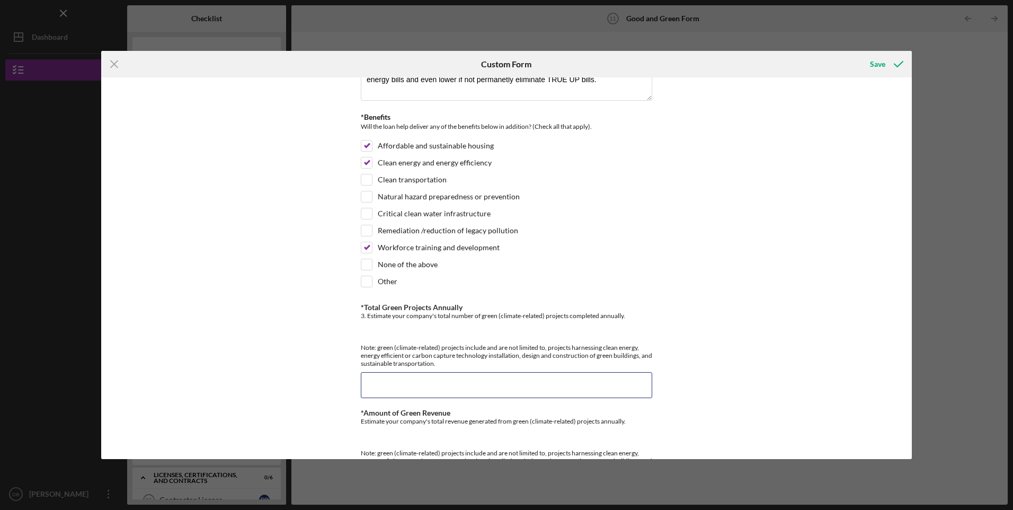
scroll to position [353, 0]
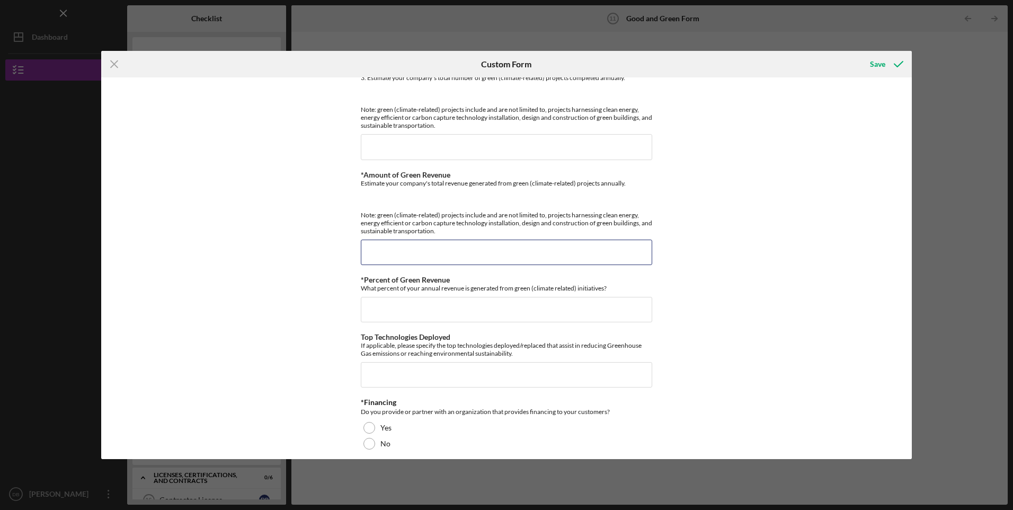
click at [453, 240] on div "*Amount of Green Revenue Estimate your company's total revenue generated from g…" at bounding box center [506, 218] width 291 height 94
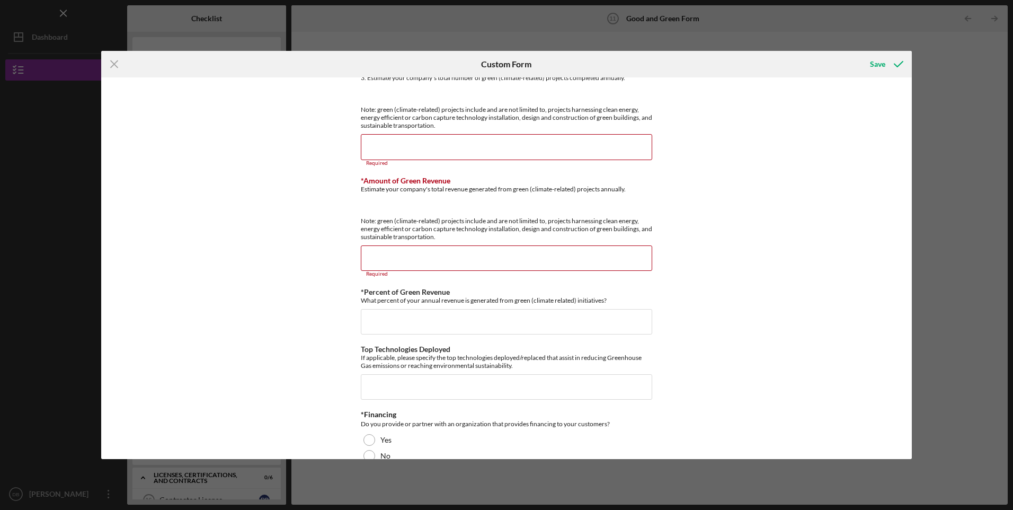
click at [474, 139] on input "*Total Green Projects Annually" at bounding box center [506, 146] width 291 height 25
click at [502, 153] on input "*Total Green Projects Annually" at bounding box center [506, 146] width 291 height 25
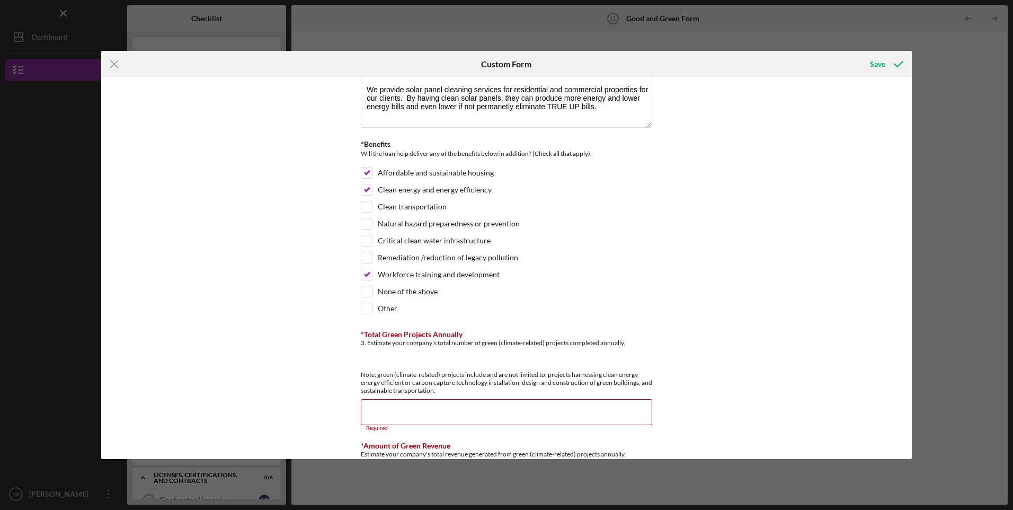
scroll to position [0, 0]
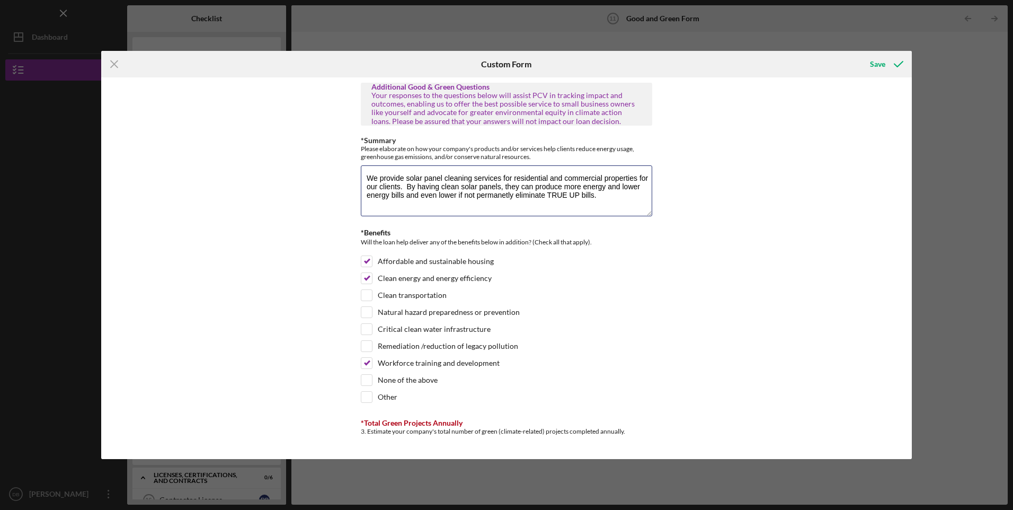
click at [609, 198] on textarea "We provide solar panel cleaning services for residential and commercial propert…" at bounding box center [506, 190] width 291 height 51
type textarea "We provide solar panel cleaning services for residential and commercial propert…"
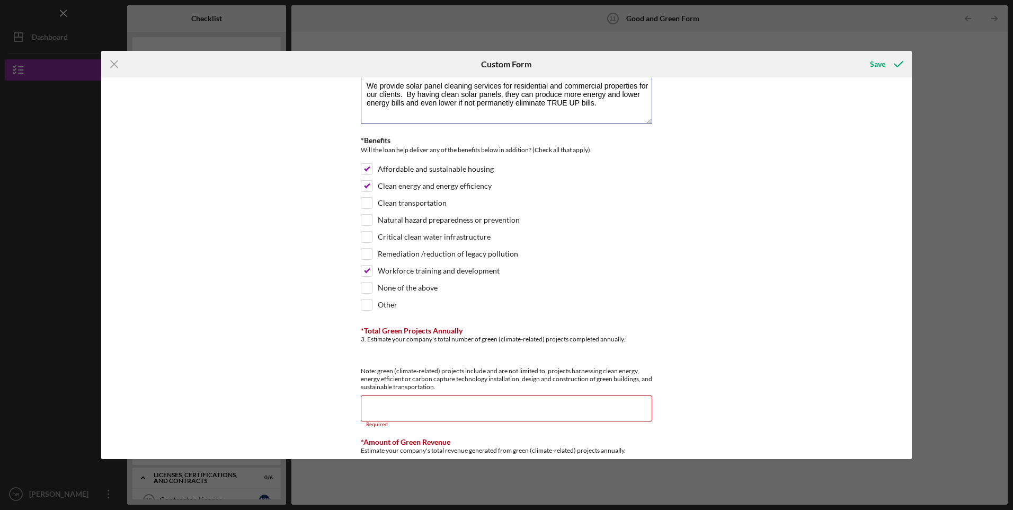
scroll to position [176, 0]
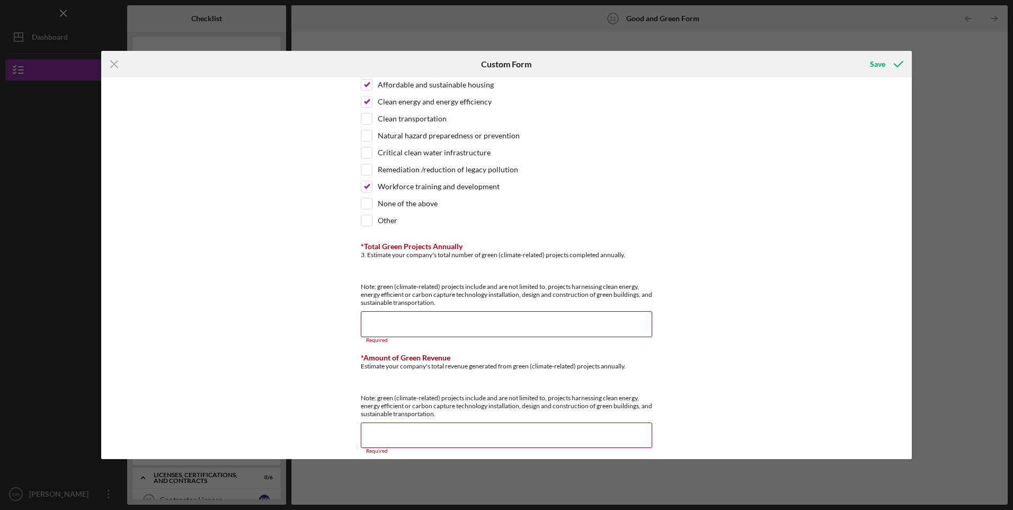
click at [407, 246] on label "*Total Green Projects Annually" at bounding box center [412, 246] width 102 height 9
click at [407, 311] on input "*Total Green Projects Annually" at bounding box center [506, 323] width 291 height 25
click at [413, 261] on div "3. Estimate your company's total number of green (climate-related) projects com…" at bounding box center [506, 279] width 291 height 56
click at [415, 274] on div "3. Estimate your company's total number of green (climate-related) projects com…" at bounding box center [506, 279] width 291 height 56
click at [453, 252] on div "3. Estimate your company's total number of green (climate-related) projects com…" at bounding box center [506, 279] width 291 height 56
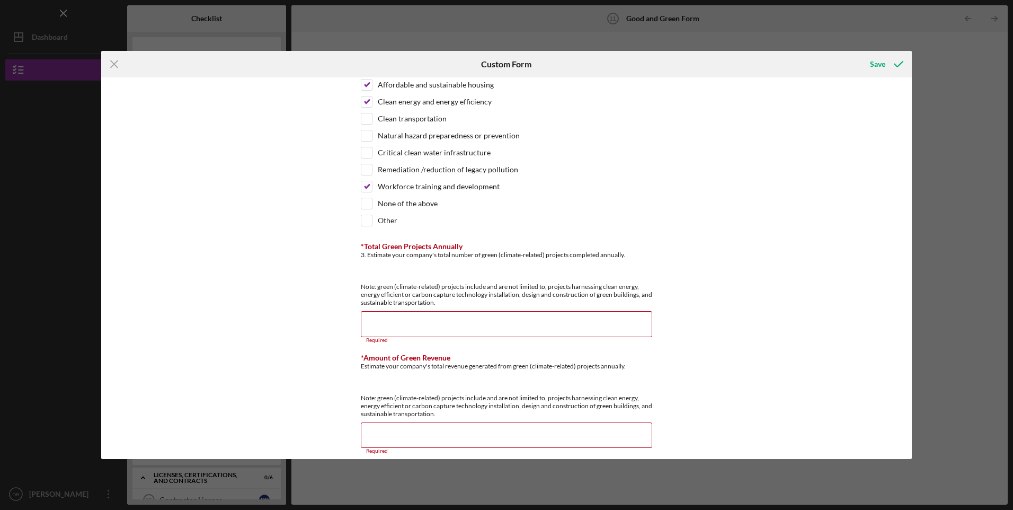
click at [629, 266] on div "3. Estimate your company's total number of green (climate-related) projects com…" at bounding box center [506, 279] width 291 height 56
click at [640, 250] on div "*Total Green Projects Annually 3. Estimate your company's total number of green…" at bounding box center [506, 274] width 291 height 64
drag, startPoint x: 549, startPoint y: 259, endPoint x: 534, endPoint y: 262, distance: 15.1
click at [548, 259] on div "3. Estimate your company's total number of green (climate-related) projects com…" at bounding box center [506, 279] width 291 height 56
click at [441, 332] on input "*Total Green Projects Annually" at bounding box center [506, 323] width 291 height 25
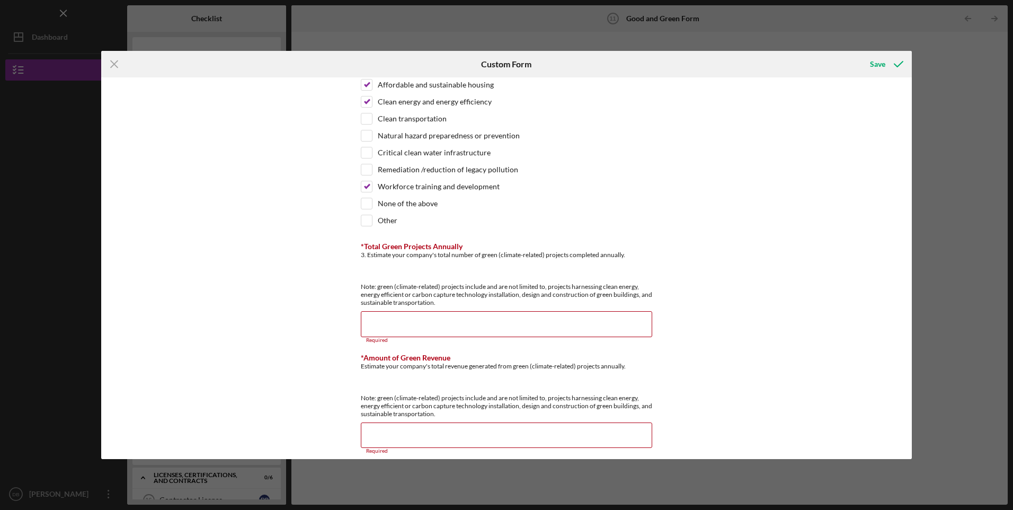
click at [457, 438] on input "*Amount of Green Revenue" at bounding box center [506, 434] width 291 height 25
click at [449, 246] on label "*Total Green Projects Annually" at bounding box center [412, 246] width 102 height 9
click at [449, 311] on input "*Total Green Projects Annually" at bounding box center [506, 323] width 291 height 25
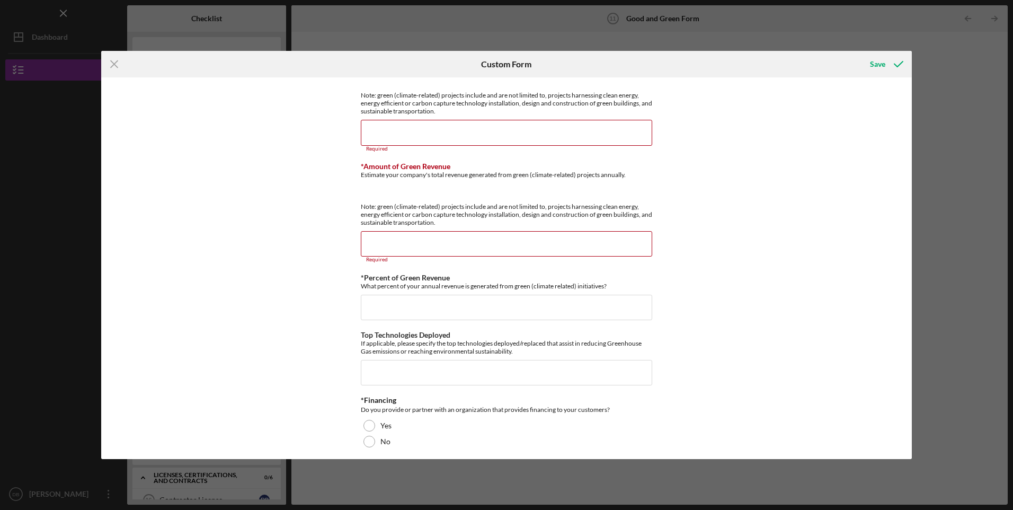
scroll to position [374, 0]
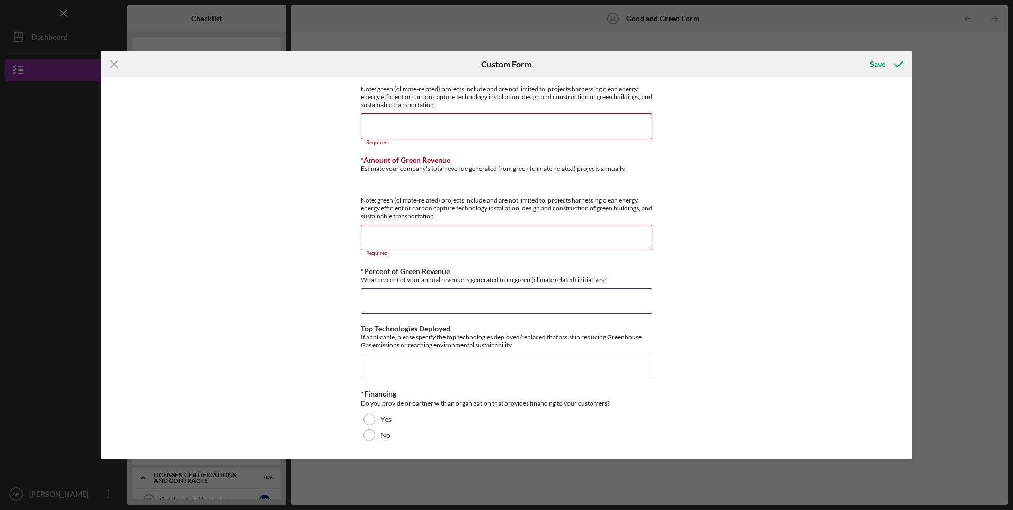
click at [412, 300] on input "*Percent of Green Revenue" at bounding box center [506, 300] width 291 height 25
click at [442, 366] on input "Top Technologies Deployed" at bounding box center [506, 365] width 291 height 25
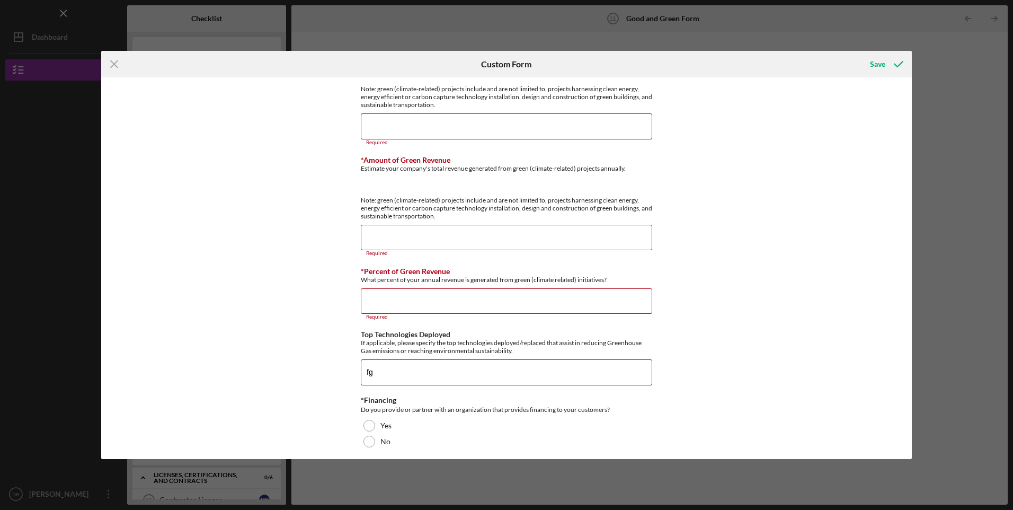
type input "f"
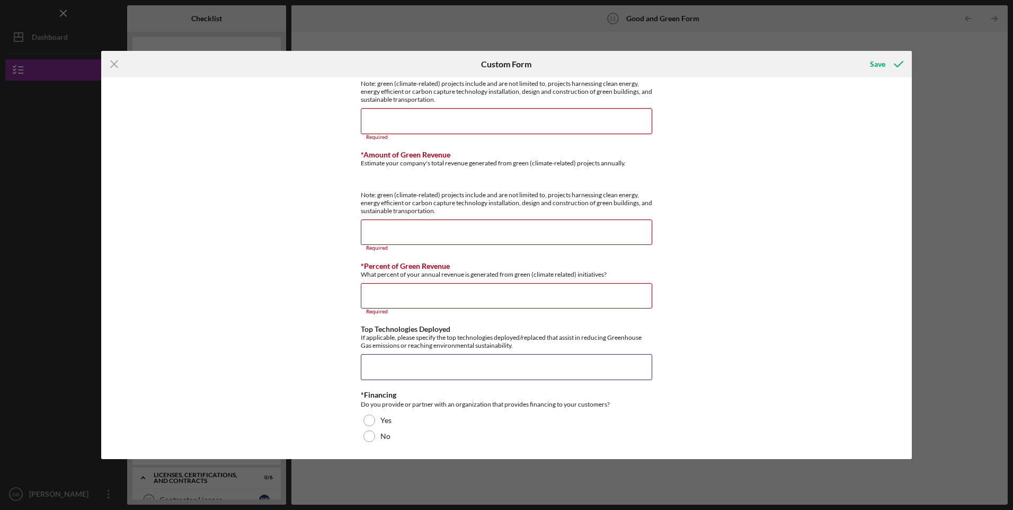
scroll to position [380, 0]
type input "N"
click at [371, 437] on div at bounding box center [369, 436] width 12 height 12
click at [730, 340] on div "Additional Good & Green Questions Your responses to the questions below will as…" at bounding box center [506, 267] width 810 height 381
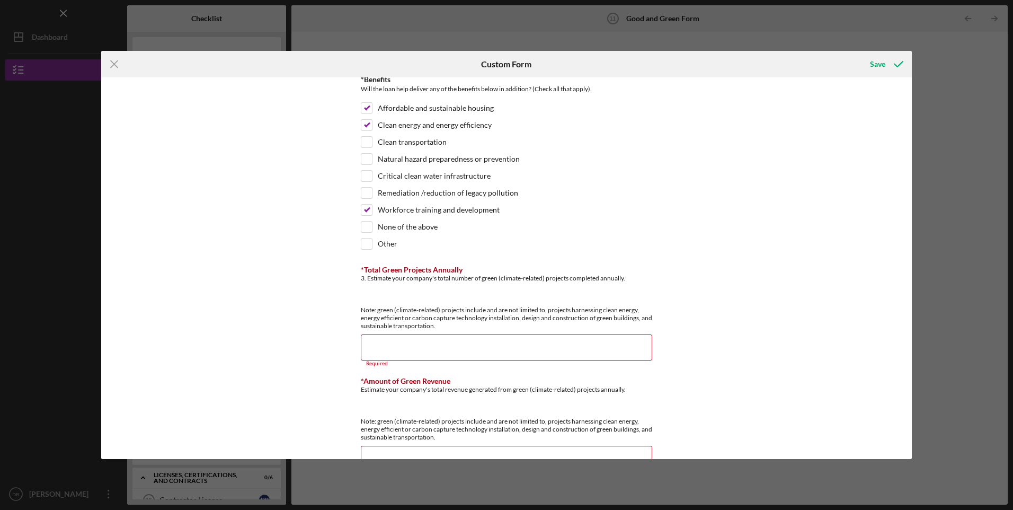
scroll to position [0, 0]
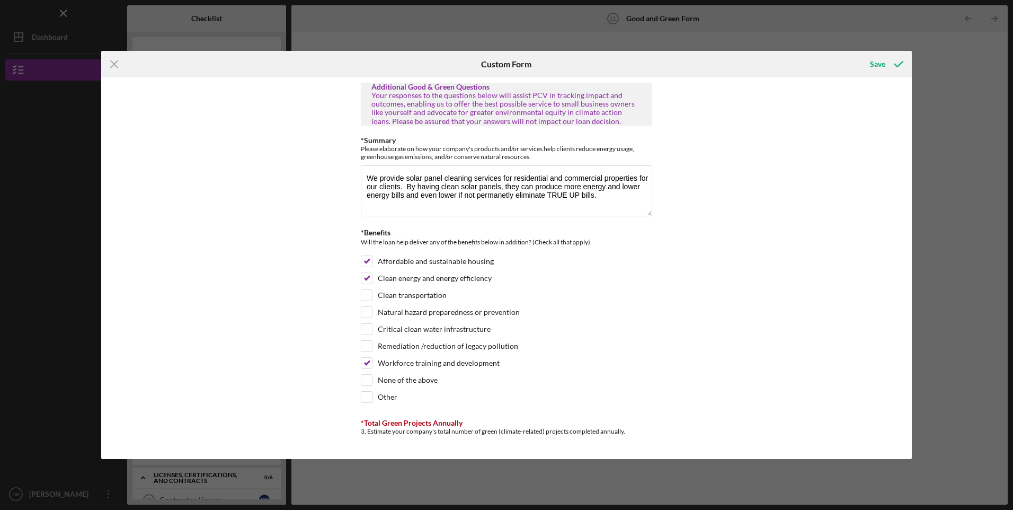
click at [887, 65] on icon "submit" at bounding box center [898, 64] width 26 height 26
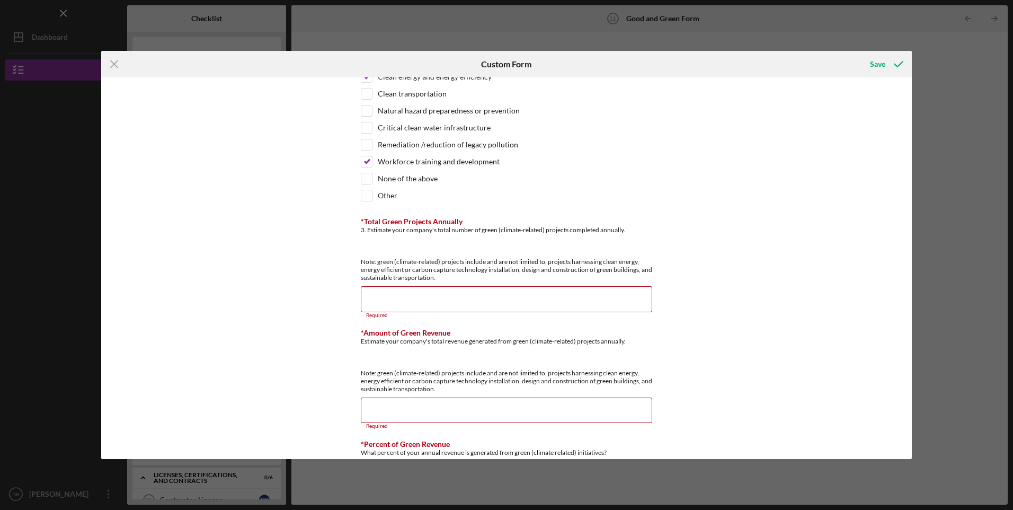
scroll to position [341, 0]
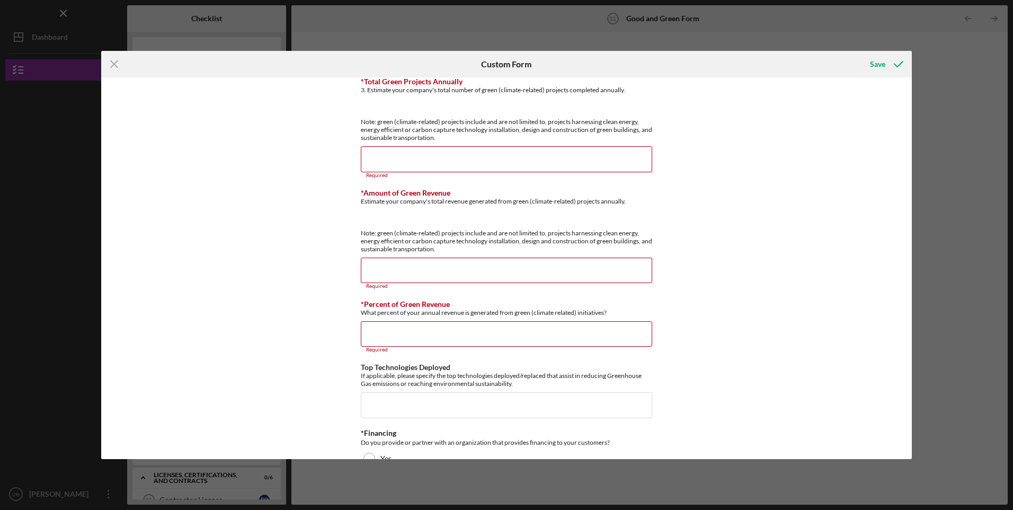
click at [523, 163] on input "*Total Green Projects Annually" at bounding box center [506, 158] width 291 height 25
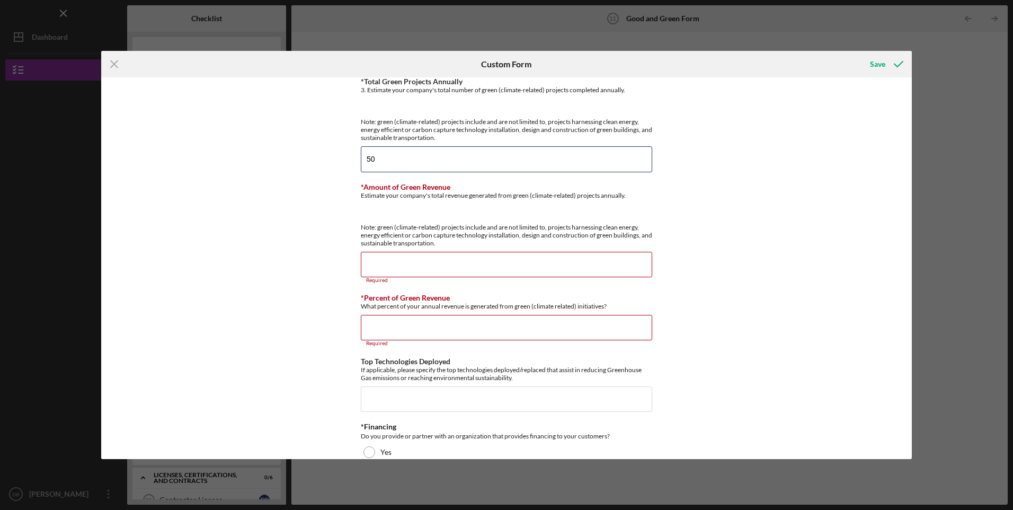
type input "5"
type input "100"
click at [570, 262] on input "*Amount of Green Revenue" at bounding box center [506, 264] width 291 height 25
click at [474, 270] on input "*Amount of Green Revenue" at bounding box center [506, 264] width 291 height 25
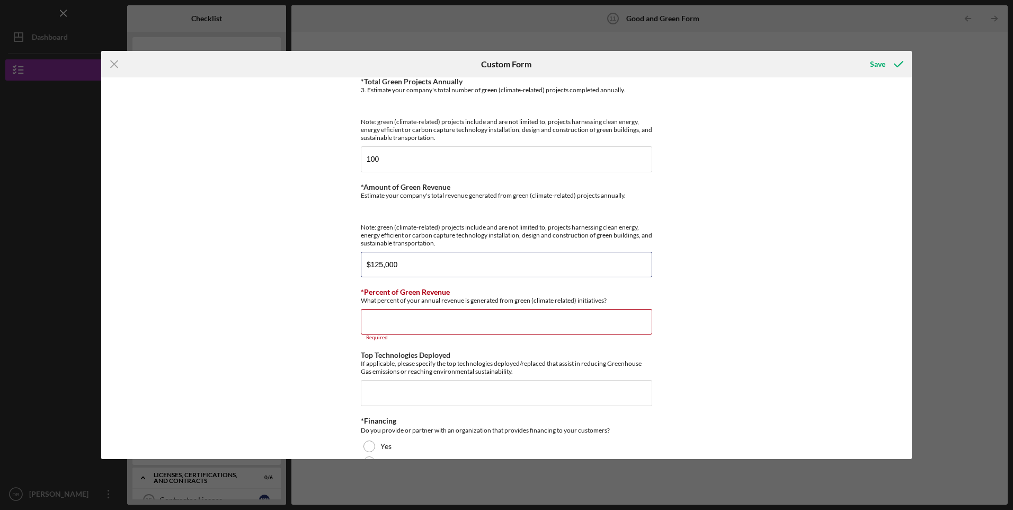
type input "$125,000"
click at [461, 325] on input "*Percent of Green Revenue" at bounding box center [506, 321] width 291 height 25
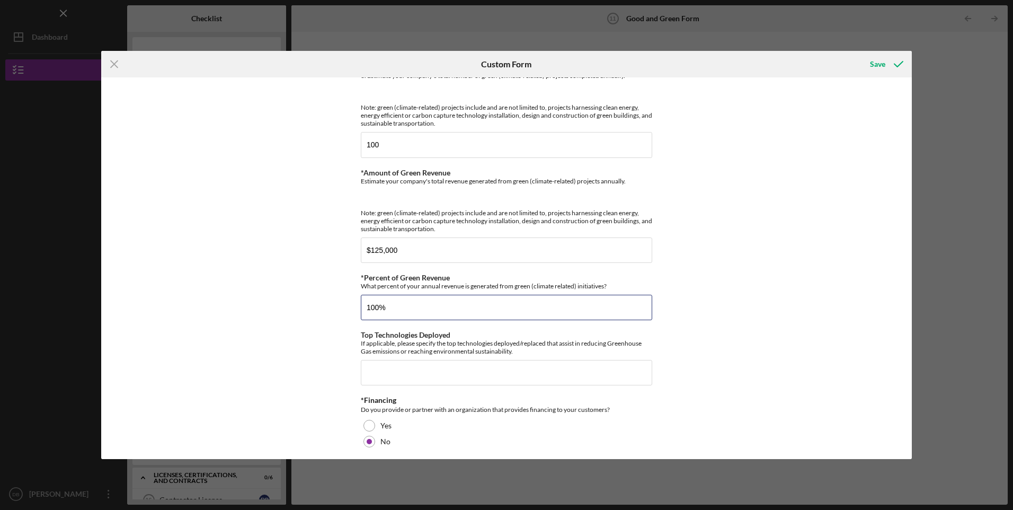
scroll to position [362, 0]
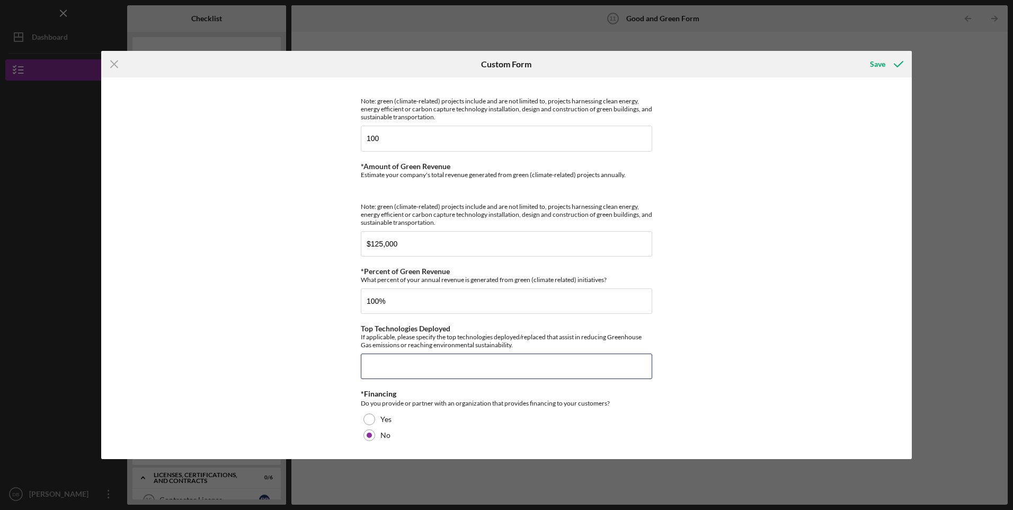
type input "100.00000%"
click at [454, 373] on input "Top Technologies Deployed" at bounding box center [506, 365] width 291 height 25
type input "simply cleaning solar panels around our community will produce my cleaner and m…"
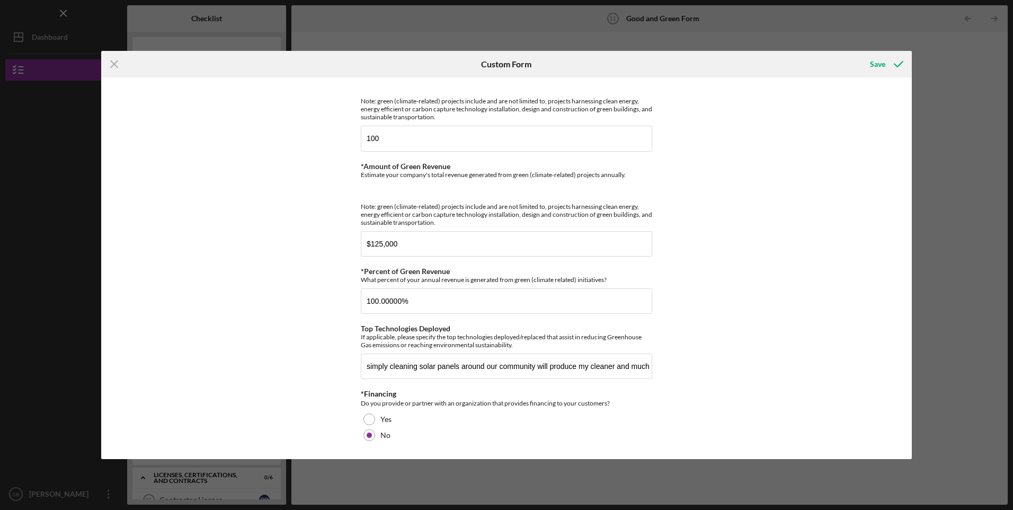
click at [880, 63] on div "Save" at bounding box center [877, 64] width 15 height 21
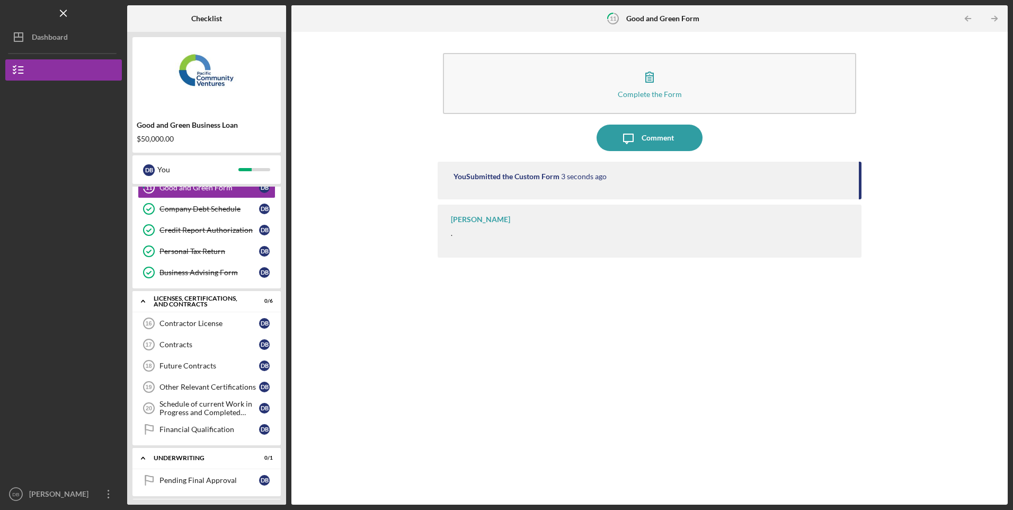
scroll to position [271, 0]
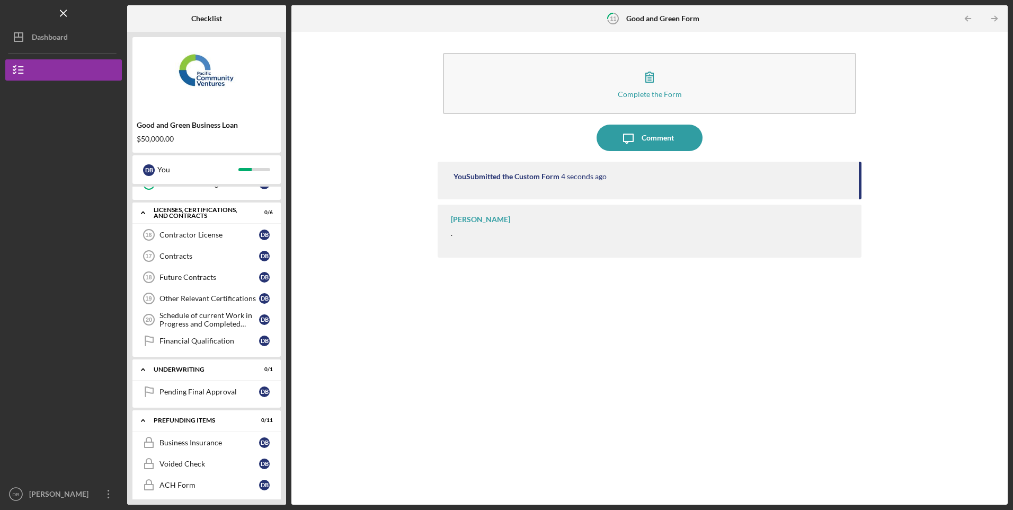
click at [201, 393] on div "Pending Final Approval" at bounding box center [209, 391] width 100 height 8
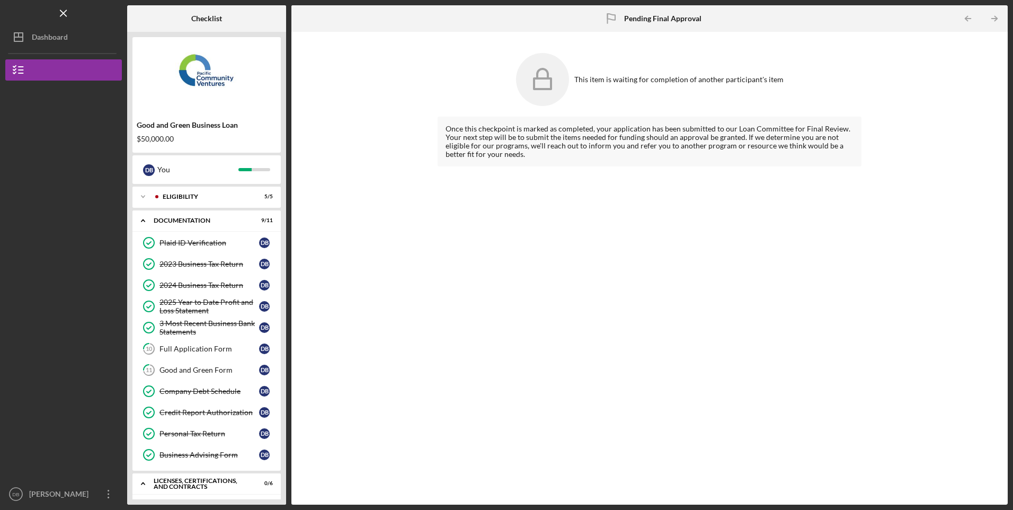
click at [192, 199] on div "Eligibility" at bounding box center [205, 196] width 84 height 6
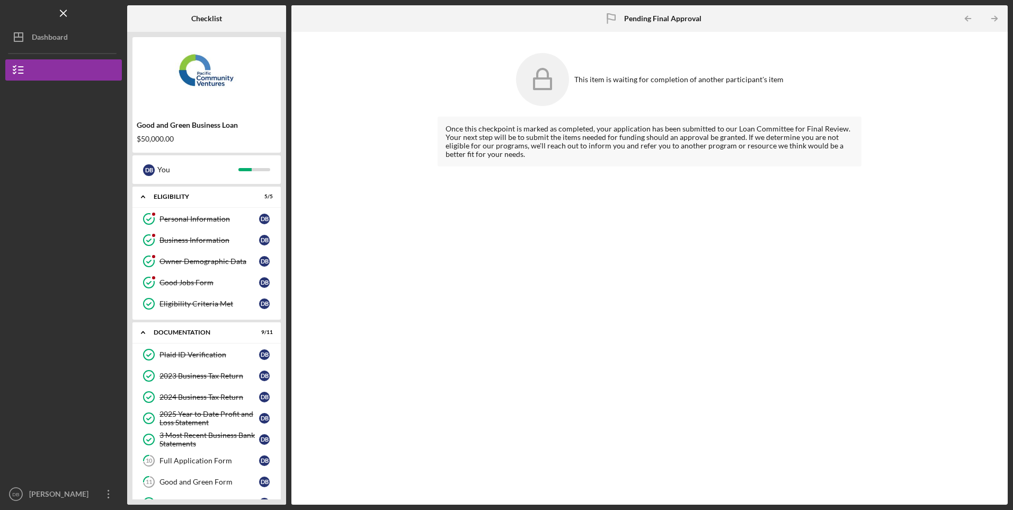
click at [192, 215] on div "Personal Information" at bounding box center [209, 219] width 100 height 8
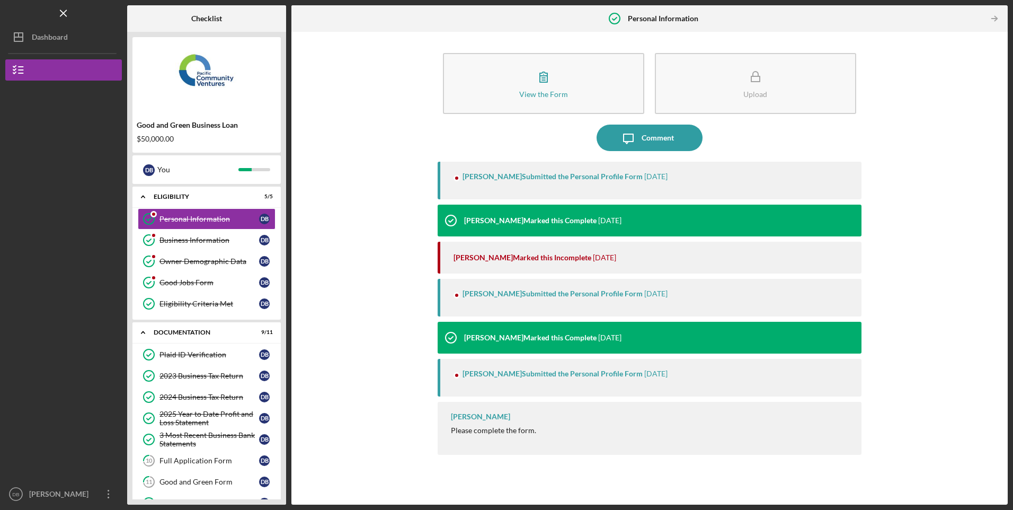
click at [190, 241] on div "Business Information" at bounding box center [209, 240] width 100 height 8
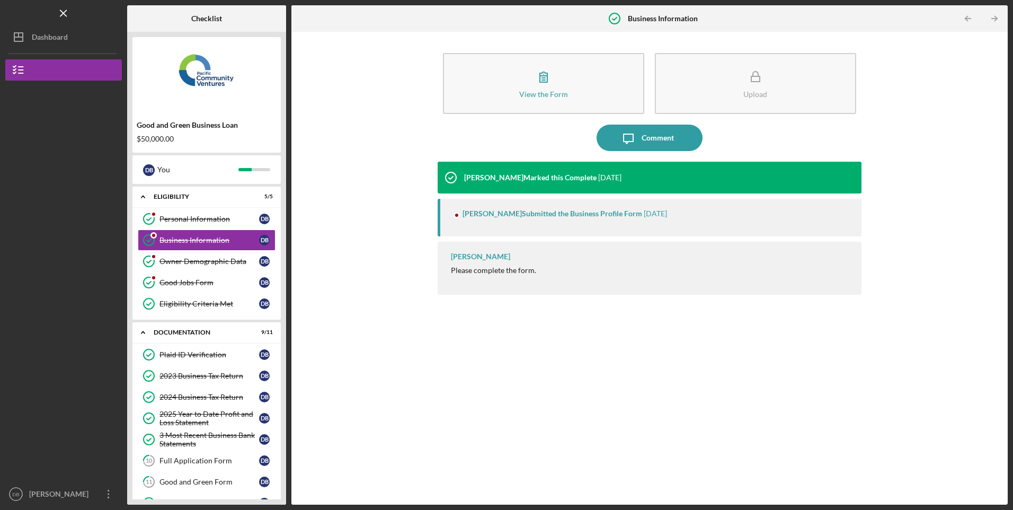
click at [193, 263] on div "Owner Demographic Data" at bounding box center [209, 261] width 100 height 8
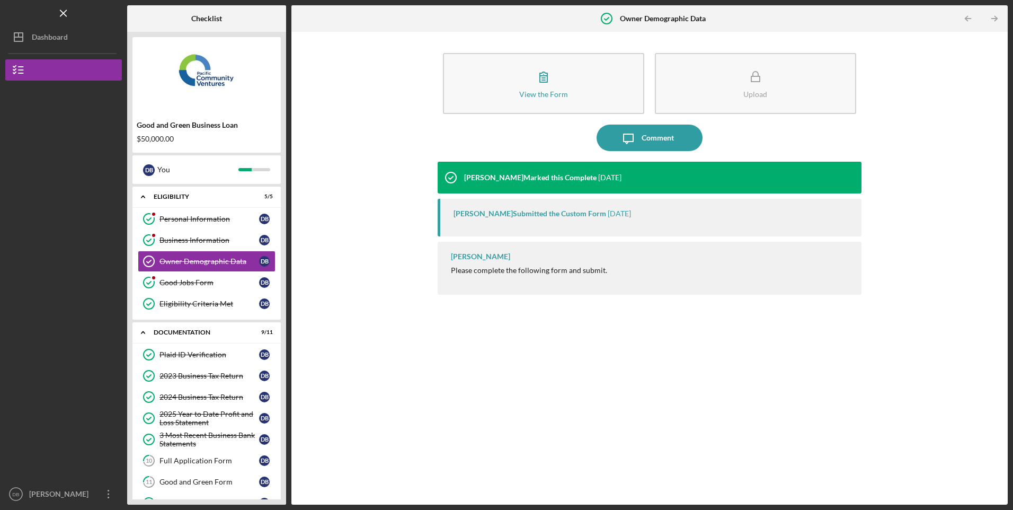
click at [185, 280] on div "Good Jobs Form" at bounding box center [209, 282] width 100 height 8
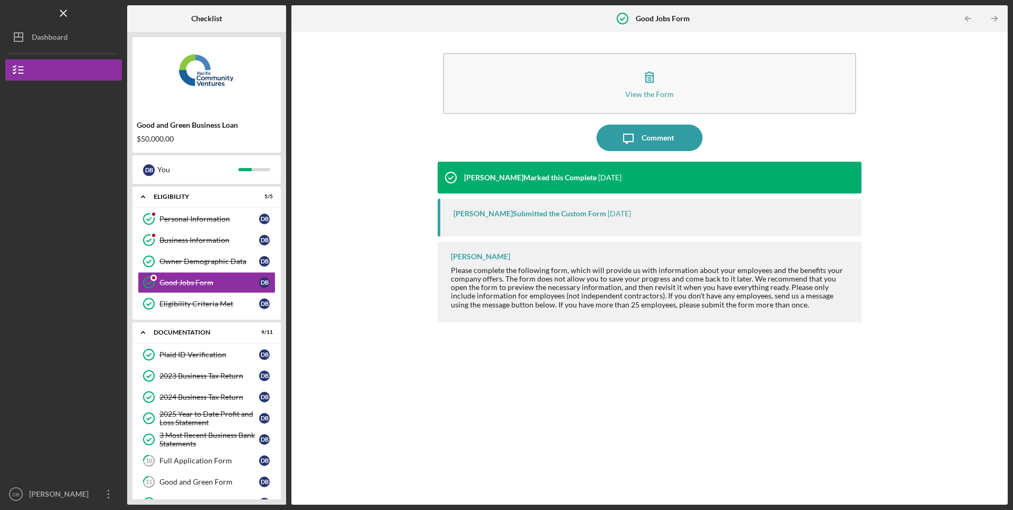
click at [177, 216] on div "Personal Information" at bounding box center [209, 219] width 100 height 8
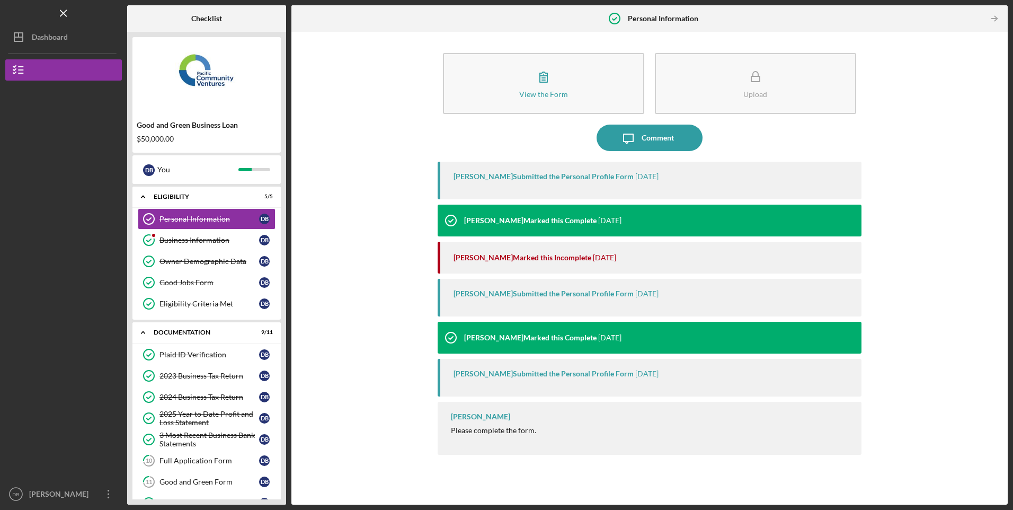
click at [186, 237] on div "Business Information" at bounding box center [209, 240] width 100 height 8
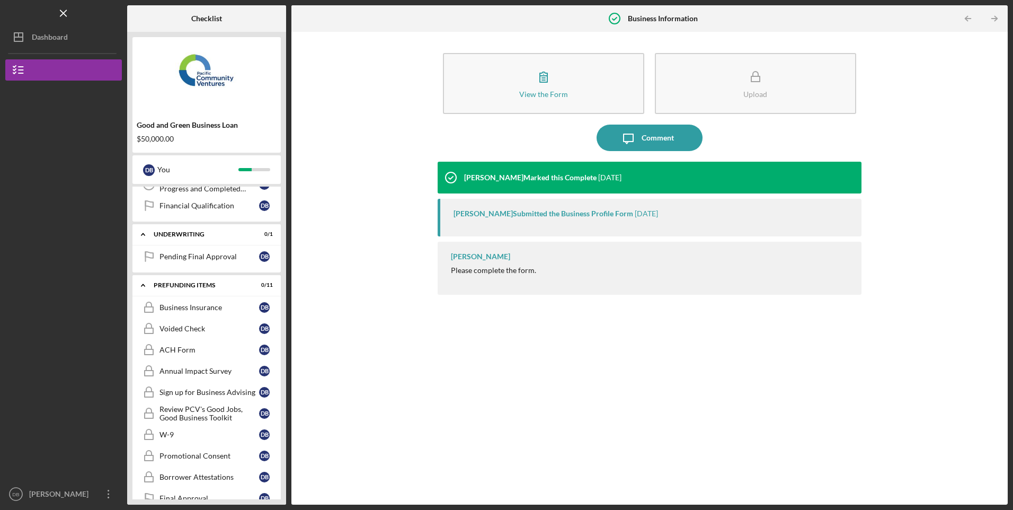
scroll to position [559, 0]
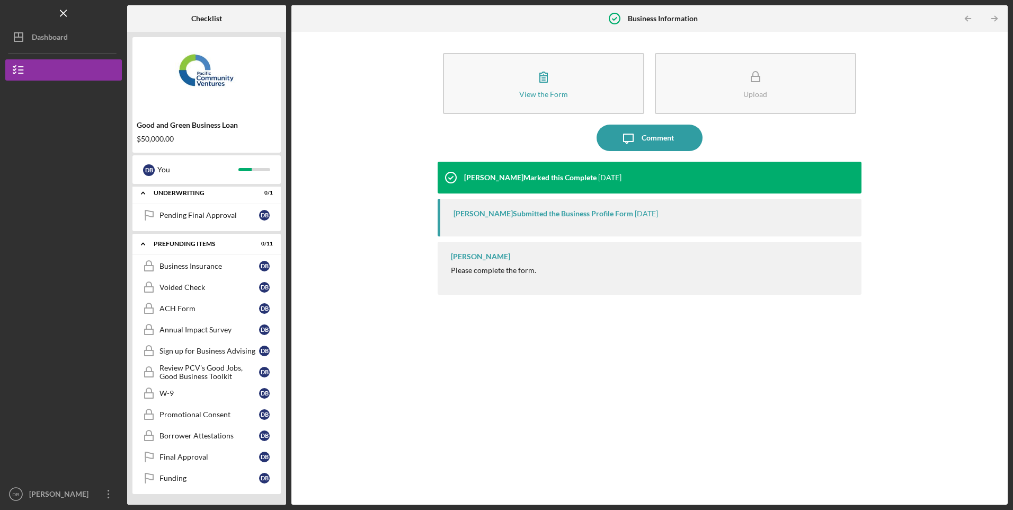
click at [29, 491] on div "[PERSON_NAME]" at bounding box center [60, 495] width 69 height 24
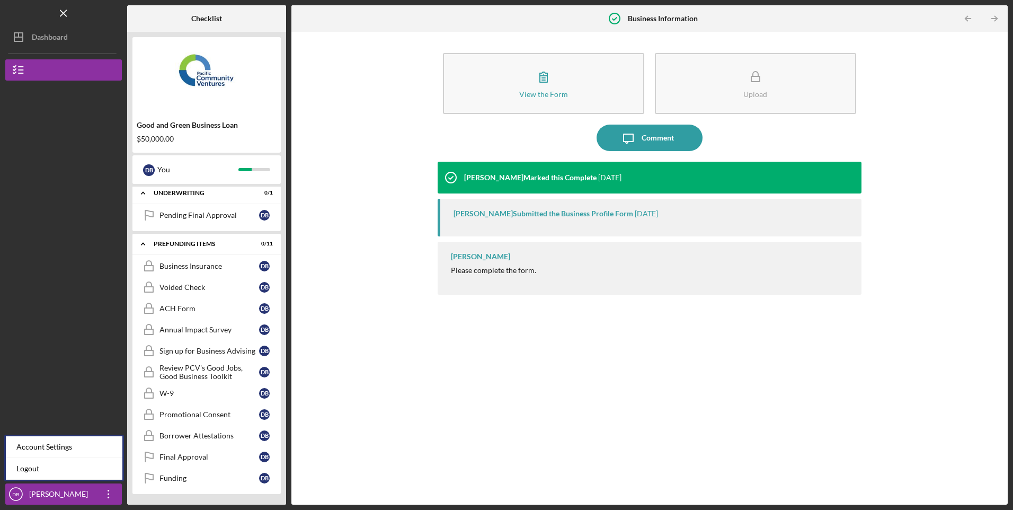
click at [25, 471] on link "Logout" at bounding box center [64, 469] width 117 height 22
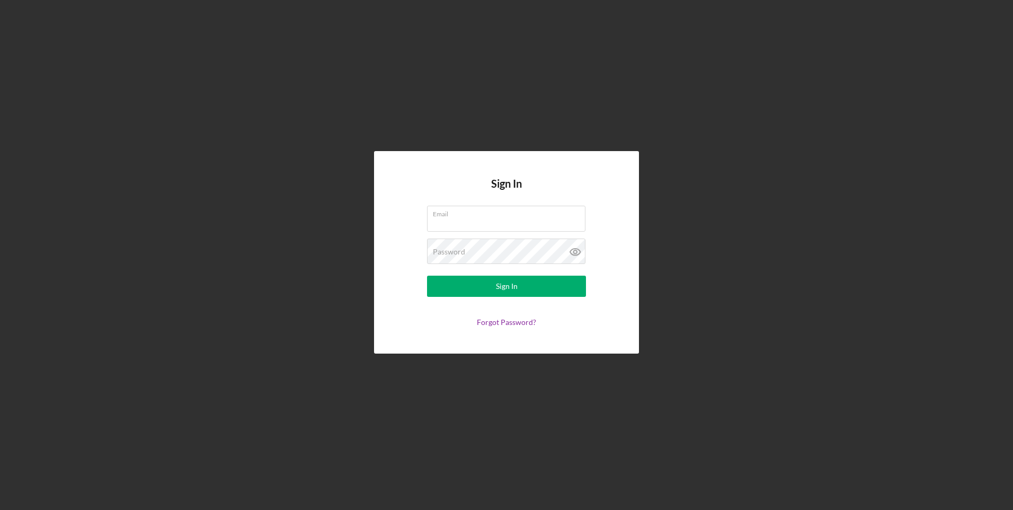
type input "[EMAIL_ADDRESS][DOMAIN_NAME]"
